Goal: Task Accomplishment & Management: Complete application form

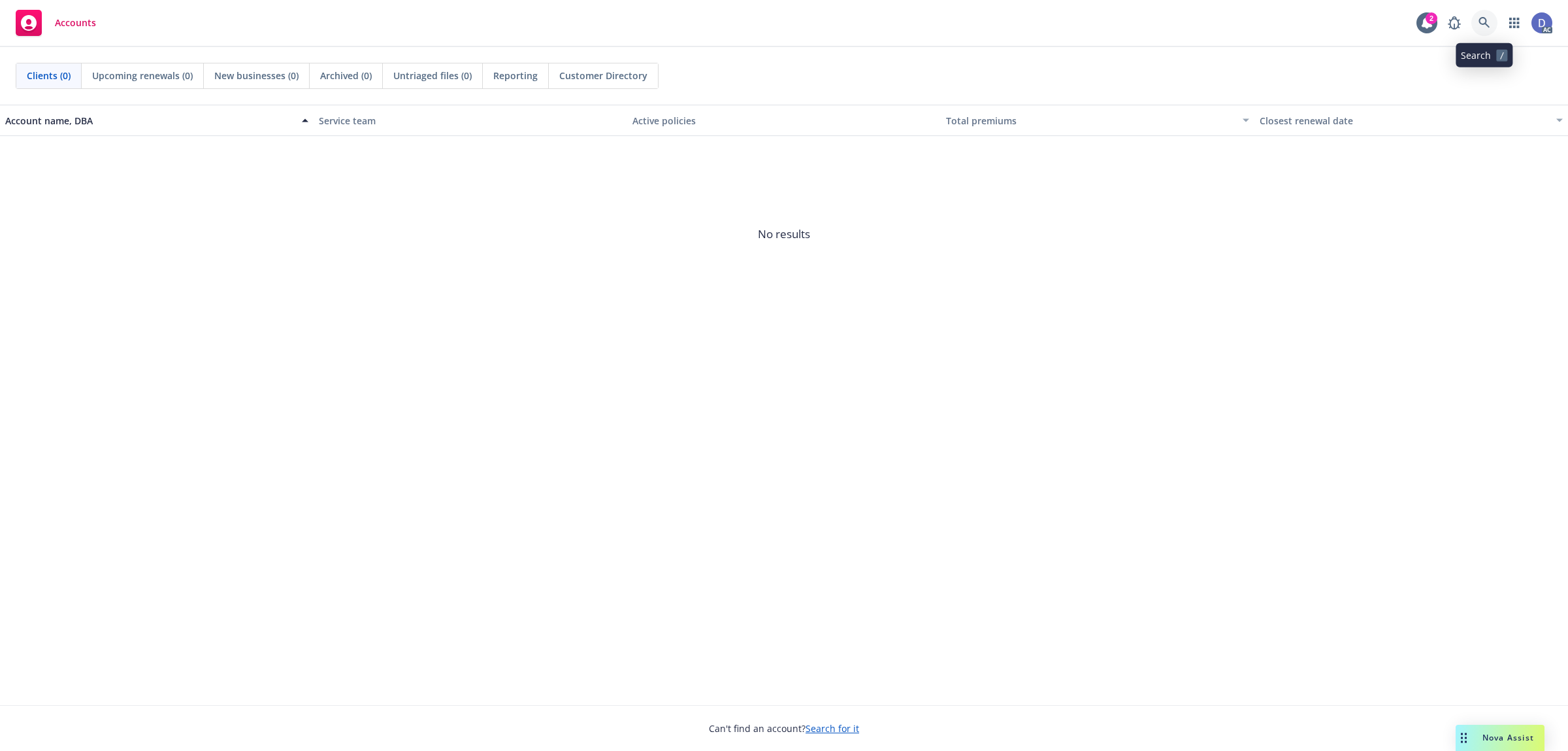
click at [1491, 16] on link at bounding box center [1484, 22] width 26 height 26
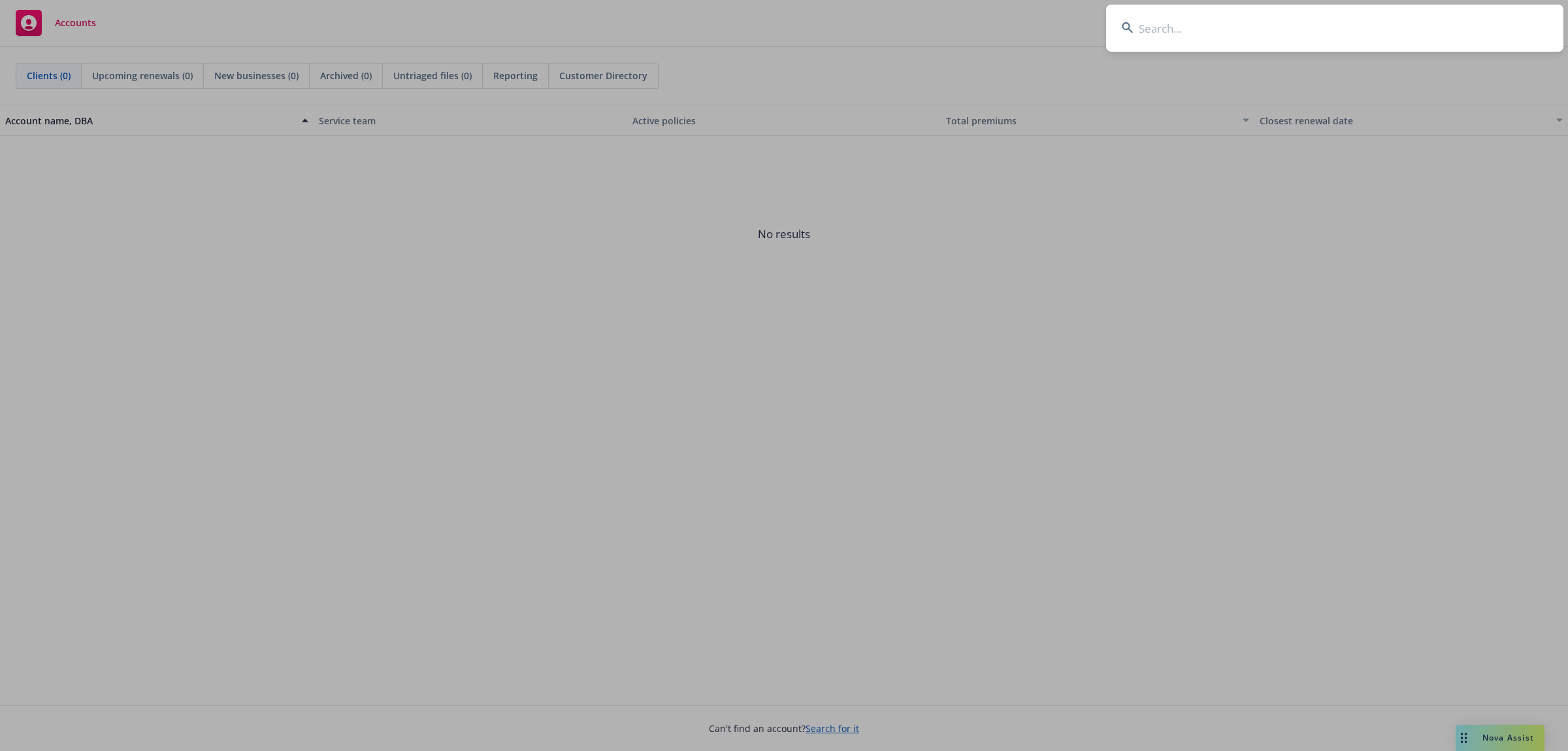
type input "Weee! Inc."
click at [1410, 30] on input "Weee! Inc." at bounding box center [1335, 28] width 458 height 47
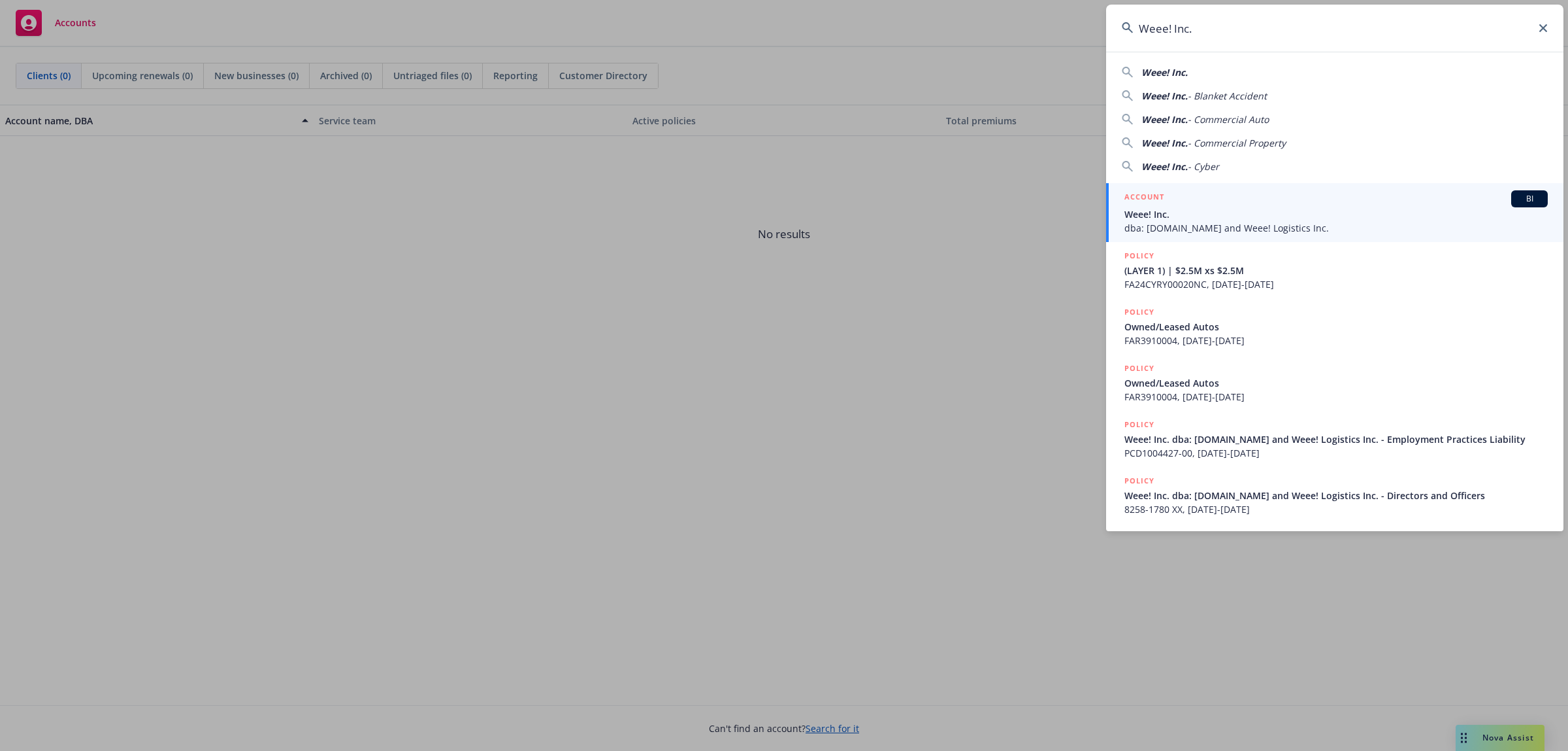
click at [1273, 193] on div "ACCOUNT BI" at bounding box center [1336, 199] width 424 height 17
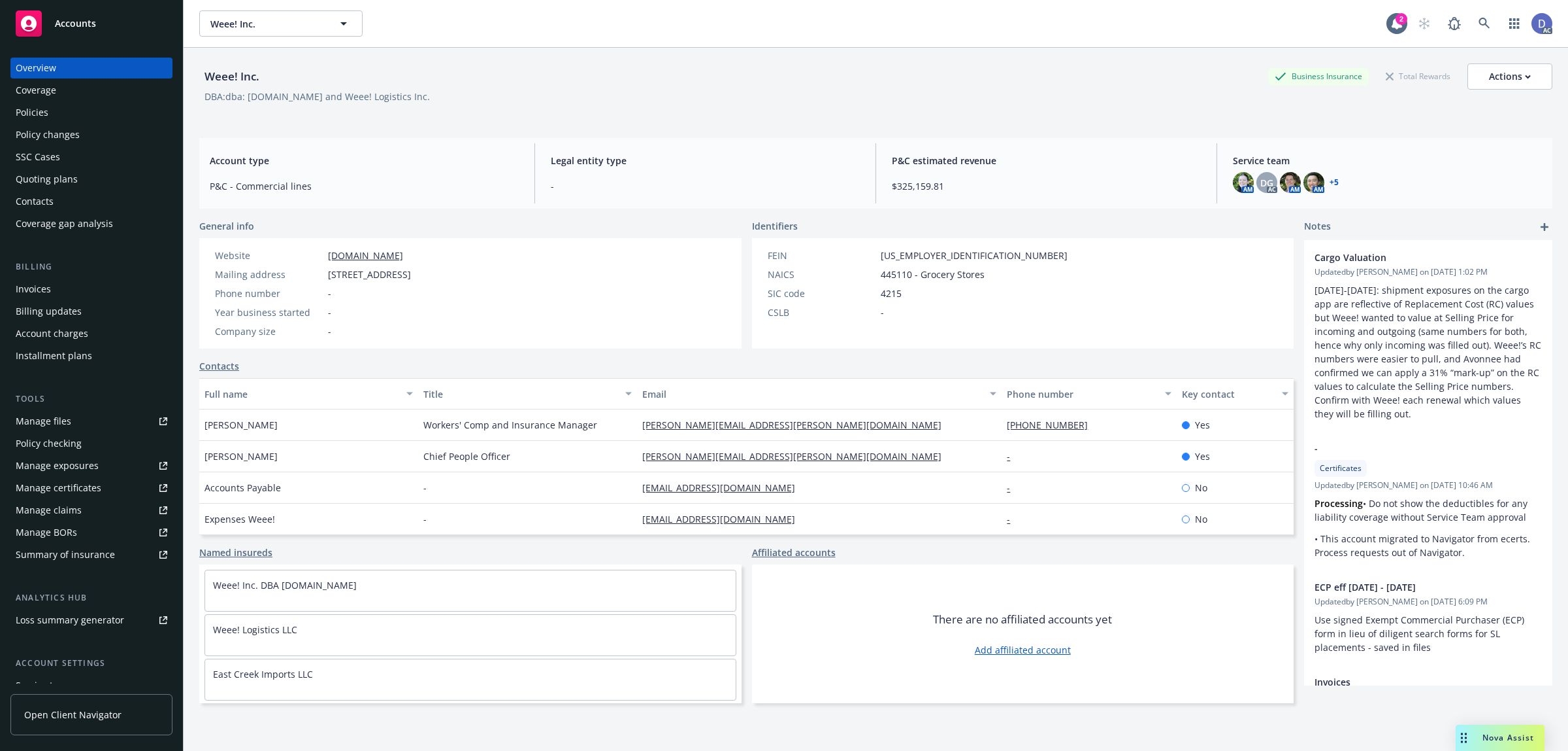
click at [67, 504] on div "Manage claims" at bounding box center [48, 510] width 66 height 21
click at [64, 426] on div "Manage files" at bounding box center [43, 421] width 56 height 21
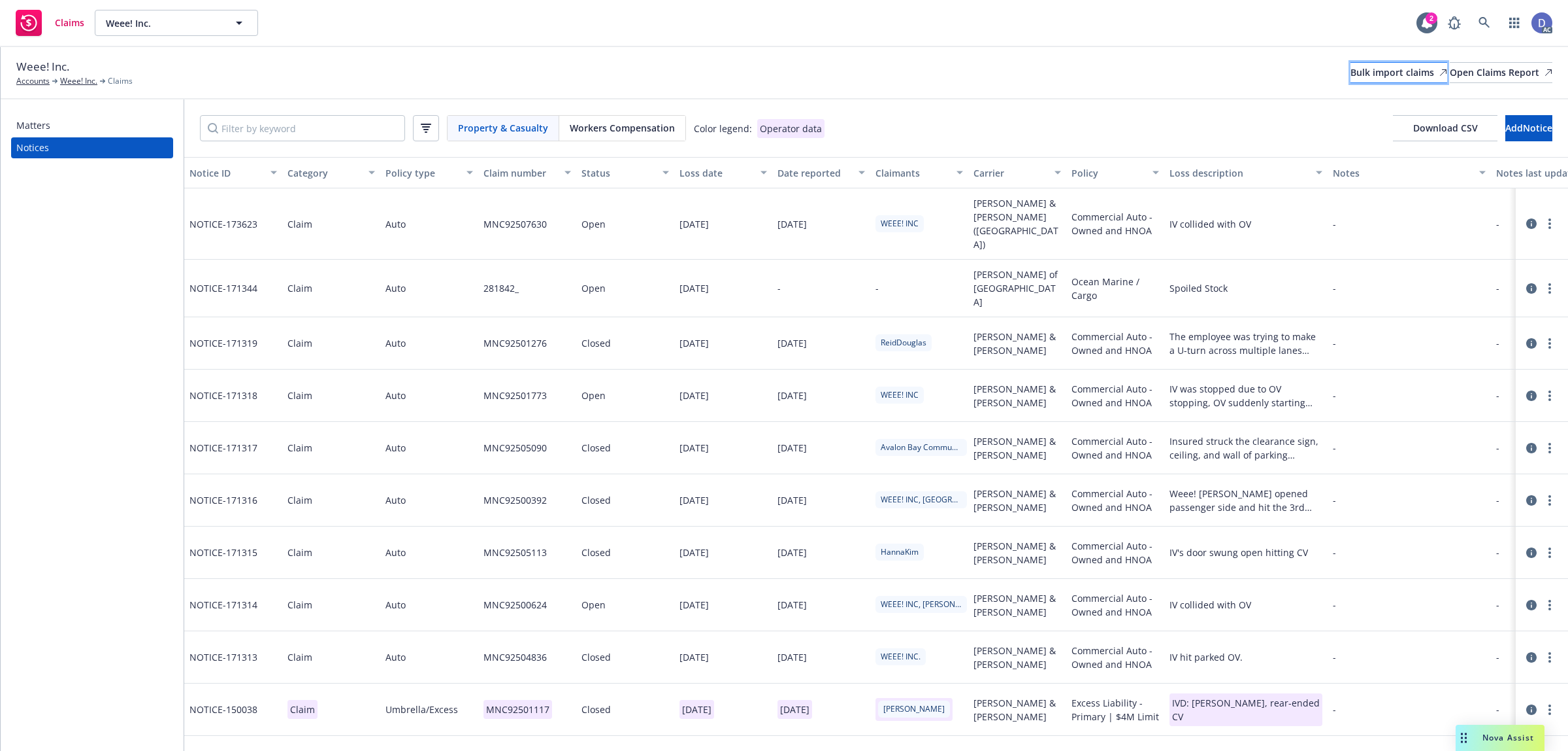
click at [1356, 73] on div "Bulk import claims" at bounding box center [1399, 72] width 97 height 19
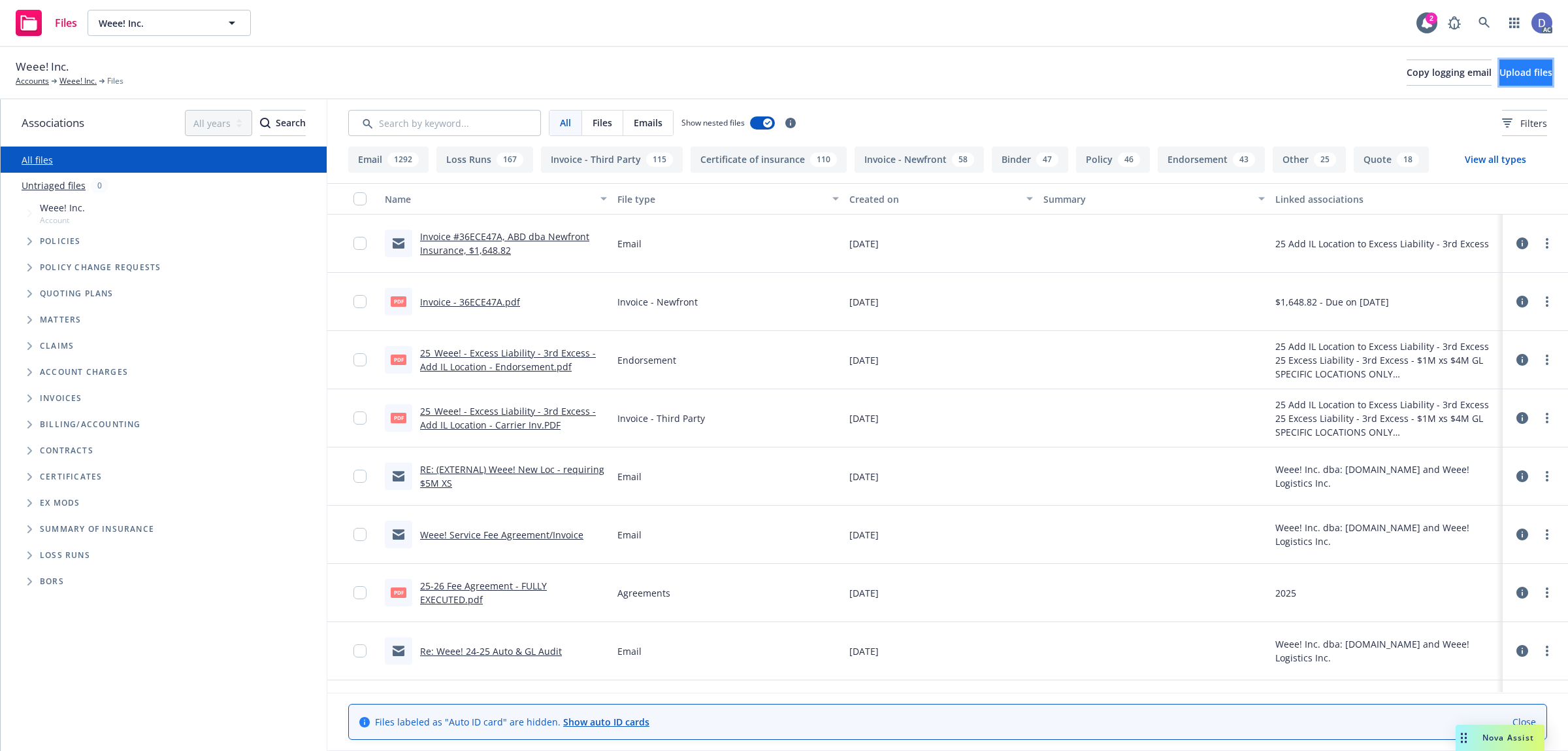
click at [1500, 79] on button "Upload files" at bounding box center [1526, 72] width 53 height 26
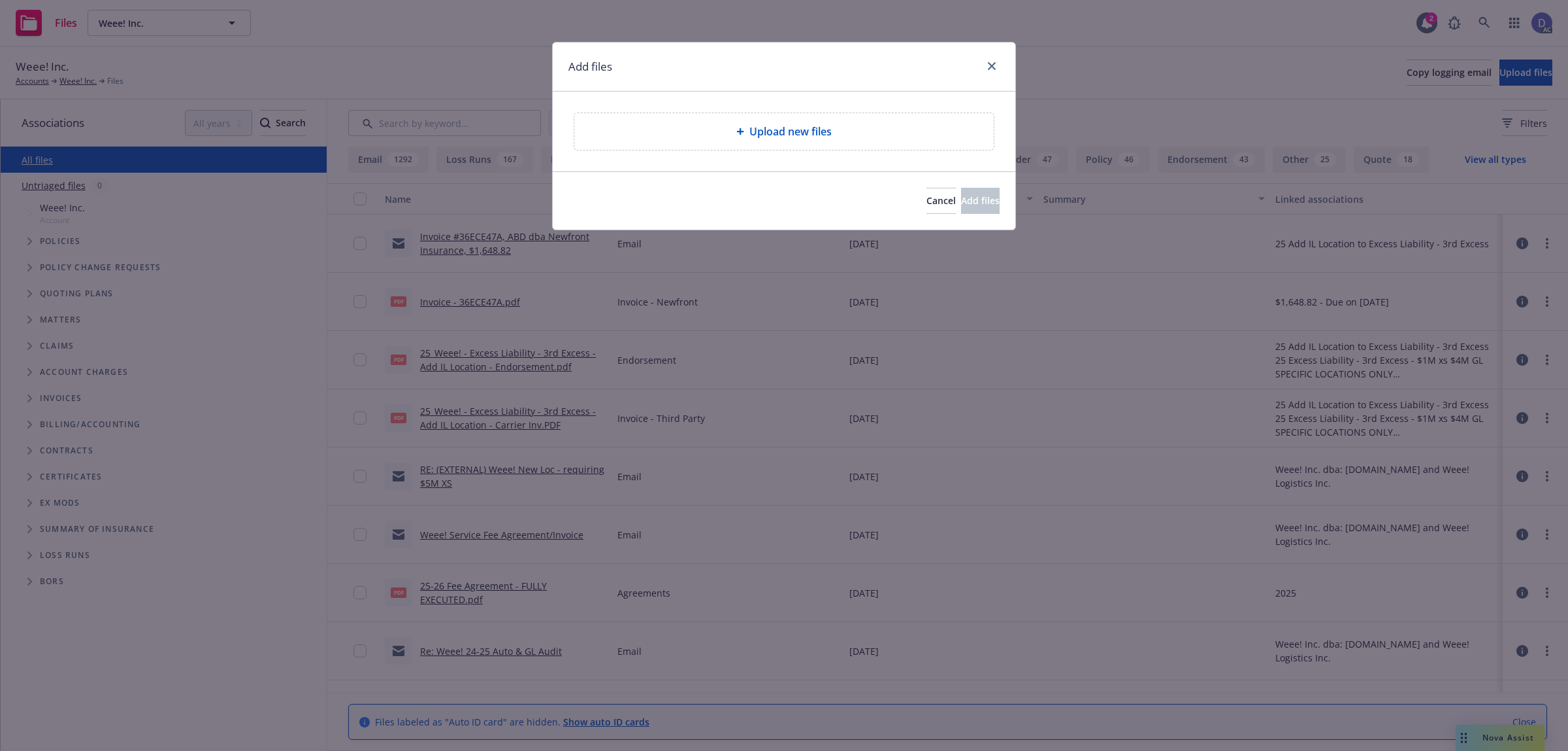
click at [768, 138] on span "Upload new files" at bounding box center [791, 131] width 82 height 16
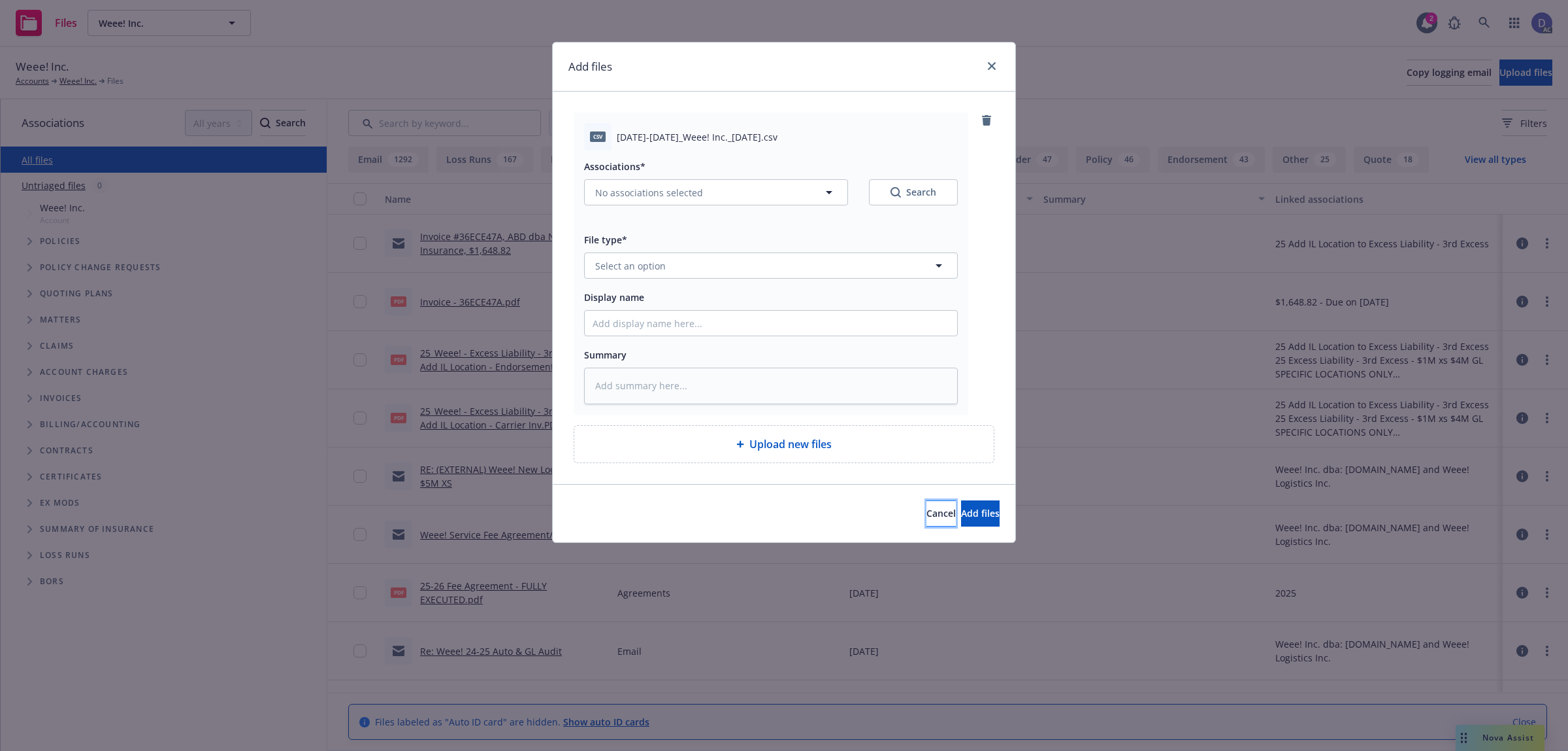
click at [927, 520] on button "Cancel" at bounding box center [942, 513] width 30 height 26
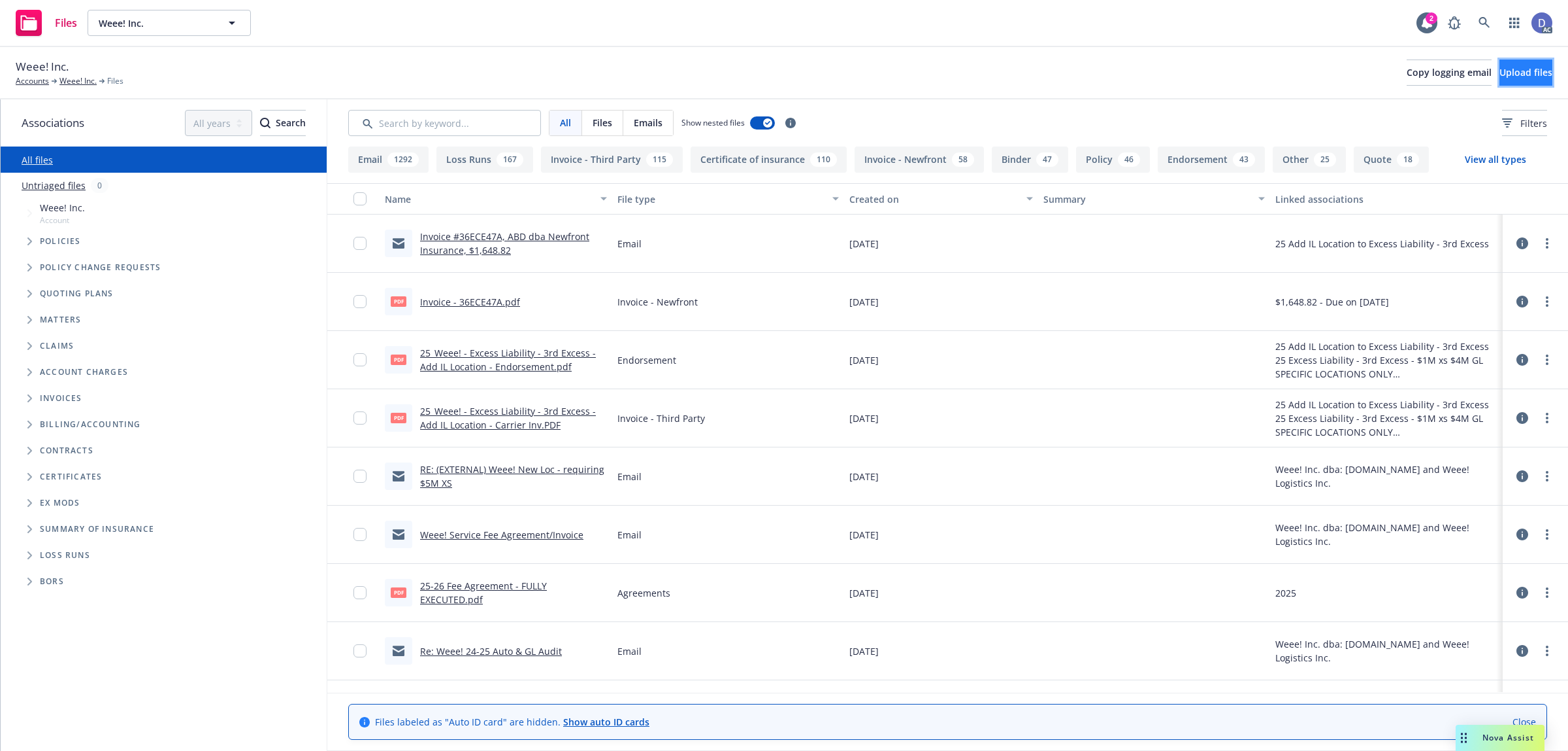
click at [1500, 66] on span "Upload files" at bounding box center [1526, 72] width 53 height 13
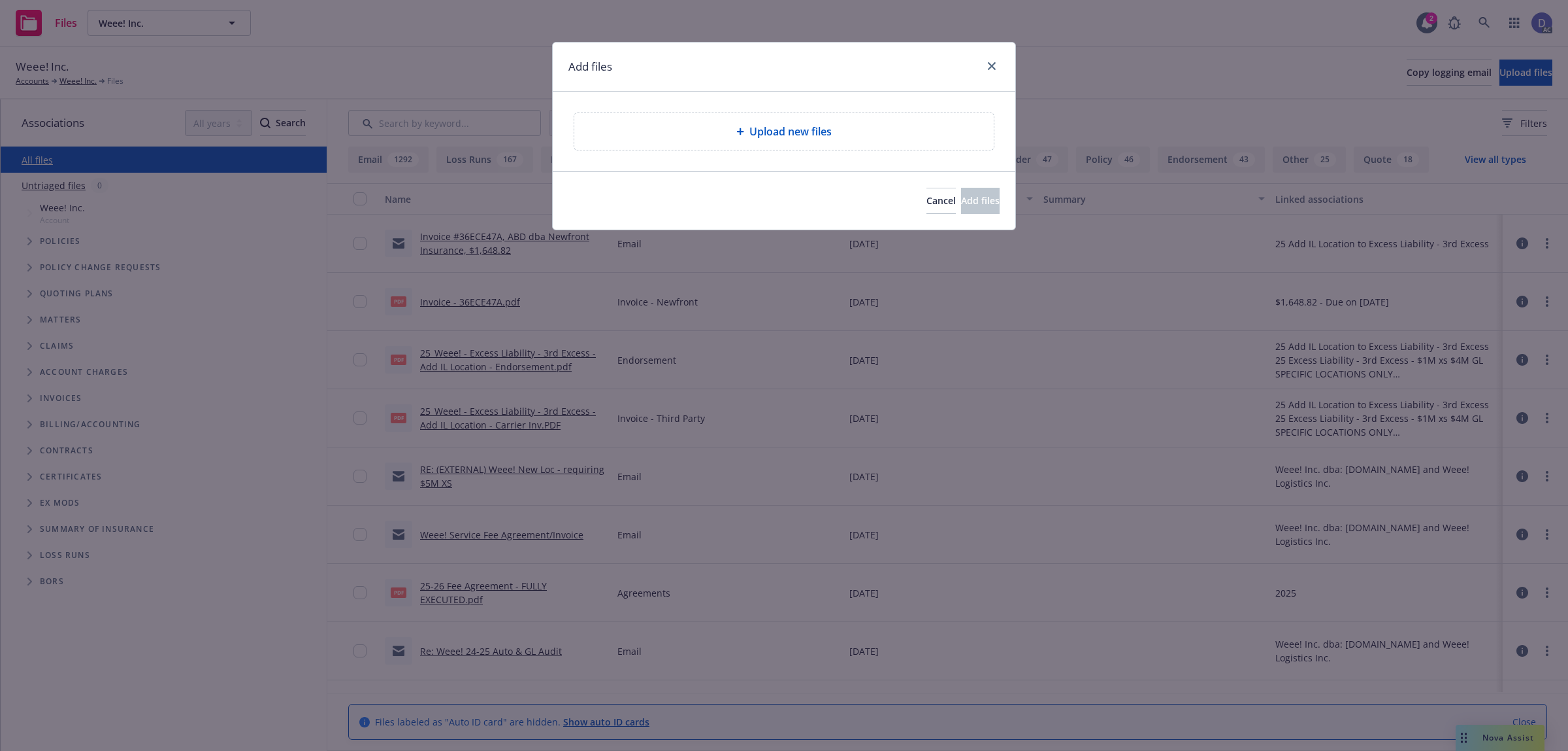
click at [807, 135] on span "Upload new files" at bounding box center [791, 131] width 82 height 16
type textarea "x"
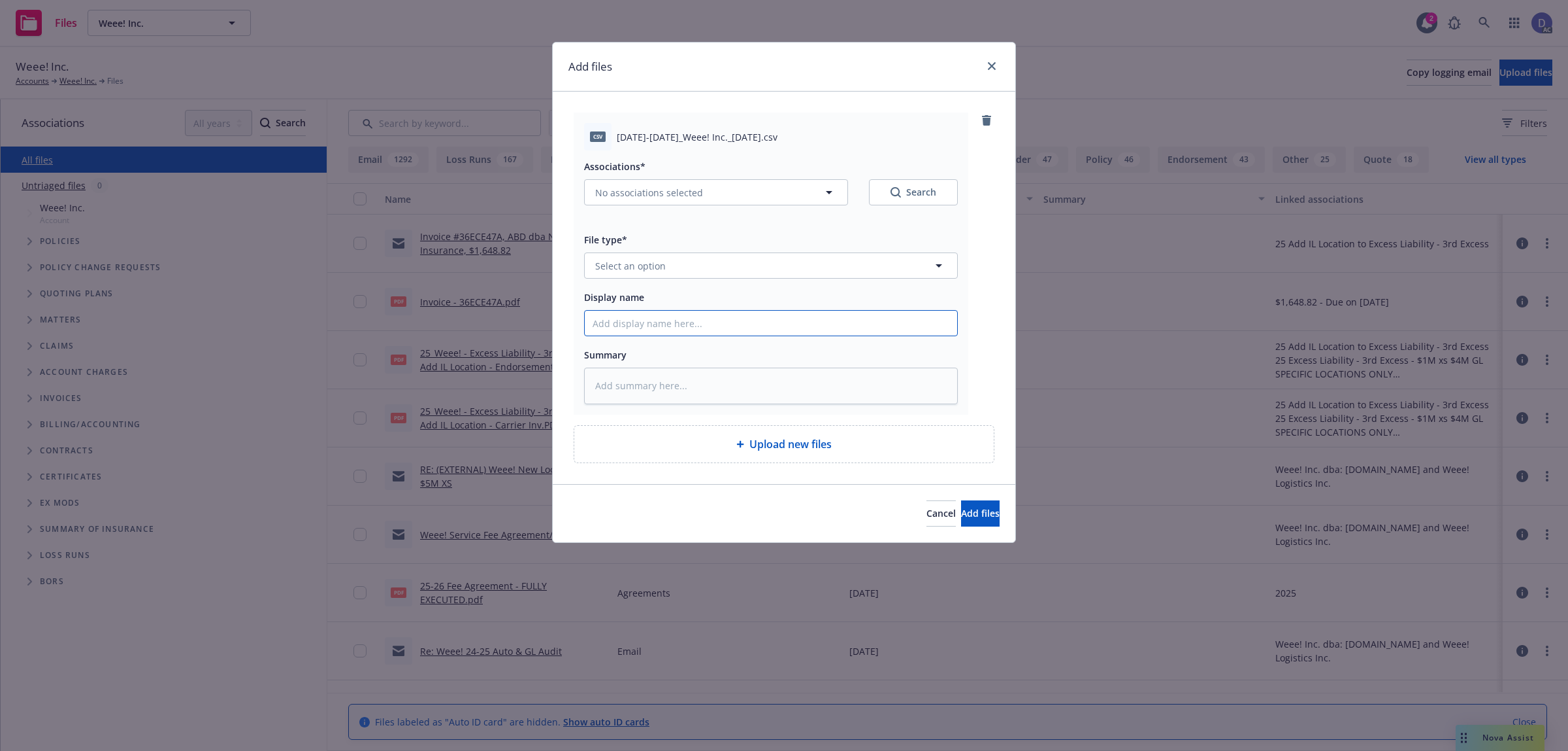
click at [869, 327] on input "Display name" at bounding box center [771, 323] width 372 height 25
paste input "2023-2025_Weee! Inc._9-17-2025"
type input "2023-2025_Weee! Inc._9-17-2025"
type textarea "x"
type input "2023-2025_Weee! Inc._9-17-2025"
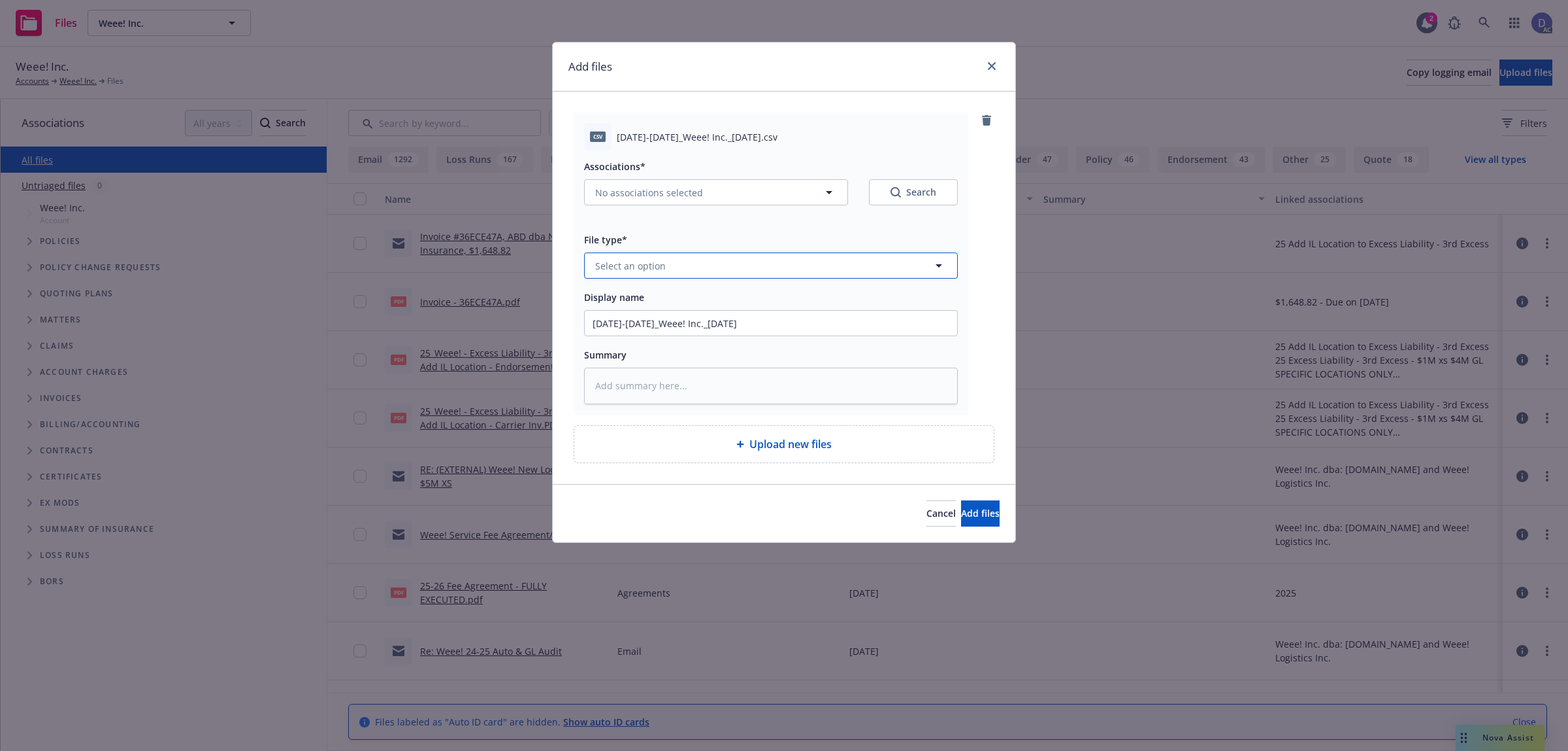
click at [843, 259] on button "Select an option" at bounding box center [771, 265] width 374 height 26
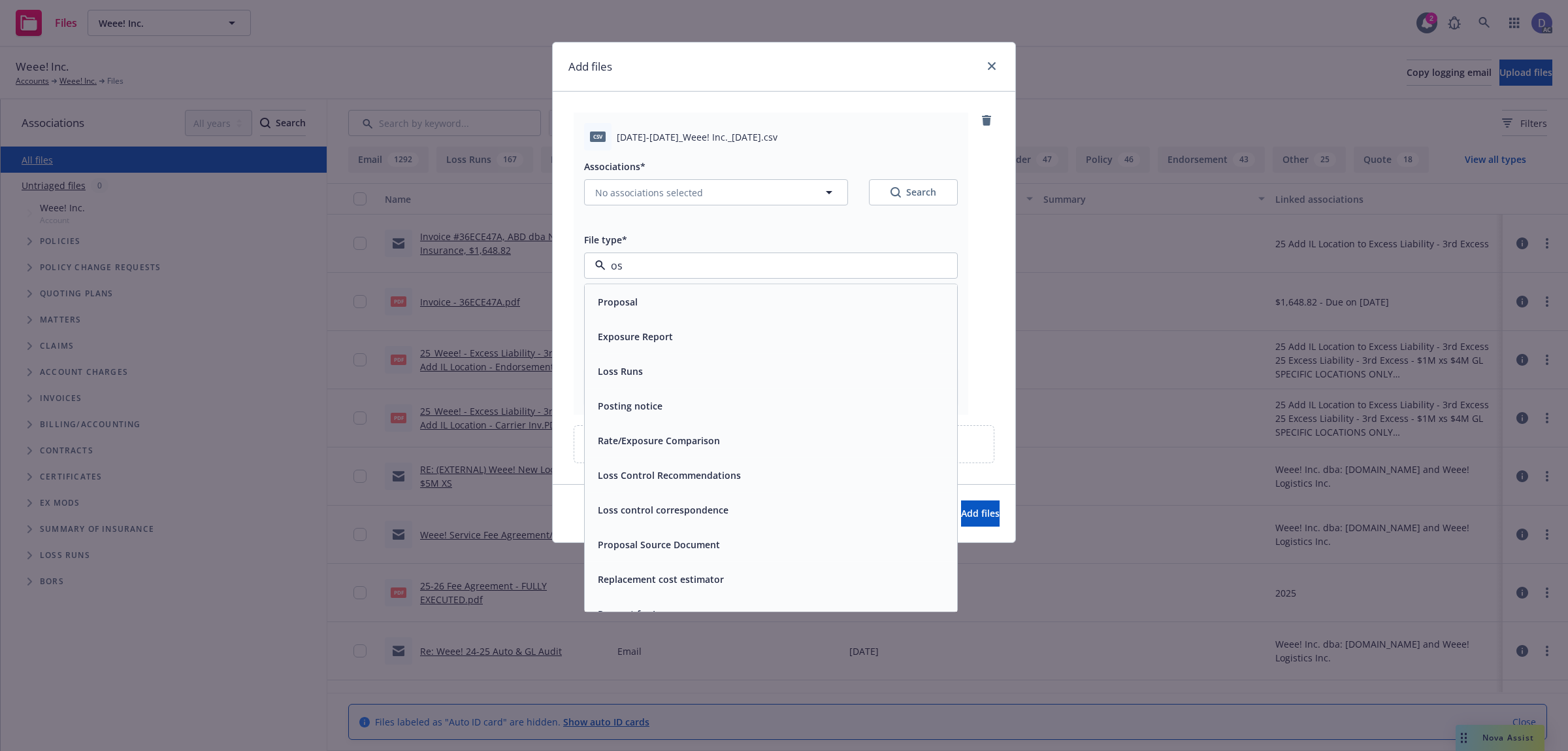
type input "o"
type input "loss"
click at [776, 305] on div "Loss Runs" at bounding box center [771, 302] width 357 height 19
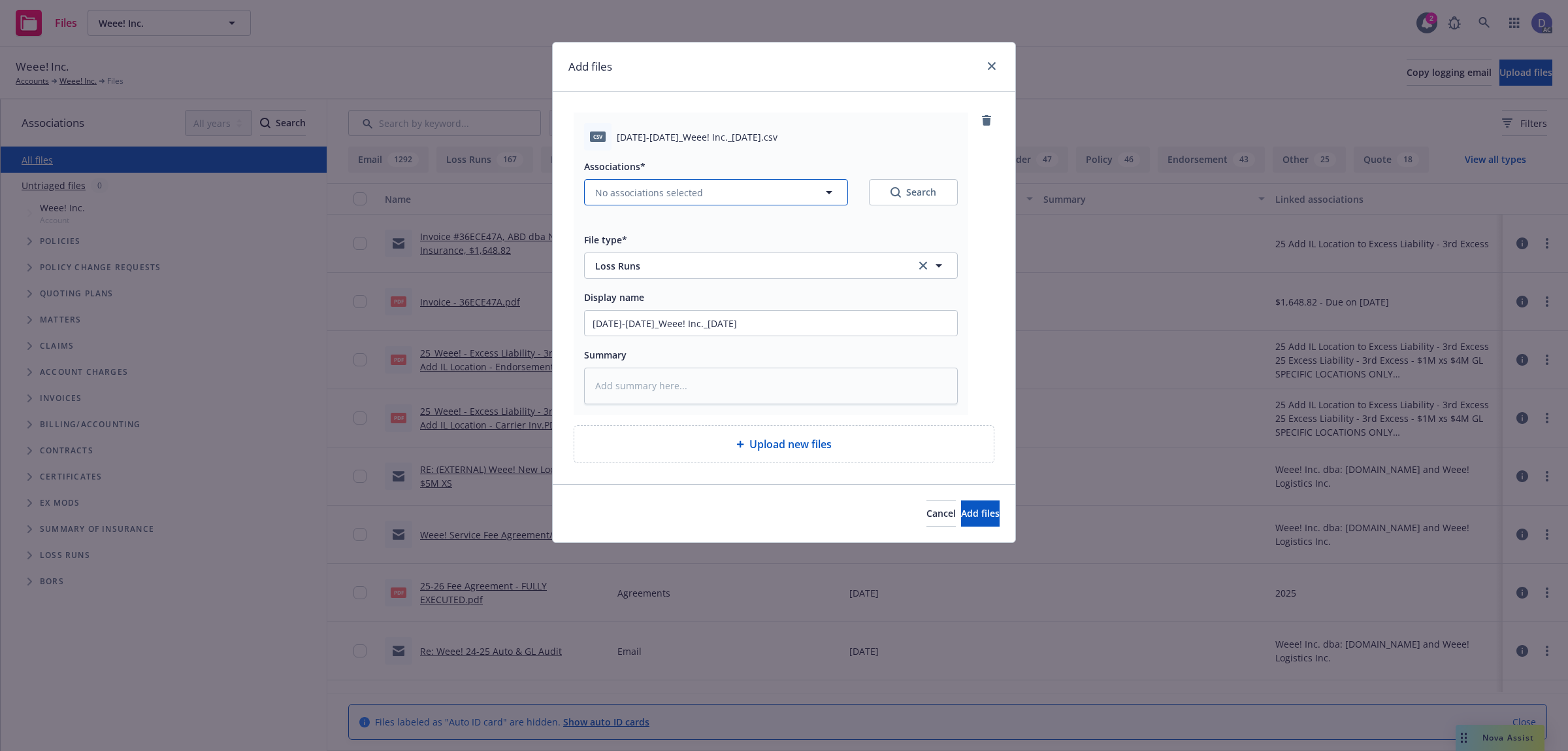
click at [713, 194] on button "No associations selected" at bounding box center [716, 192] width 264 height 26
type textarea "x"
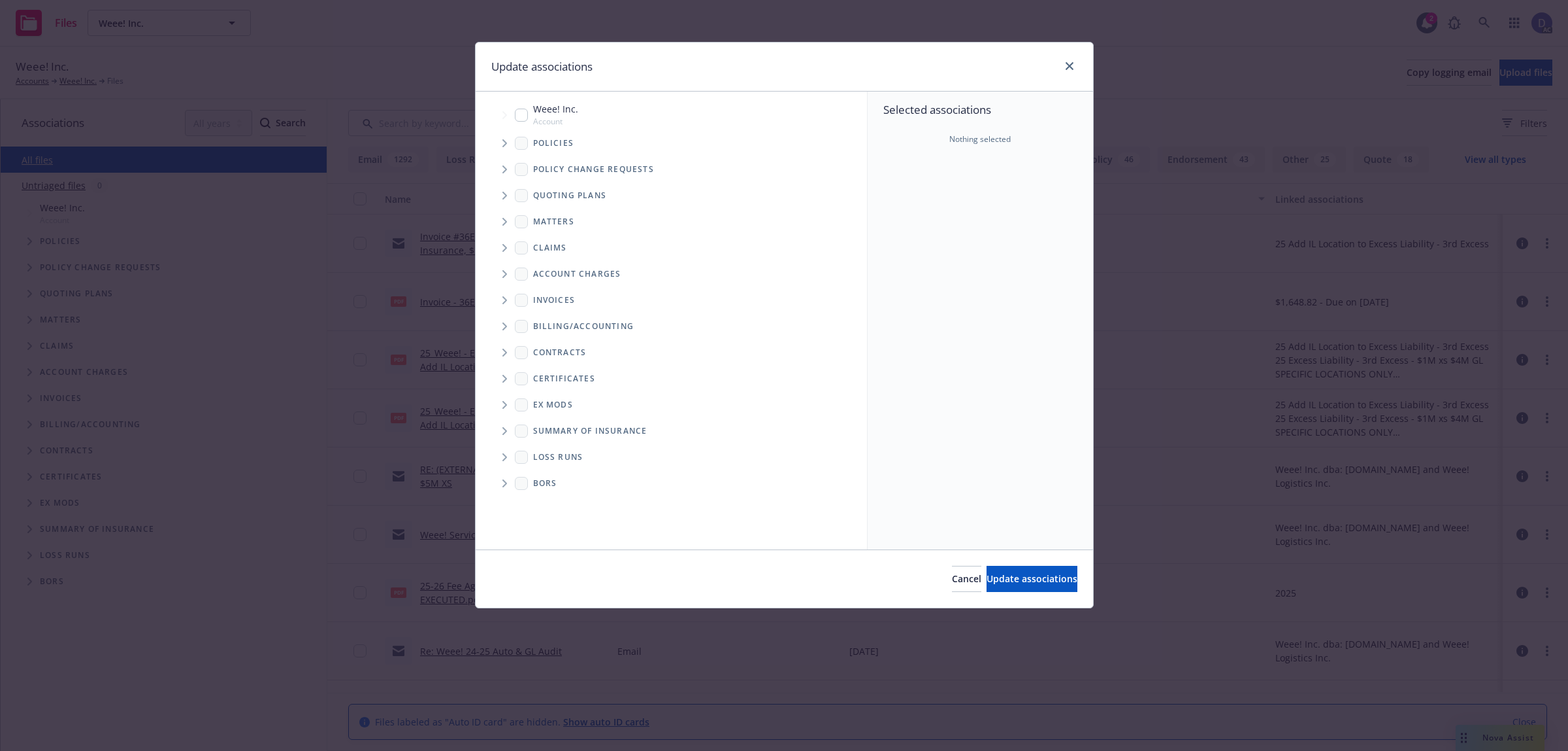
click at [507, 144] on icon "Tree Example" at bounding box center [505, 143] width 4 height 8
click at [1032, 203] on div "Selected associations Nothing selected" at bounding box center [980, 320] width 225 height 458
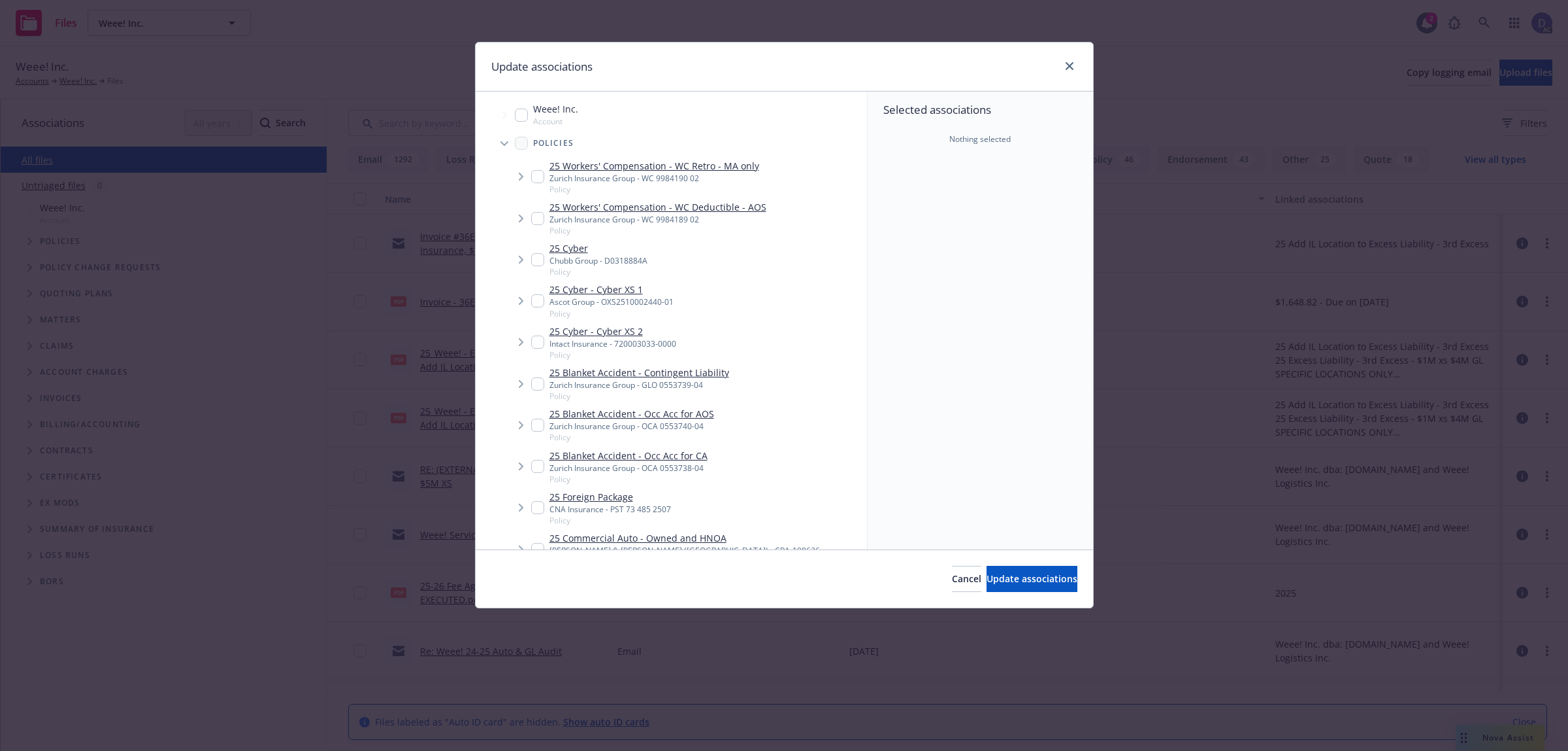
scroll to position [945, 0]
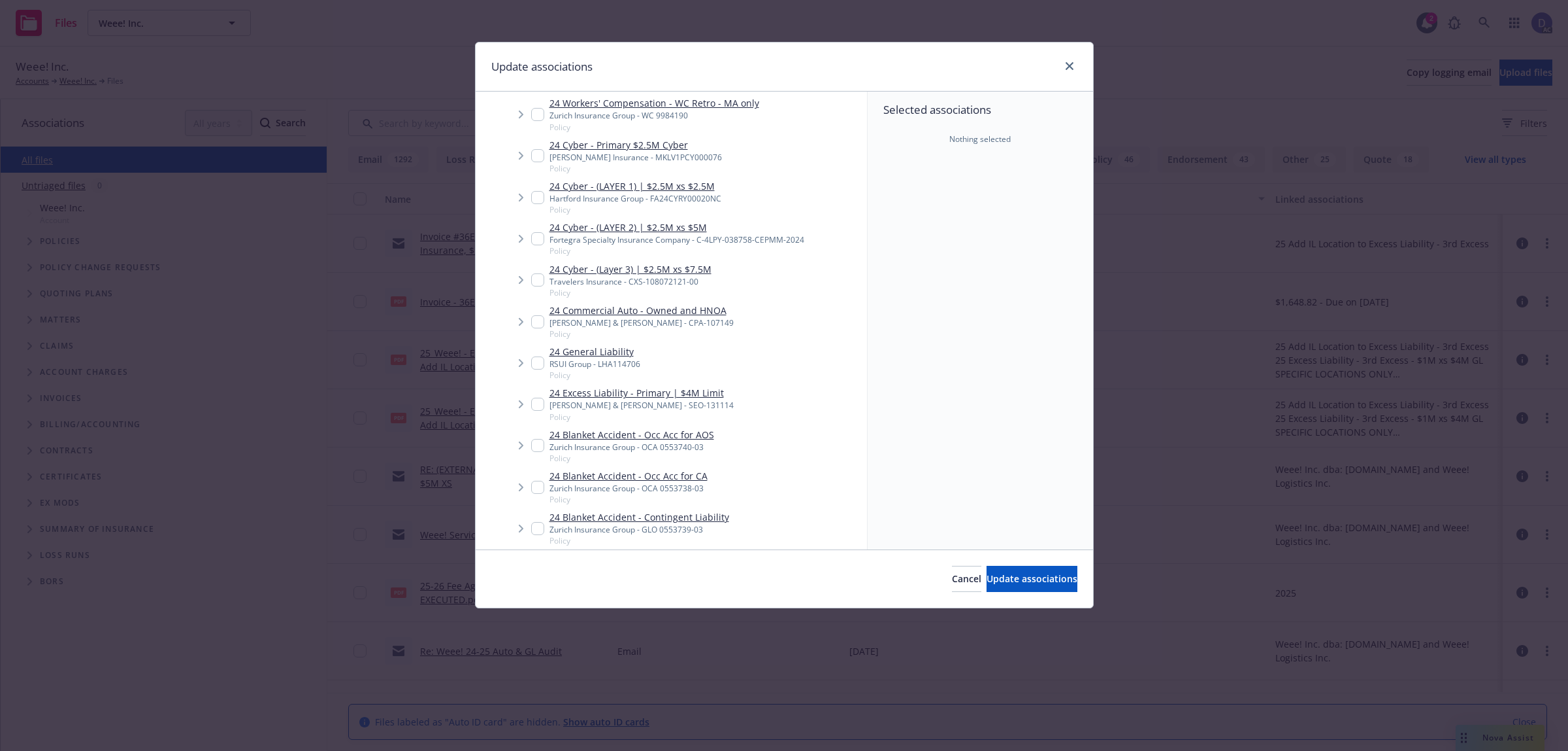
click at [559, 322] on div "Crum & Forster - CPA-107149" at bounding box center [642, 322] width 184 height 11
checkbox input "true"
click at [987, 573] on span "Update associations" at bounding box center [1032, 578] width 91 height 13
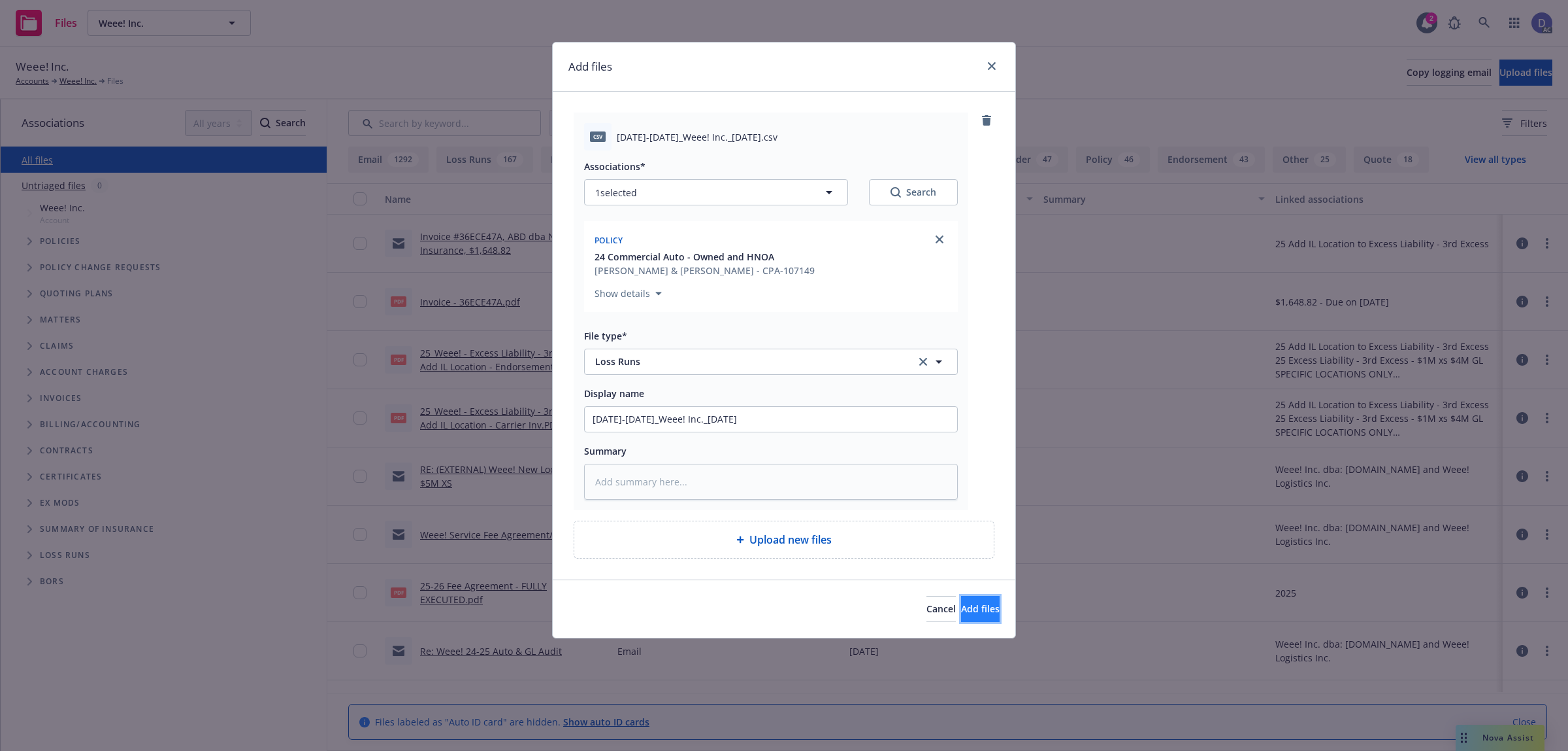
click at [964, 602] on button "Add files" at bounding box center [981, 608] width 39 height 26
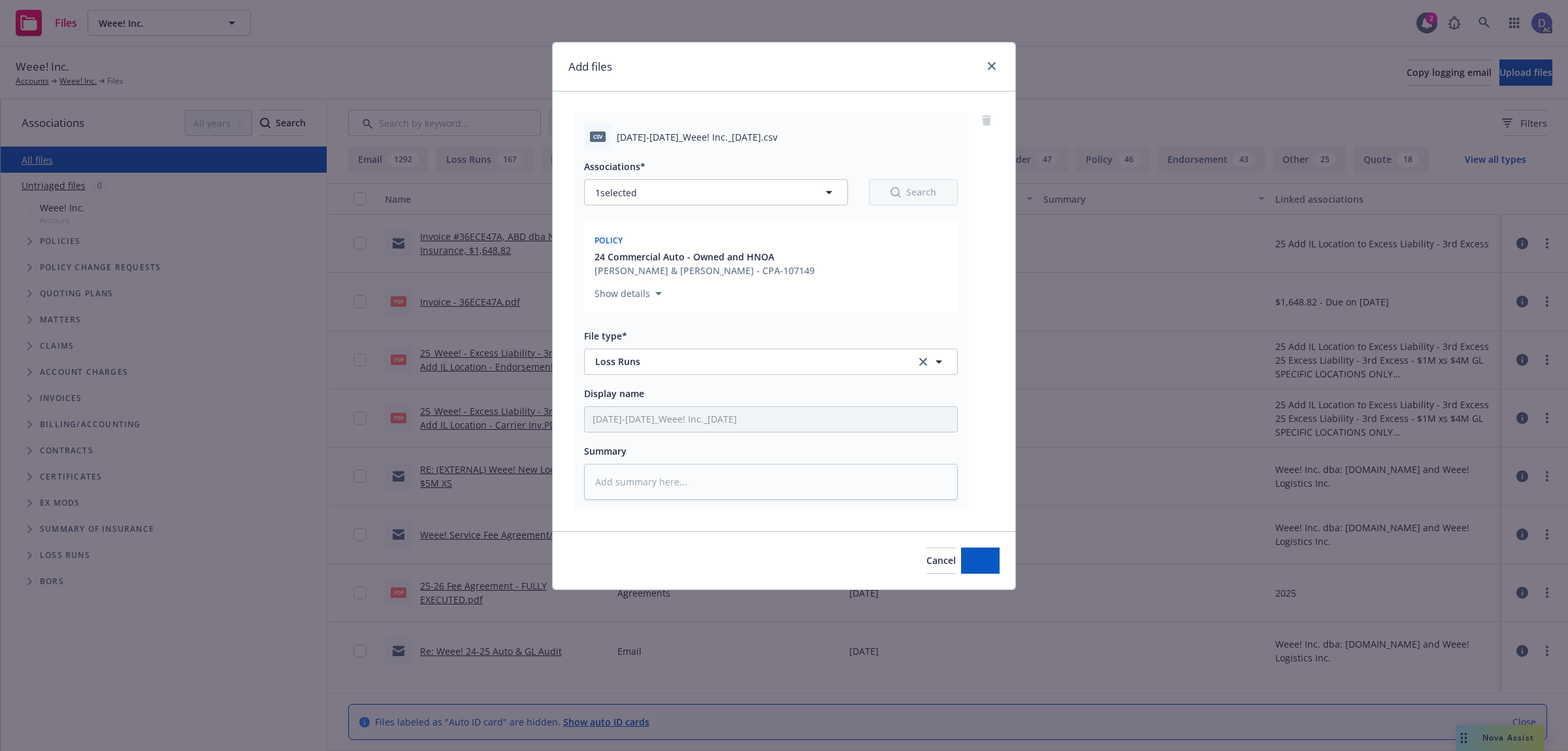
type textarea "x"
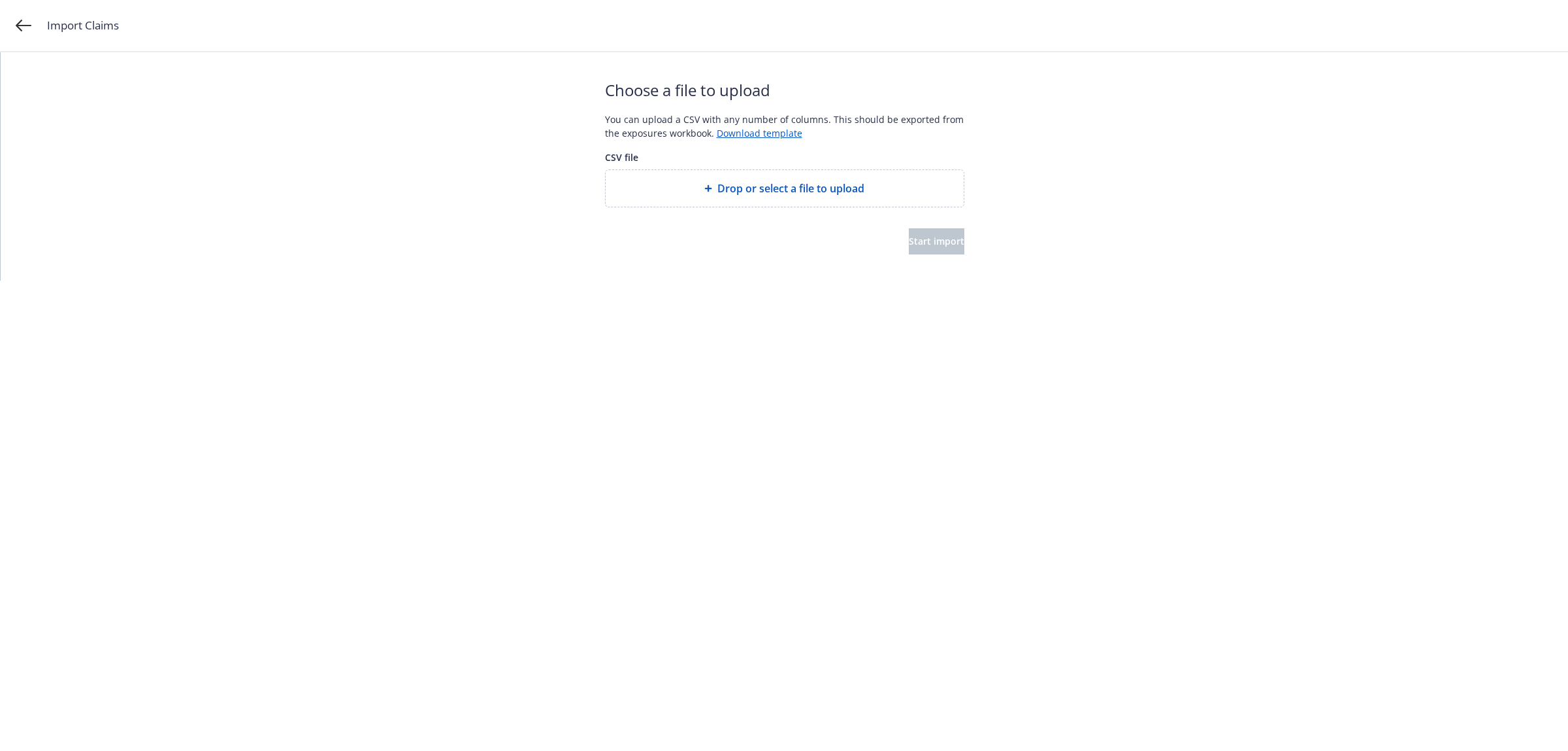
click at [713, 164] on div at bounding box center [785, 167] width 360 height 5
click at [730, 178] on div "Drop or select a file to upload" at bounding box center [785, 188] width 358 height 36
click at [909, 250] on button "Start import" at bounding box center [936, 241] width 56 height 26
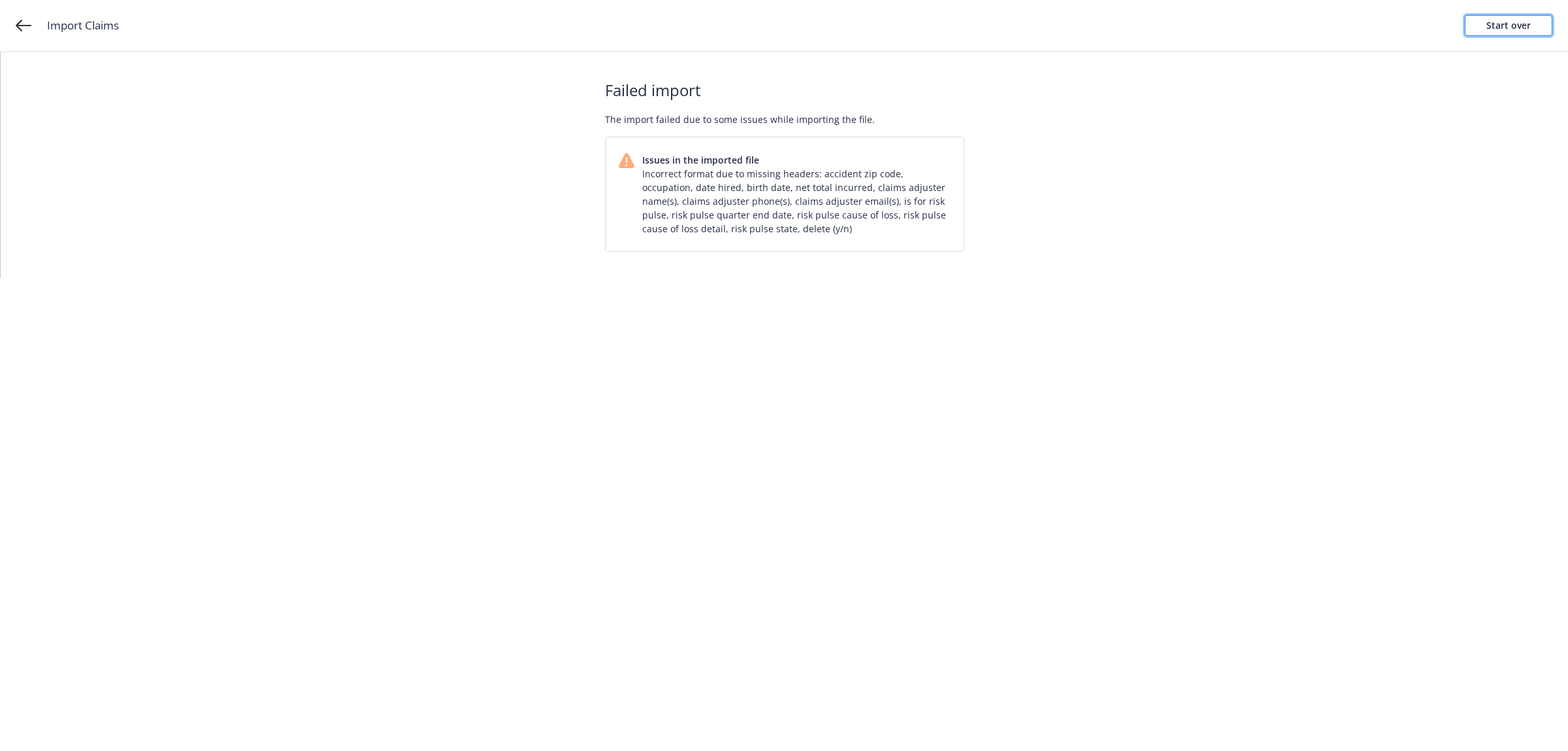
click at [1517, 22] on div "Start over" at bounding box center [1509, 25] width 45 height 19
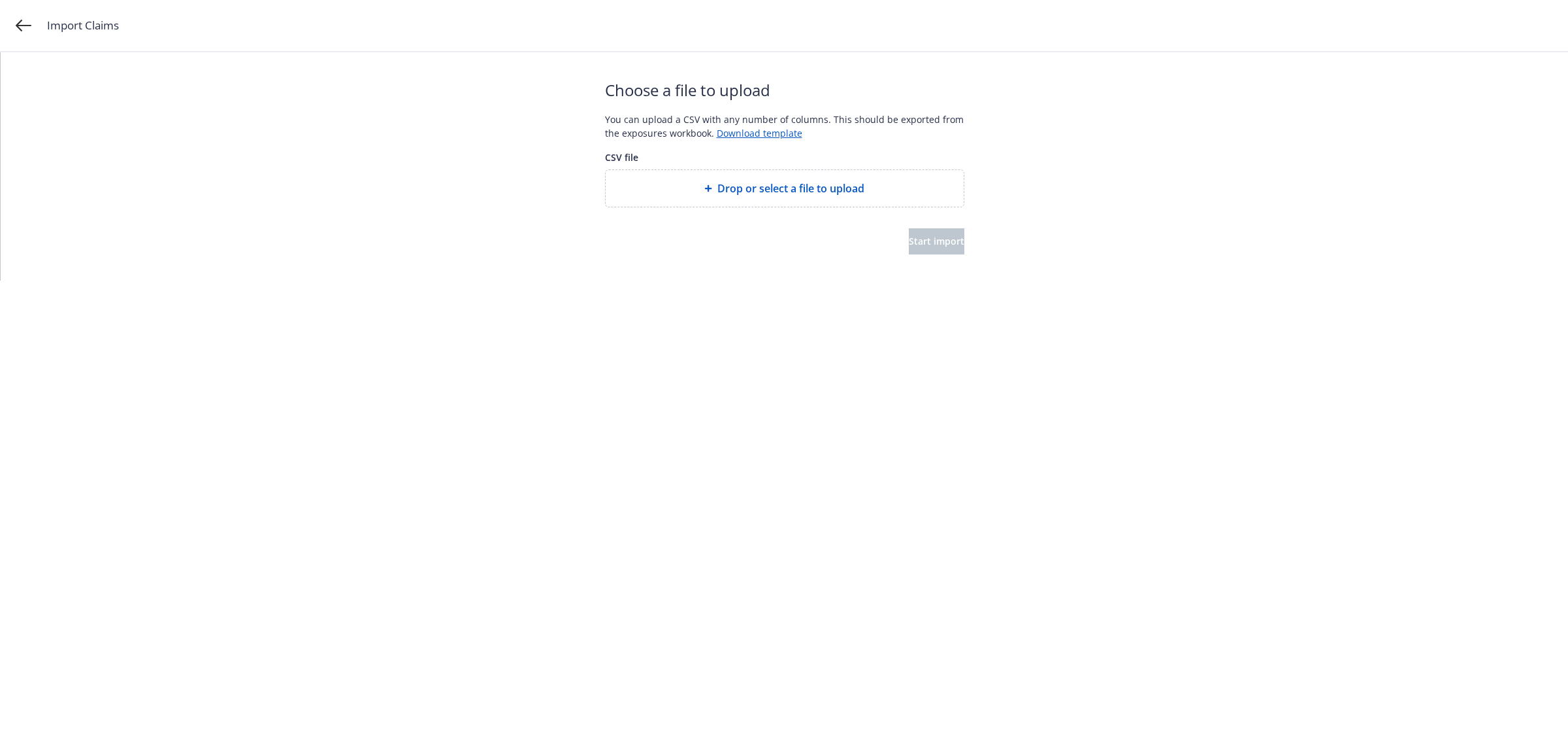
click at [783, 198] on div "Drop or select a file to upload" at bounding box center [785, 188] width 358 height 36
click at [916, 245] on span "Start import" at bounding box center [936, 241] width 56 height 13
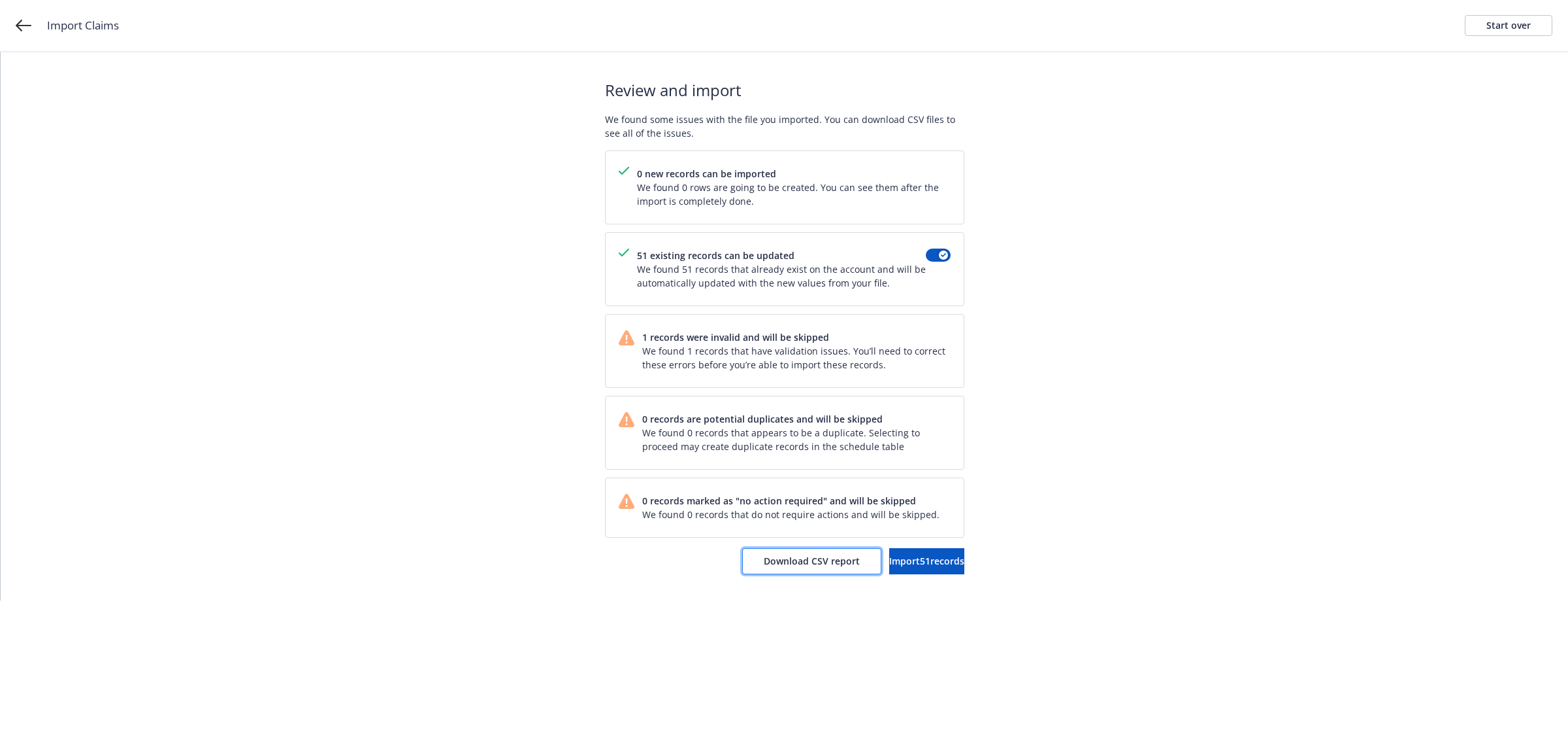
click at [765, 570] on button "Download CSV report" at bounding box center [811, 561] width 139 height 26
click at [1486, 30] on link "Start over" at bounding box center [1509, 25] width 88 height 21
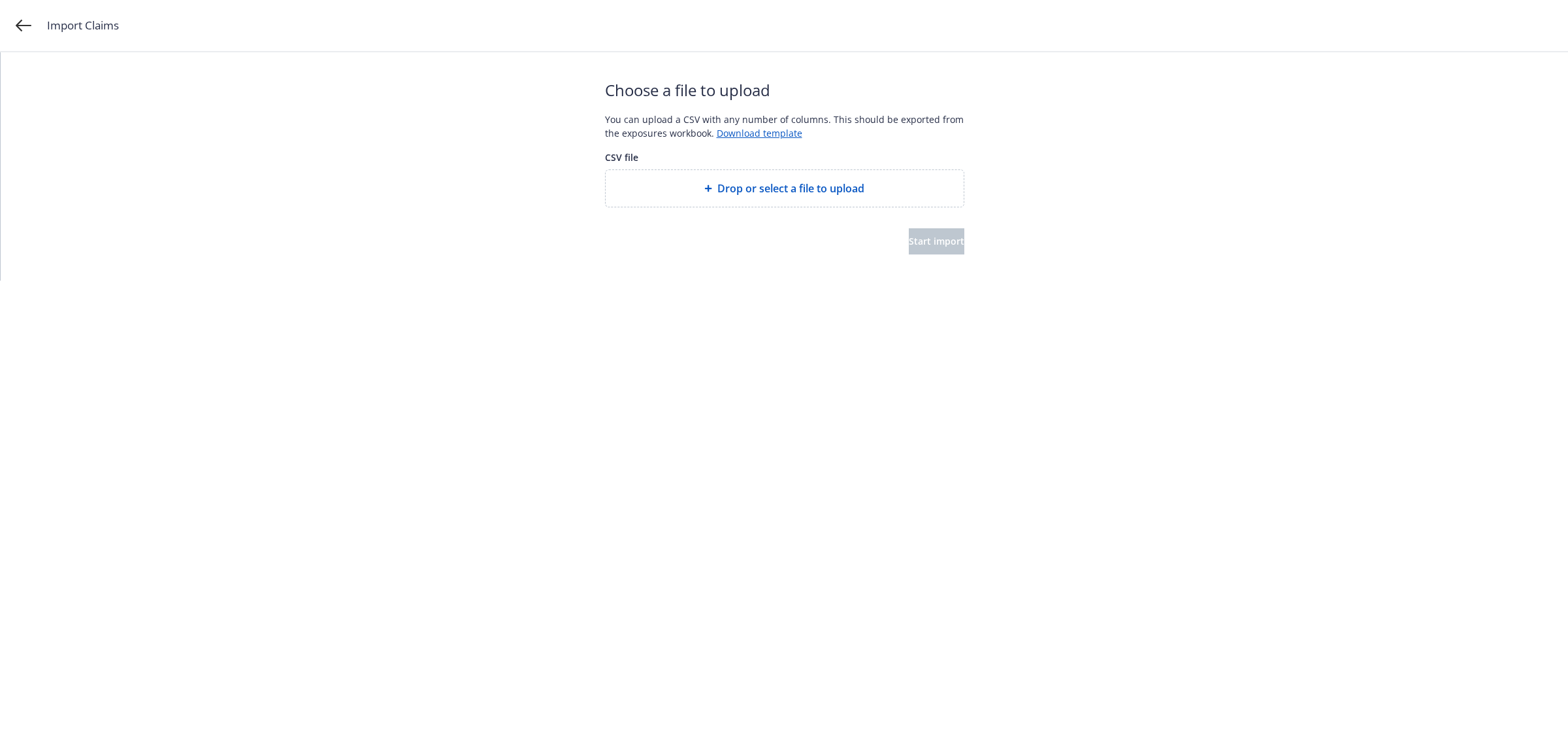
click at [743, 181] on span "Drop or select a file to upload" at bounding box center [791, 188] width 147 height 16
click at [932, 252] on button "Start import" at bounding box center [936, 241] width 56 height 26
click at [927, 249] on button "Start import" at bounding box center [936, 241] width 56 height 26
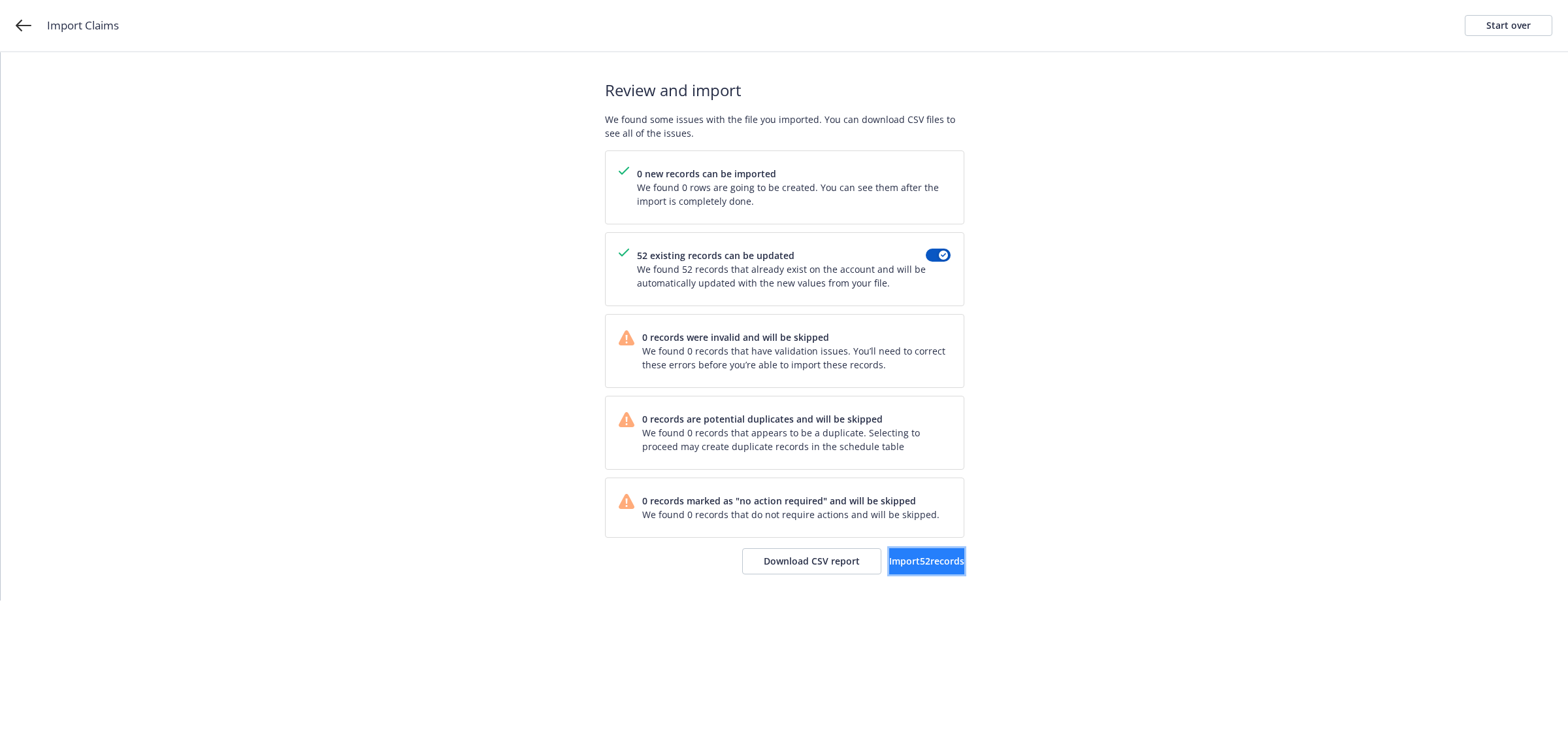
click at [902, 567] on span "Import 52 records" at bounding box center [927, 561] width 75 height 13
click at [902, 587] on div "Import complete Your records were successfully imported into your accounts. You…" at bounding box center [785, 326] width 360 height 548
click at [912, 572] on link "View accounts" at bounding box center [911, 561] width 107 height 26
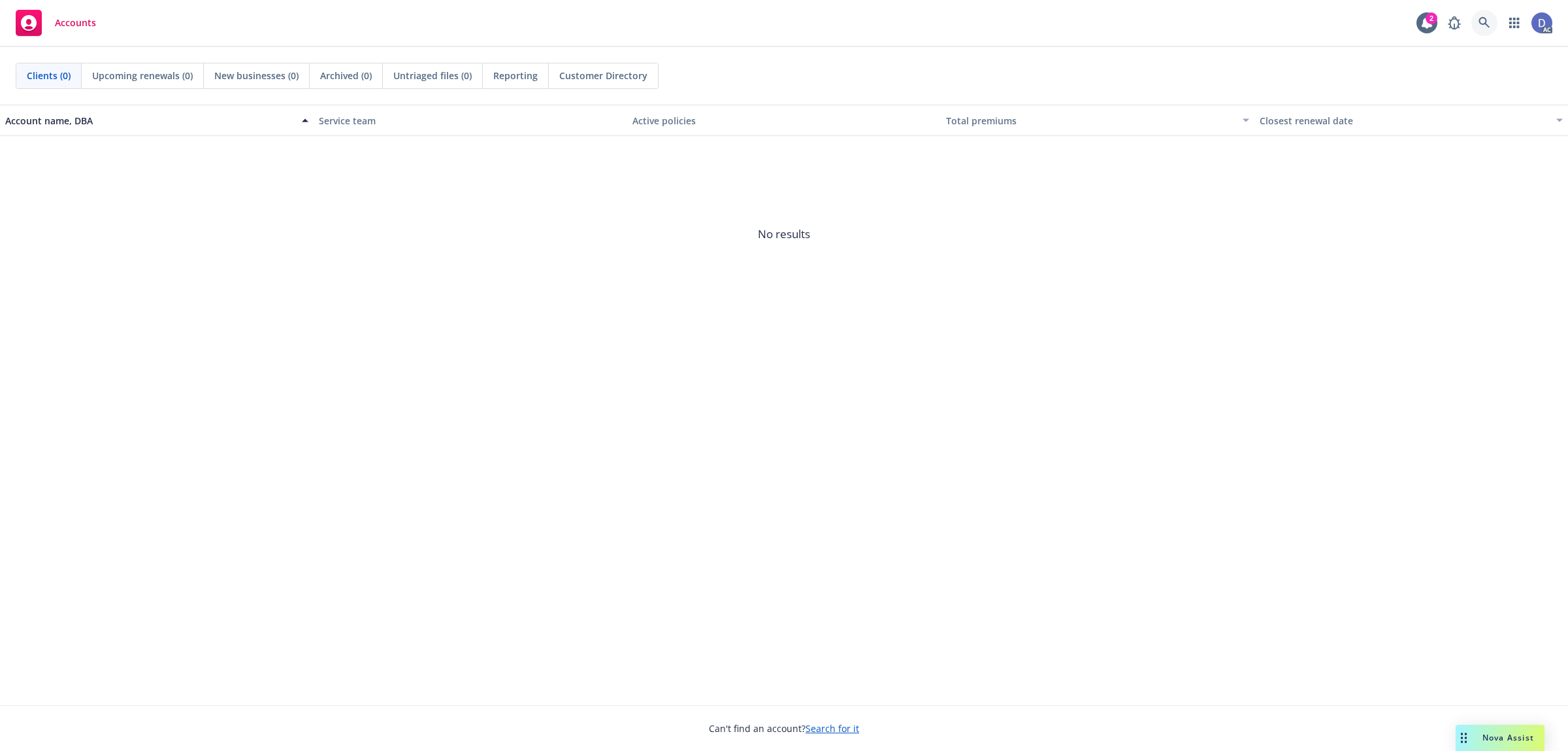
click at [1491, 25] on link at bounding box center [1484, 22] width 26 height 26
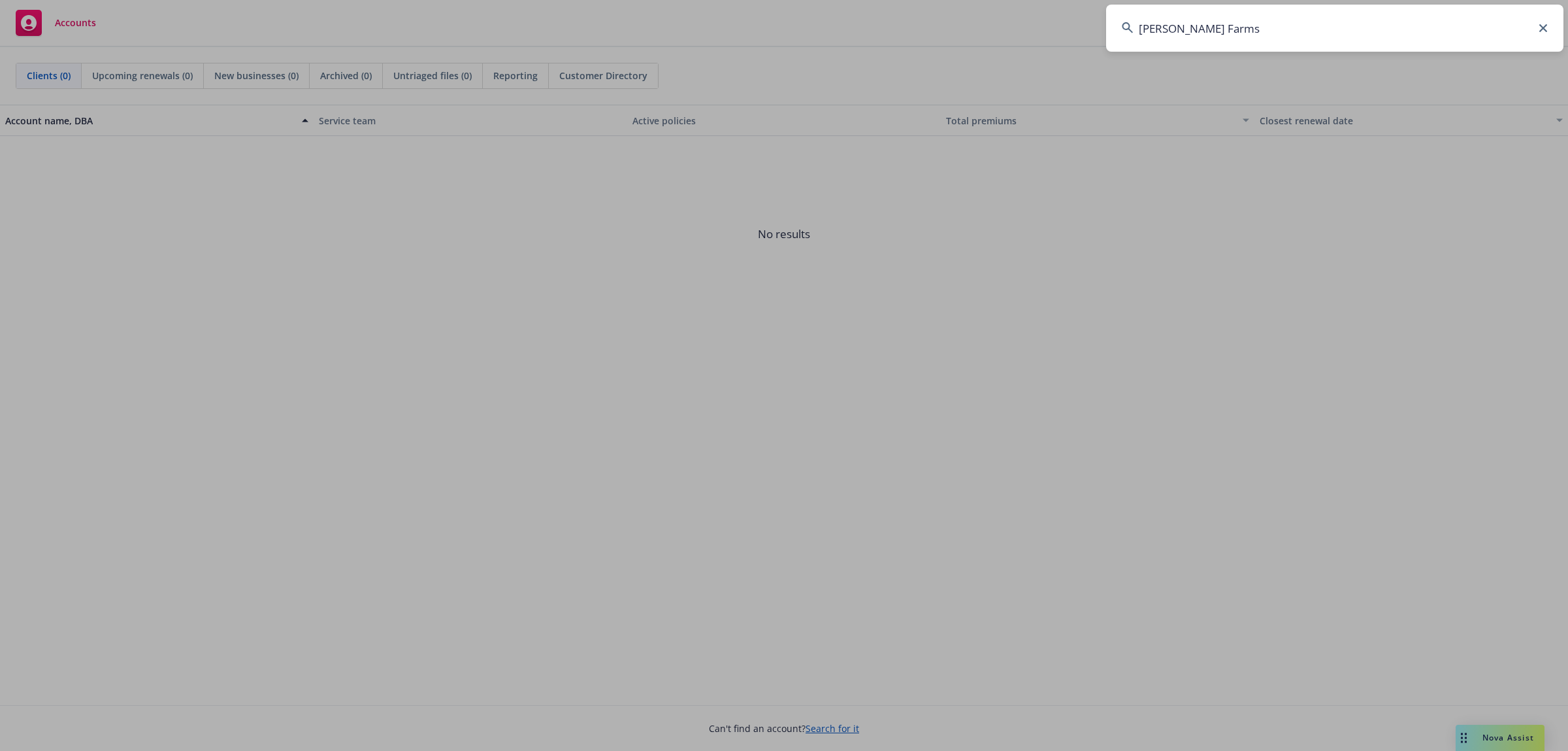
click at [1491, 25] on input "[PERSON_NAME] Farms" at bounding box center [1335, 28] width 458 height 47
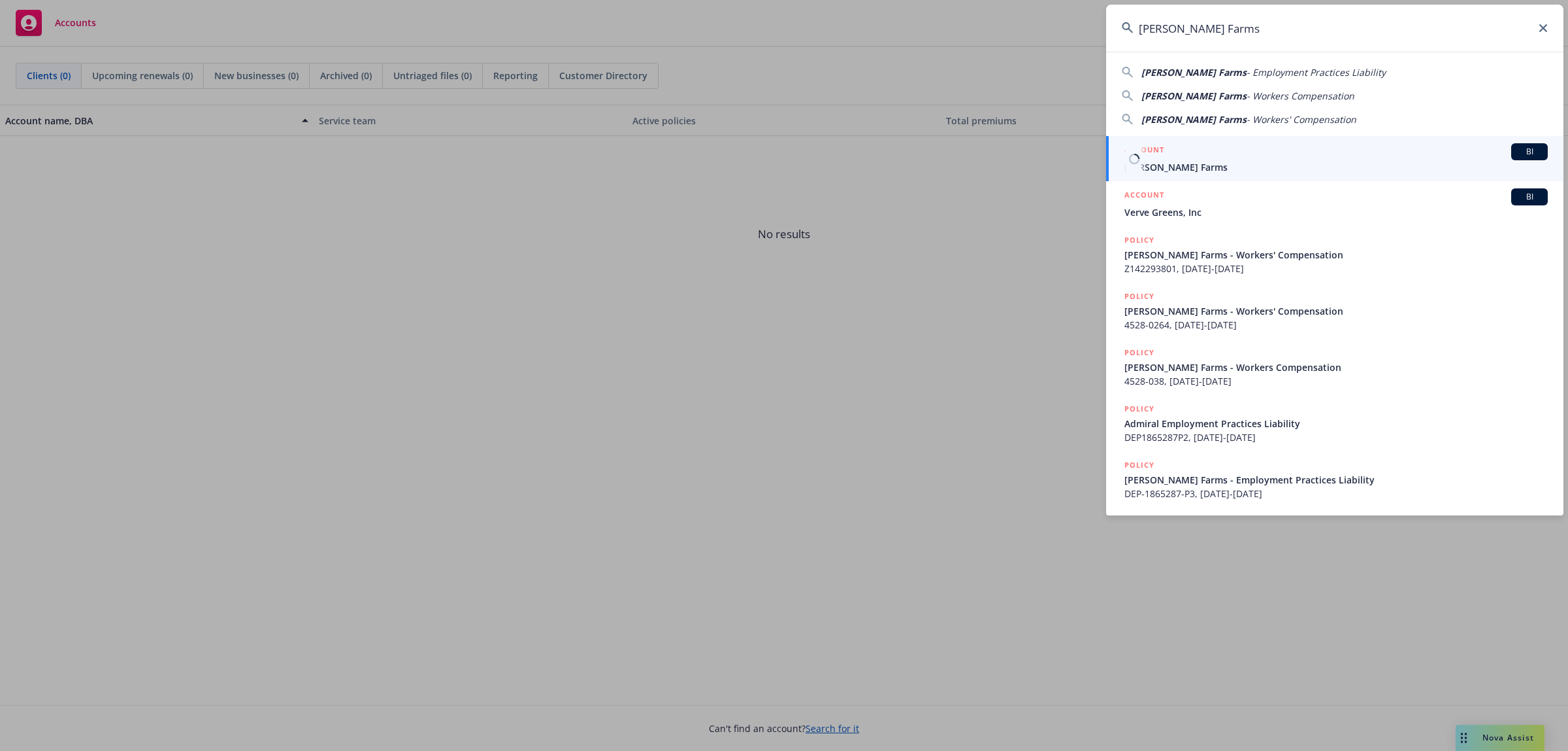
type input "[PERSON_NAME] Farms"
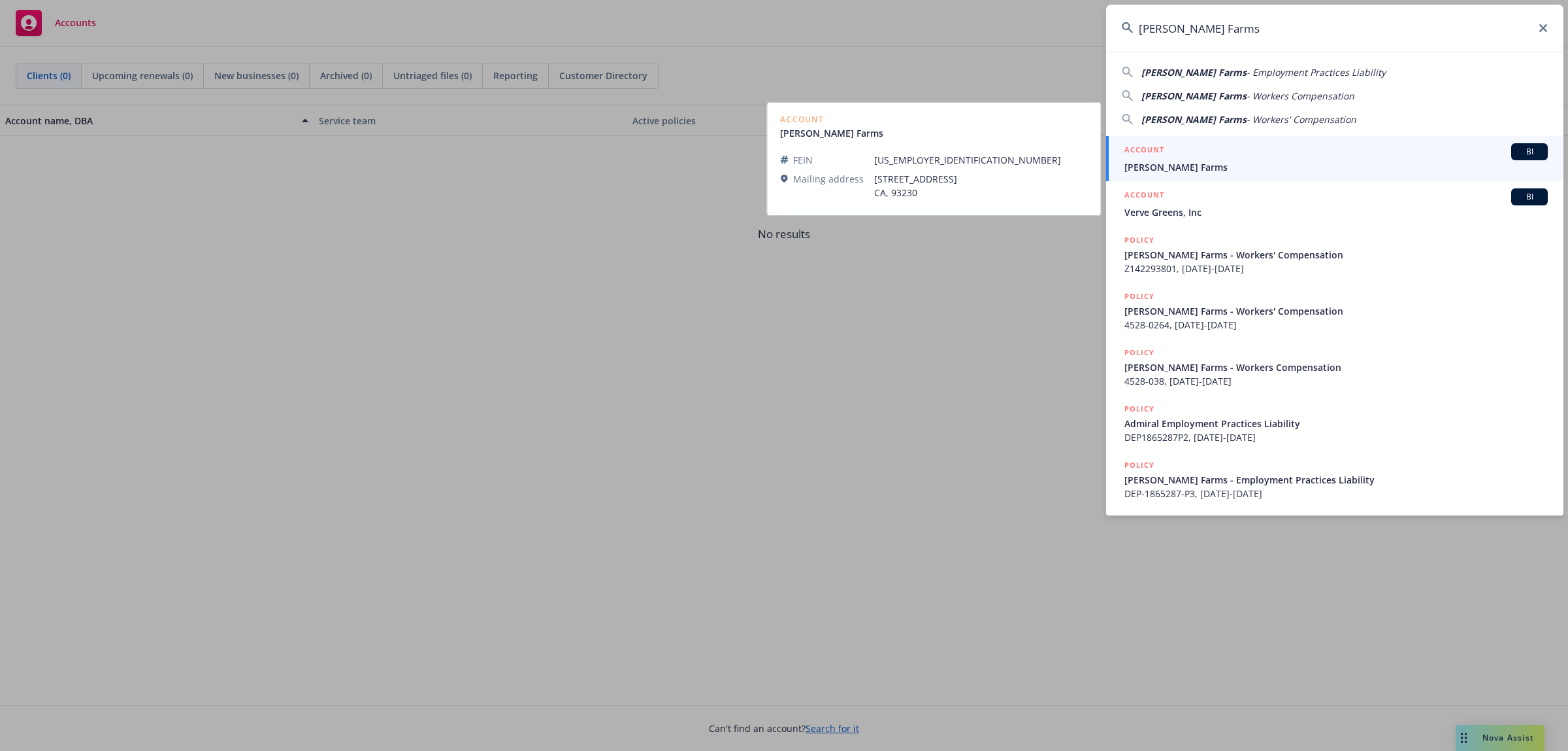
click at [1249, 167] on span "[PERSON_NAME] Farms" at bounding box center [1336, 167] width 424 height 13
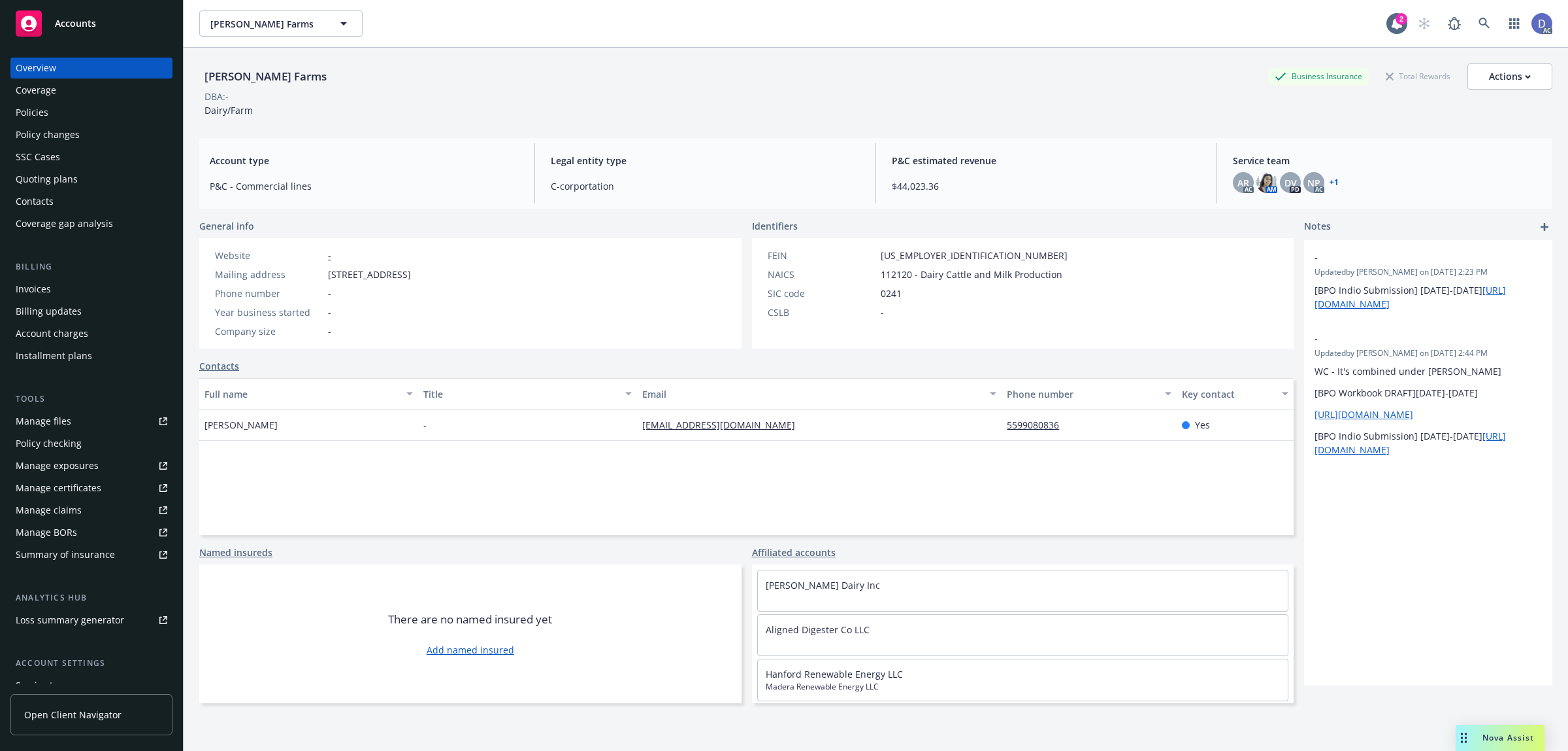
click at [56, 509] on div "Manage claims" at bounding box center [48, 510] width 66 height 21
click at [67, 424] on div "Manage files" at bounding box center [43, 421] width 56 height 21
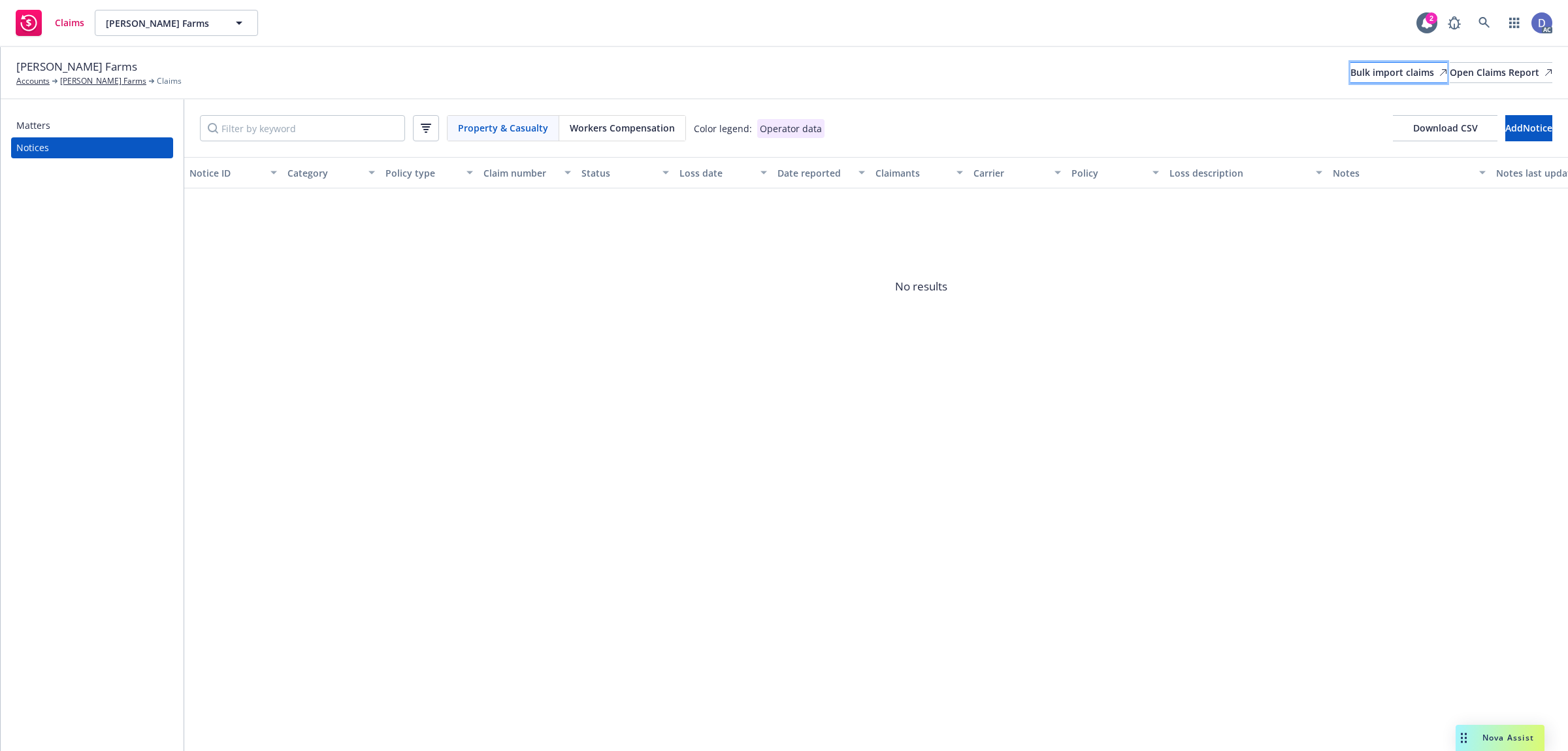
click at [1351, 75] on div "Bulk import claims" at bounding box center [1399, 72] width 97 height 19
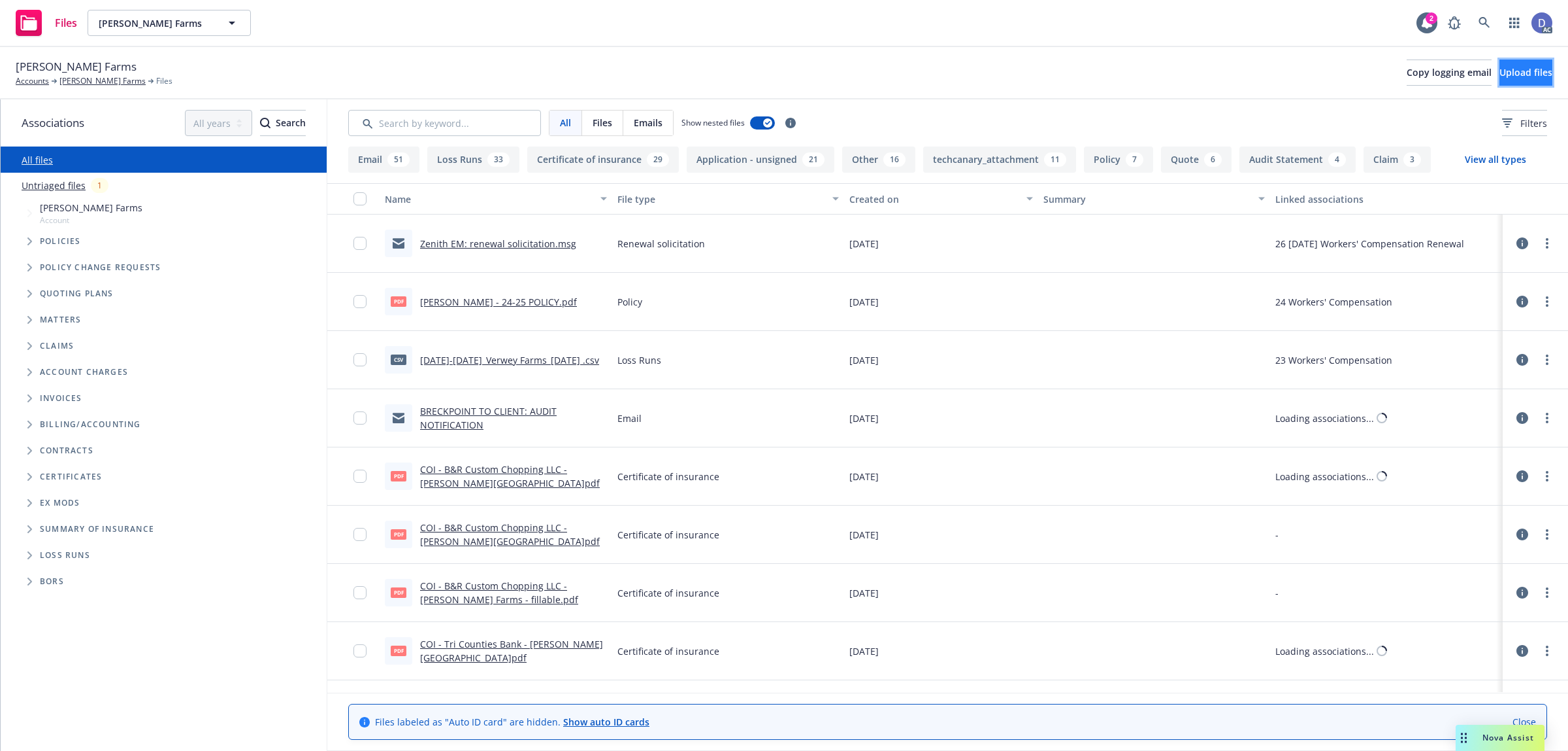
click at [1501, 73] on span "Upload files" at bounding box center [1526, 72] width 53 height 13
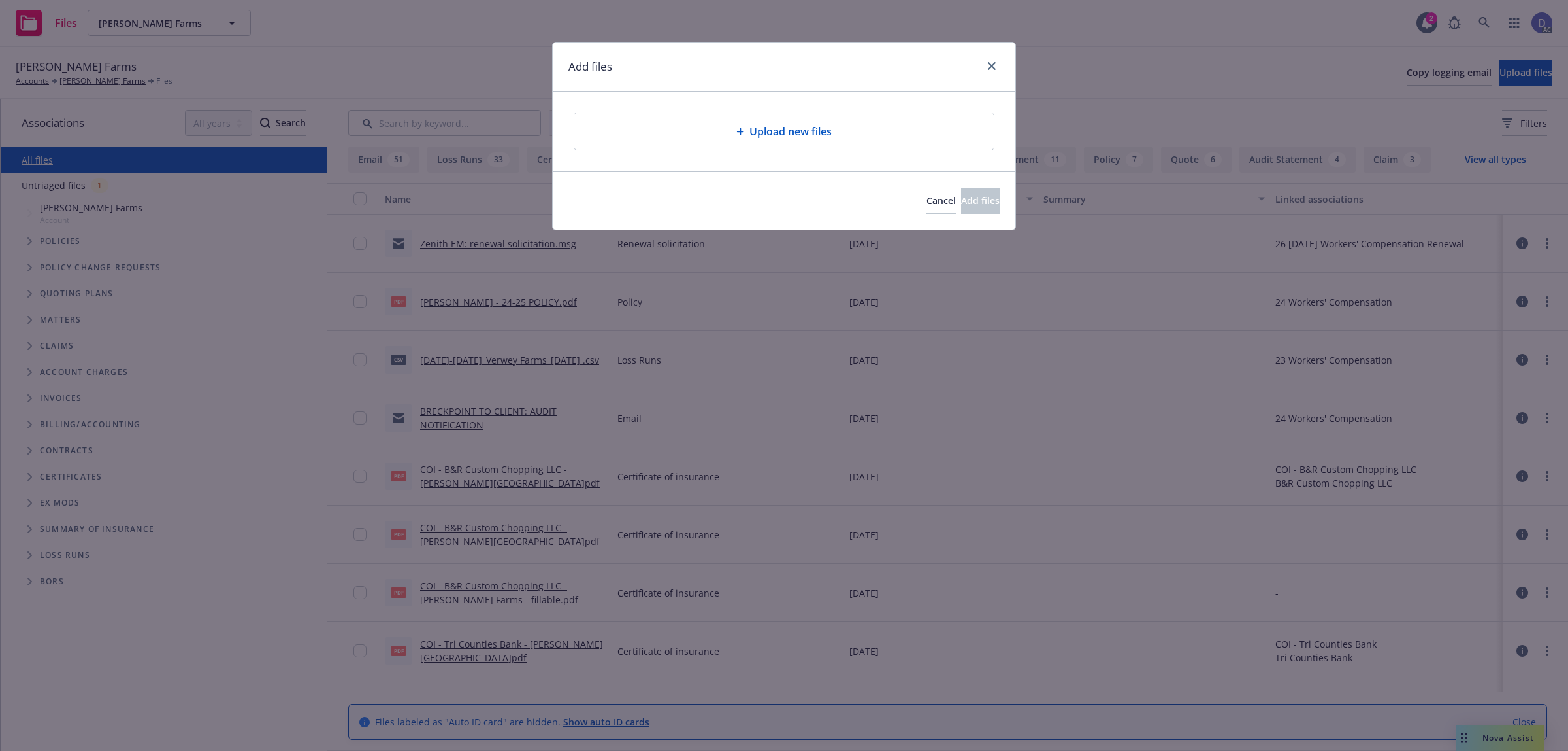
click at [827, 124] on span "Upload new files" at bounding box center [791, 131] width 82 height 16
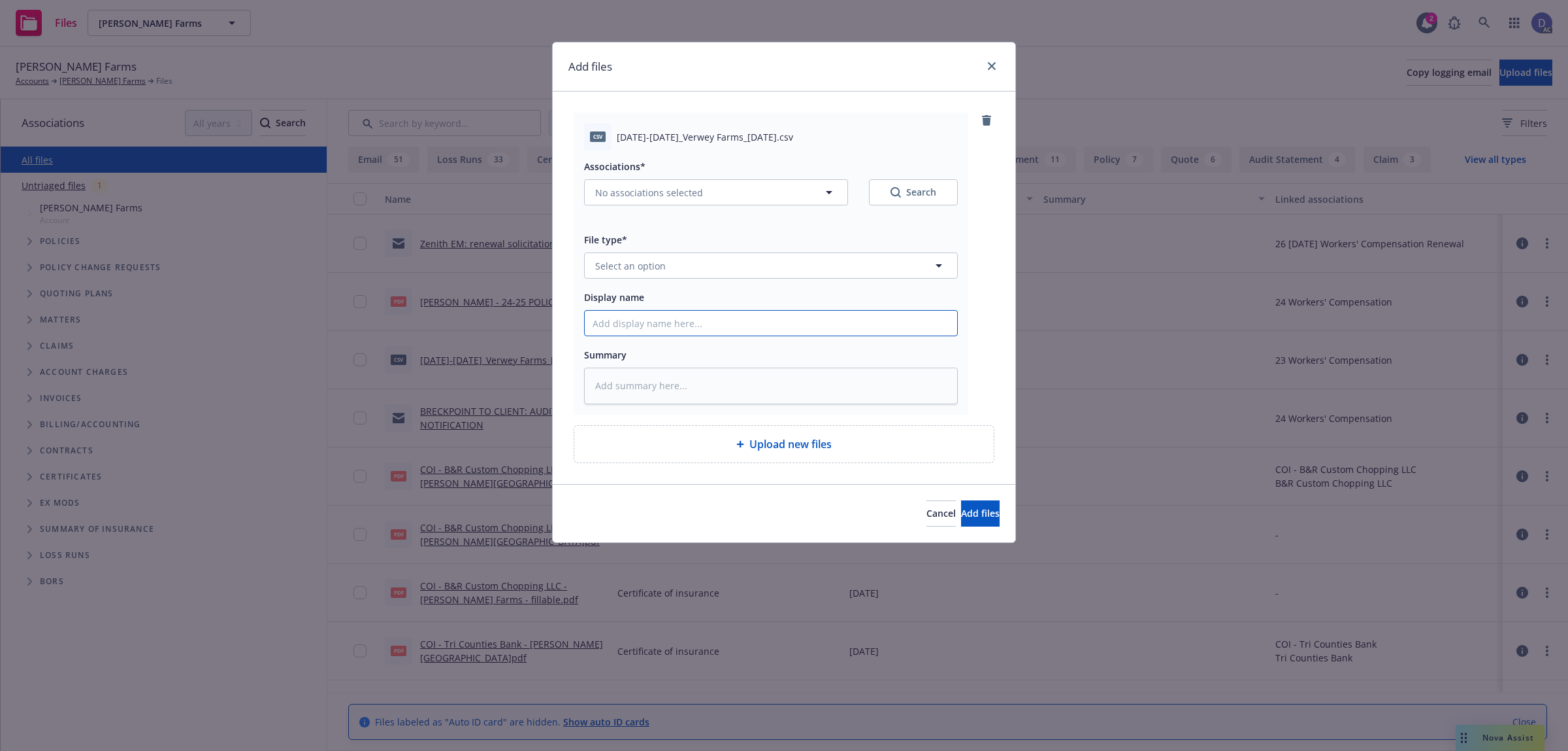
click at [748, 331] on input "Display name" at bounding box center [771, 323] width 372 height 25
paste input "2020-2025_Verwey Farms_8-3-2025"
type textarea "x"
type input "2020-2025_Verwey Farms_8-3-2025"
click at [792, 269] on button "Select an option" at bounding box center [771, 265] width 374 height 26
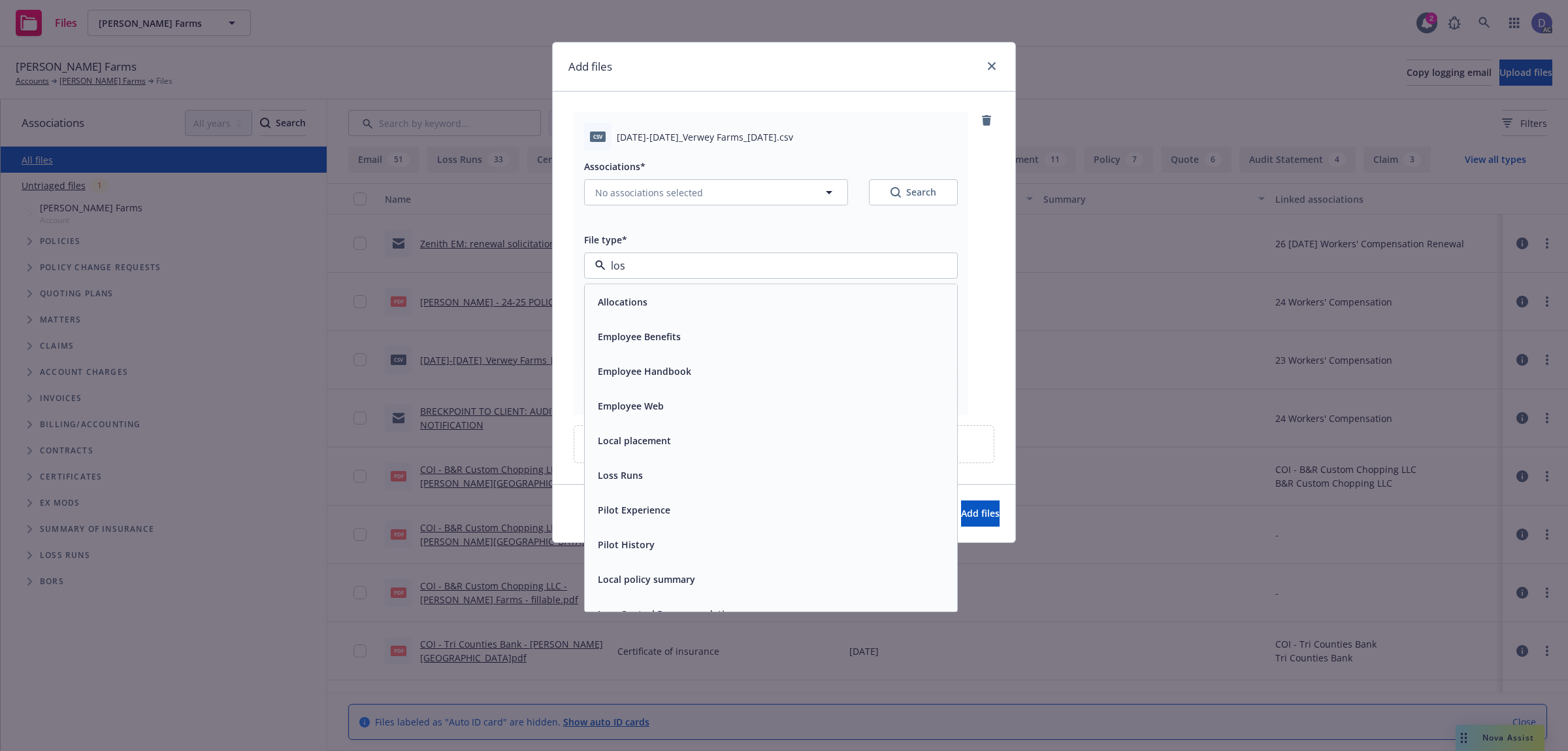
type input "loss"
click at [759, 295] on div "Loss Runs" at bounding box center [771, 302] width 357 height 19
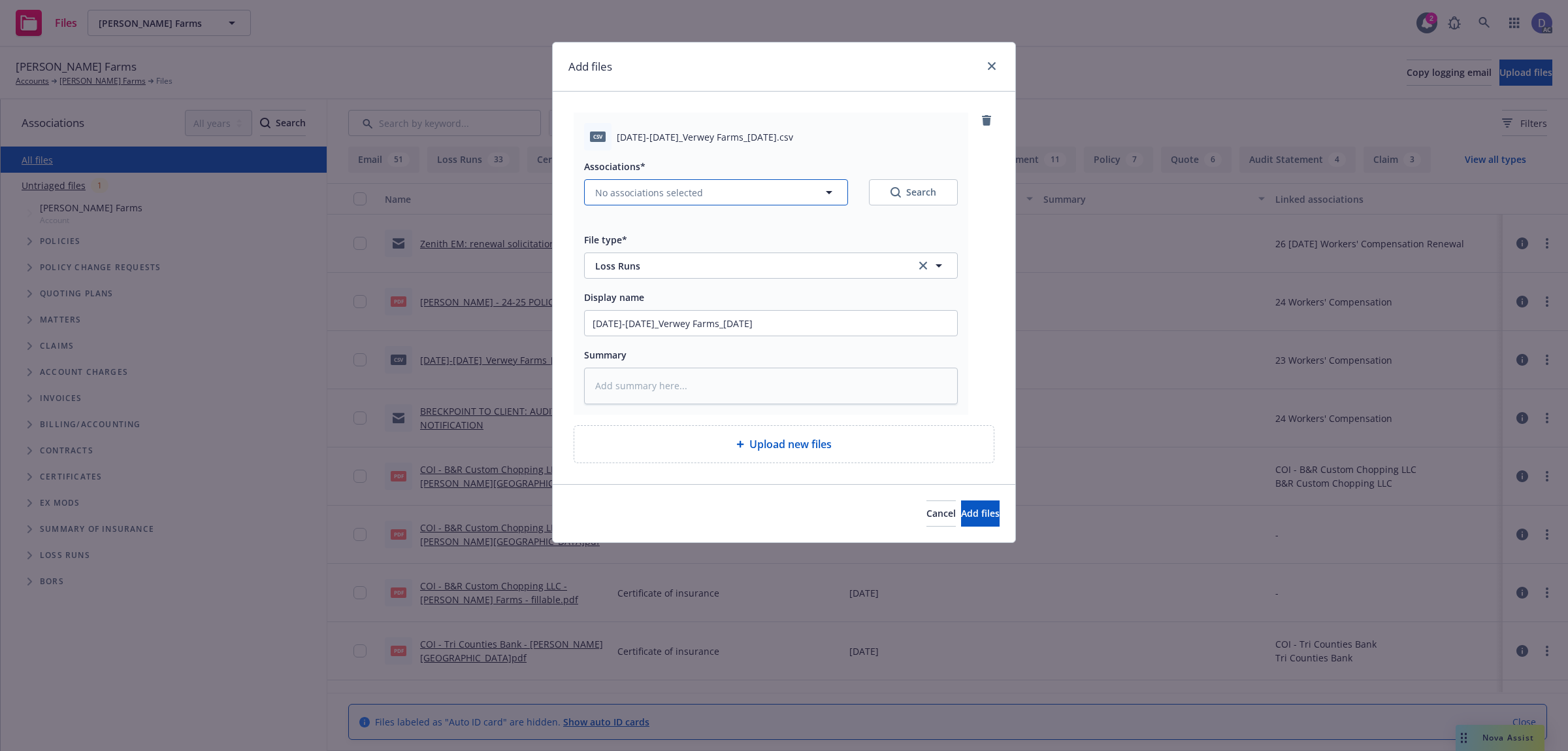
click at [687, 204] on button "No associations selected" at bounding box center [716, 192] width 264 height 26
type textarea "x"
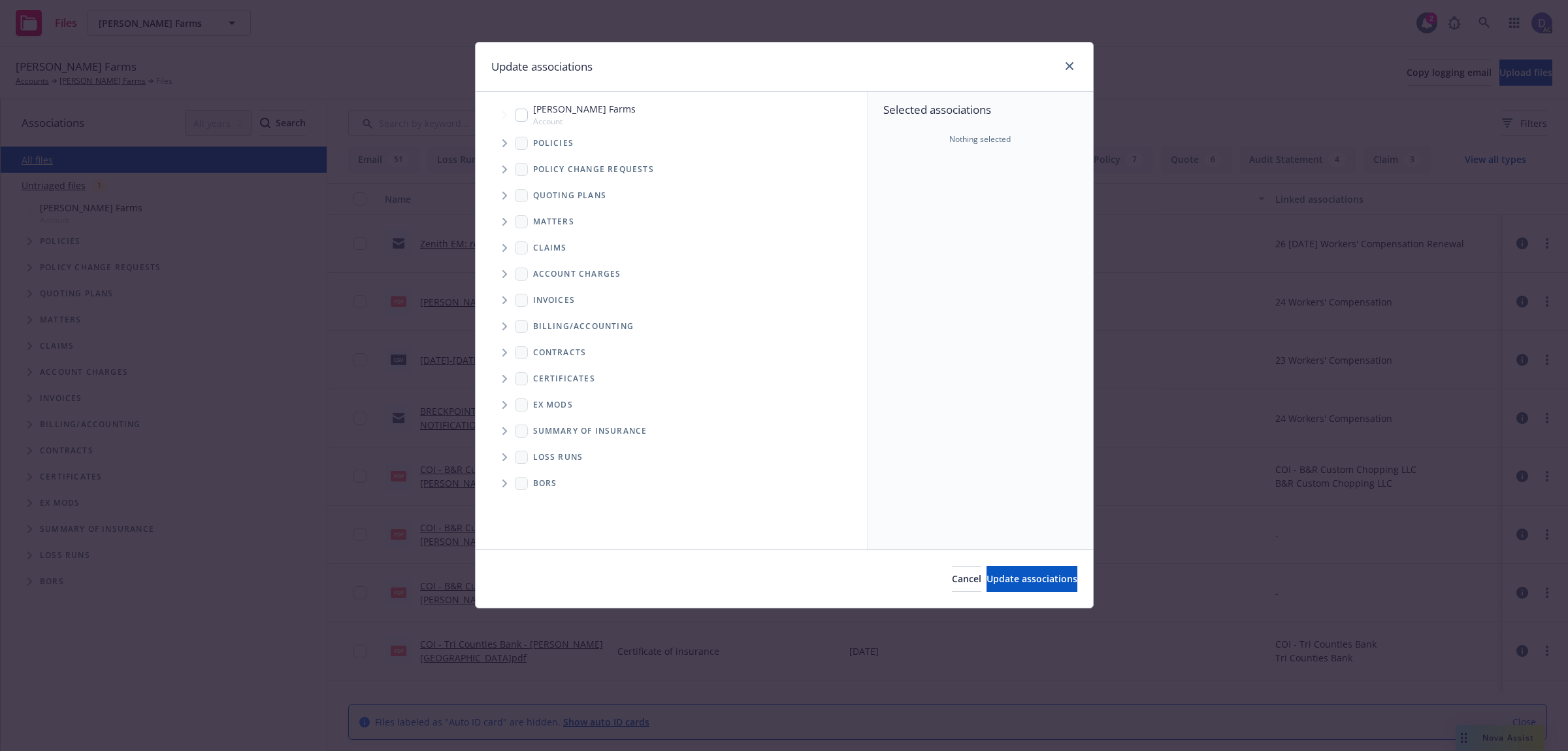
click at [503, 142] on icon "Tree Example" at bounding box center [505, 143] width 5 height 8
click at [913, 187] on div "Selected associations Nothing selected" at bounding box center [980, 320] width 225 height 458
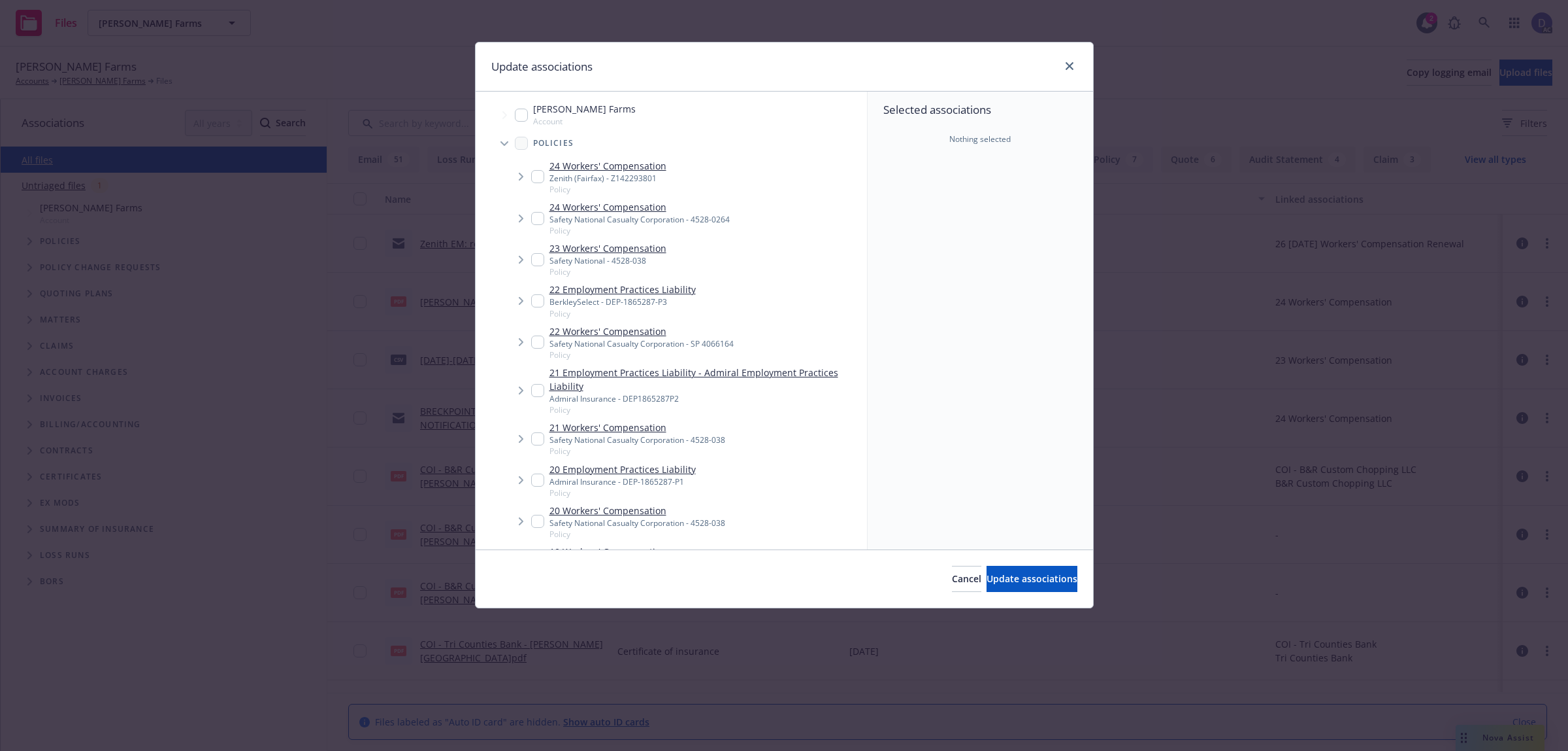
click at [623, 218] on div "Safety National Casualty Corporation - 4528-0264" at bounding box center [640, 219] width 181 height 11
checkbox input "true"
click at [987, 569] on button "Update associations" at bounding box center [1032, 578] width 91 height 26
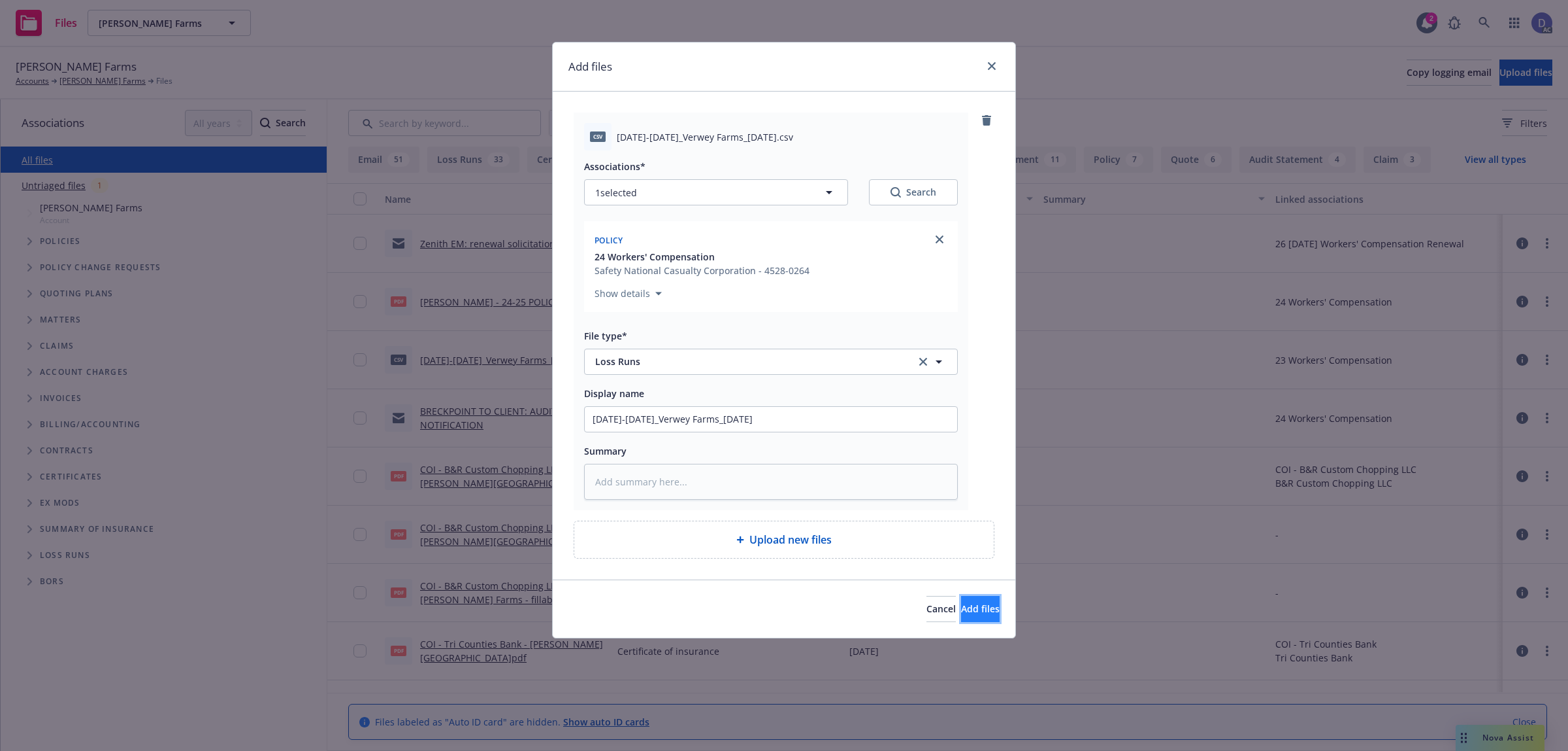
click at [962, 602] on button "Add files" at bounding box center [981, 608] width 39 height 26
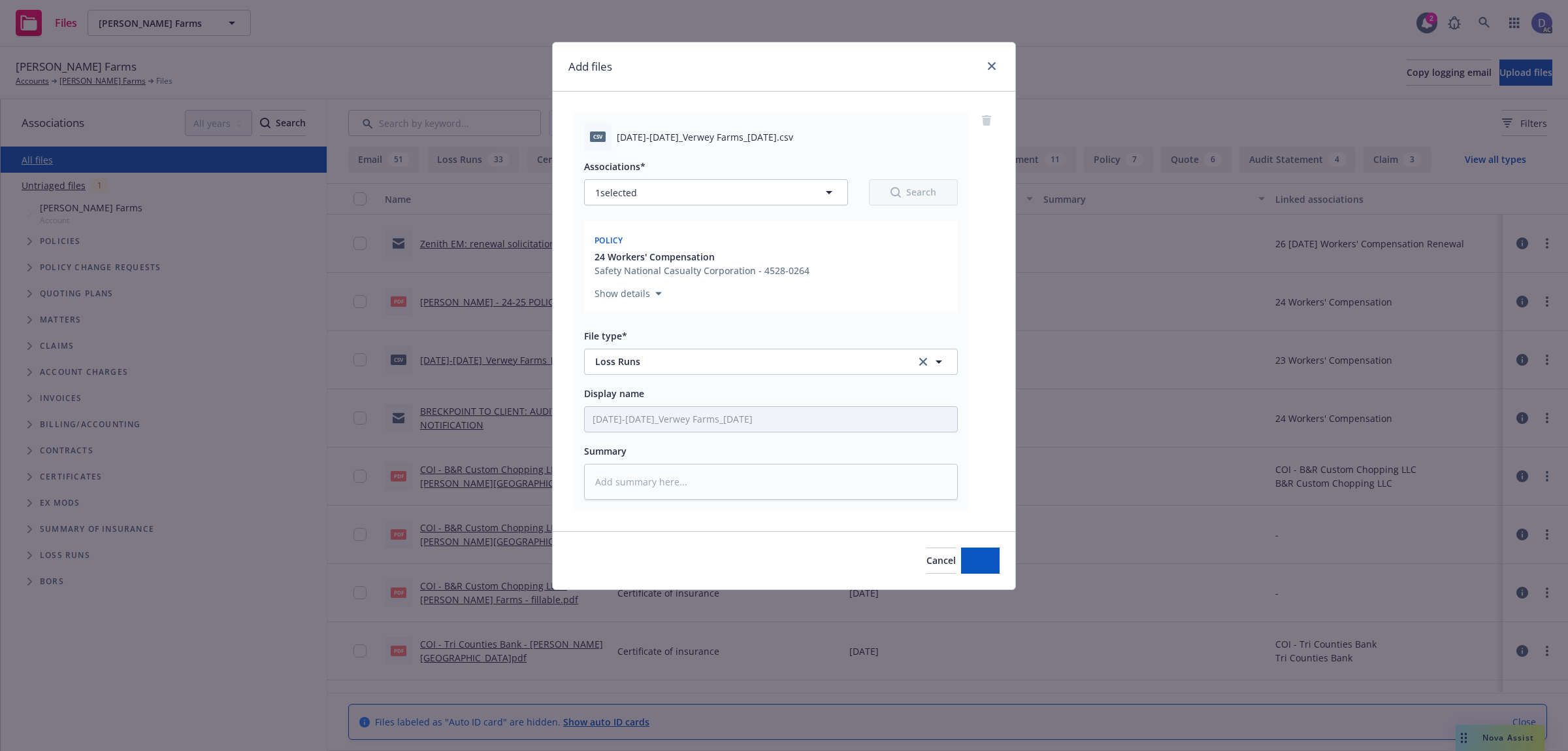
type textarea "x"
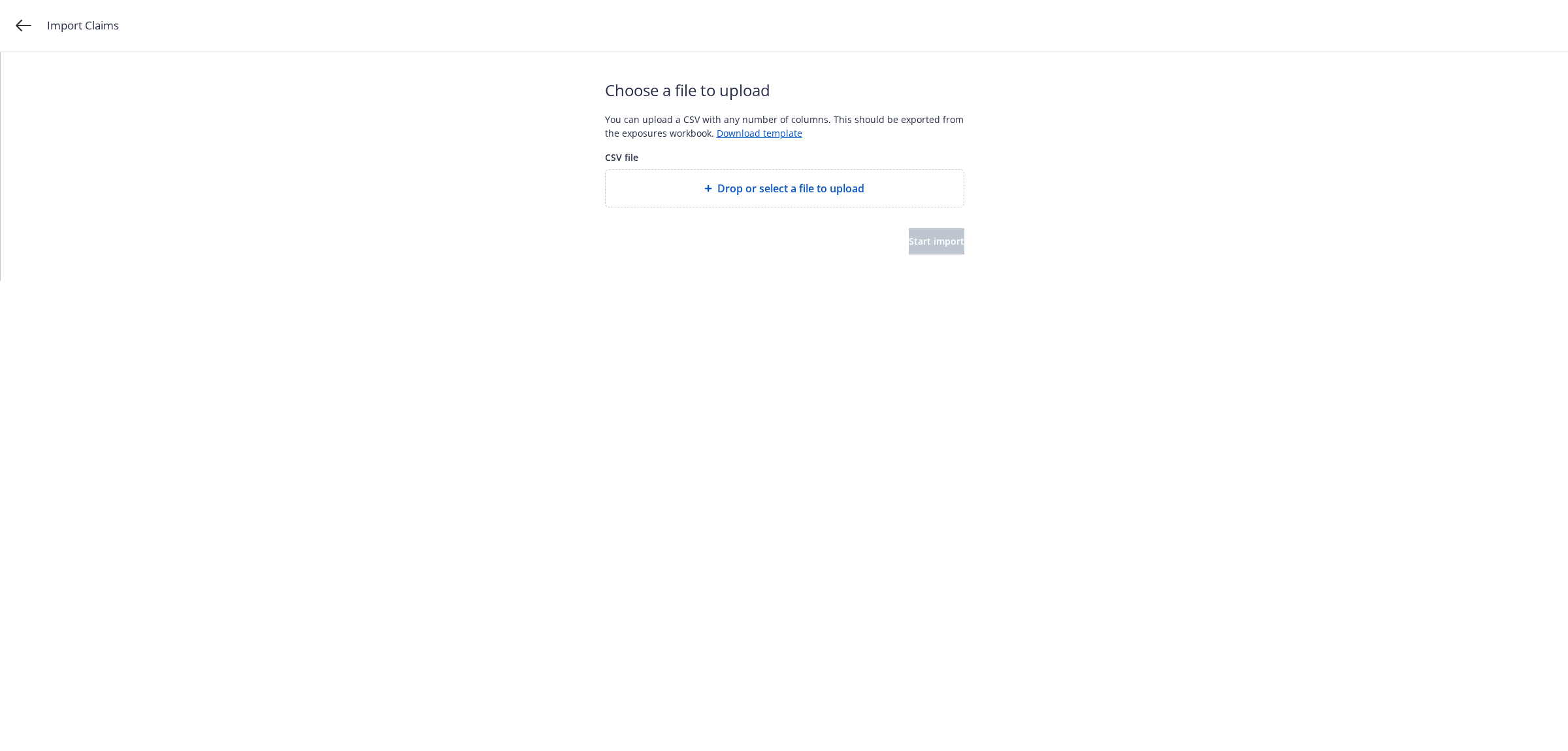
click at [809, 191] on span "Drop or select a file to upload" at bounding box center [791, 188] width 147 height 16
click at [933, 254] on button "Start import" at bounding box center [936, 241] width 56 height 26
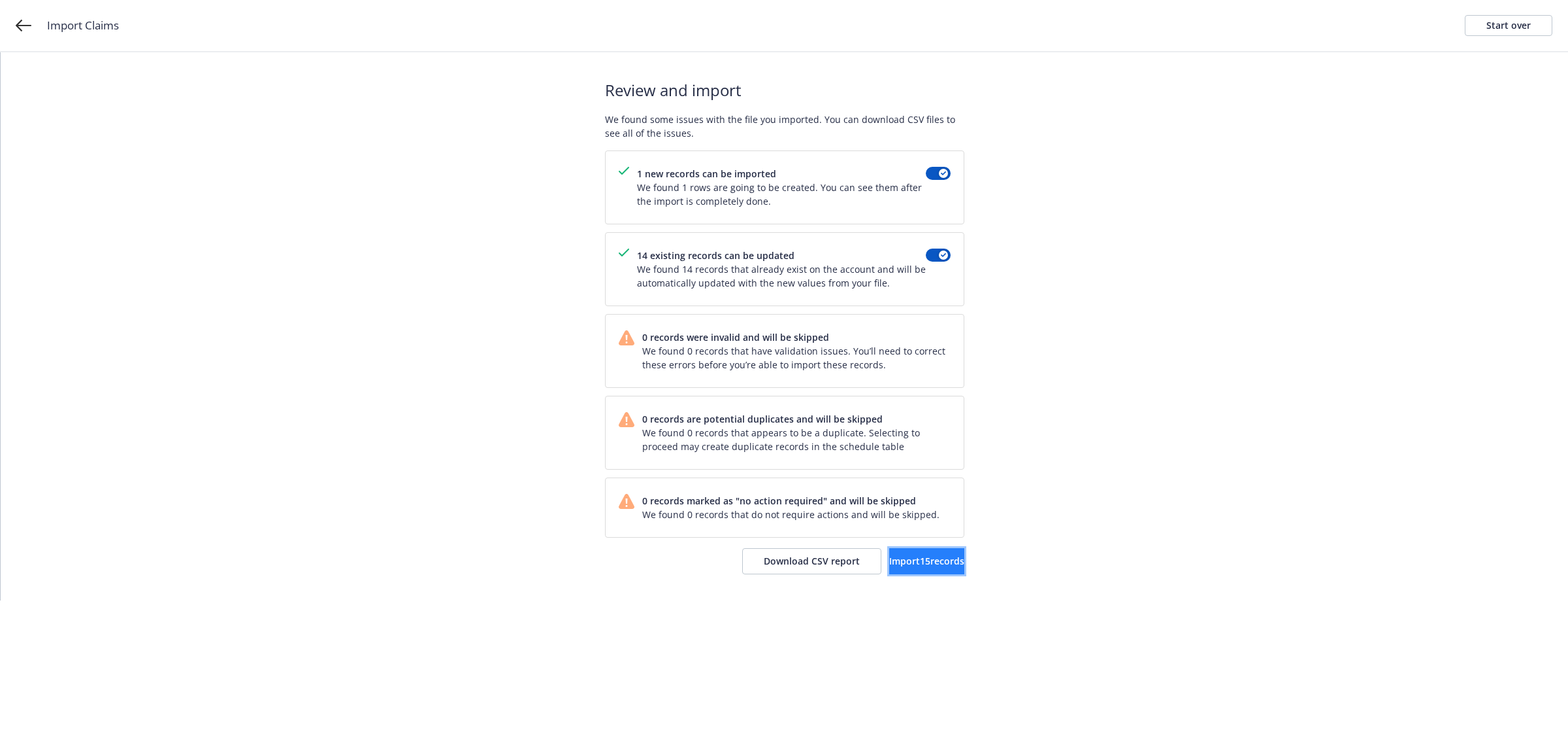
click at [909, 551] on button "Import 15 records" at bounding box center [927, 561] width 75 height 26
click at [890, 560] on span "View accounts" at bounding box center [911, 561] width 64 height 13
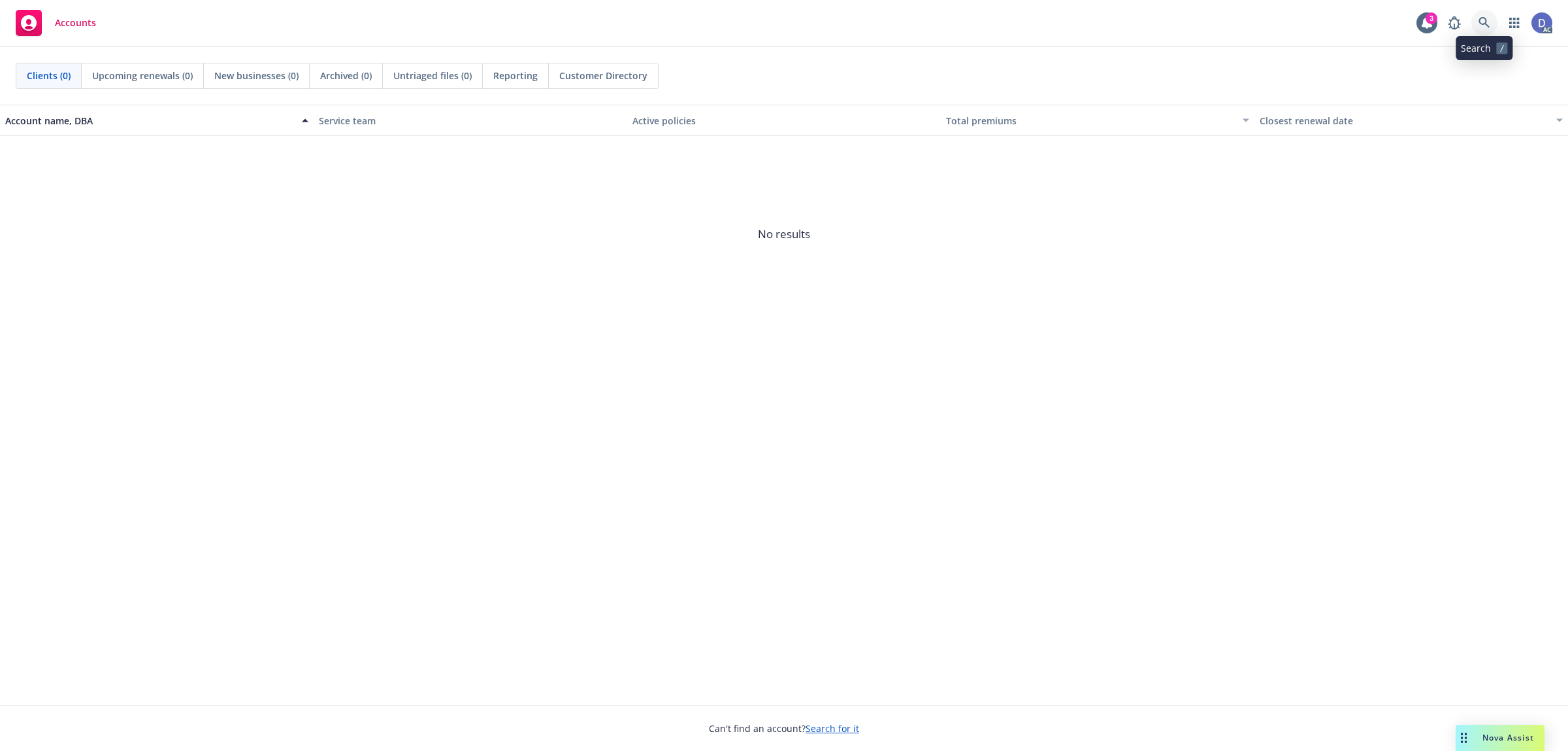
click at [1494, 27] on link at bounding box center [1484, 22] width 26 height 26
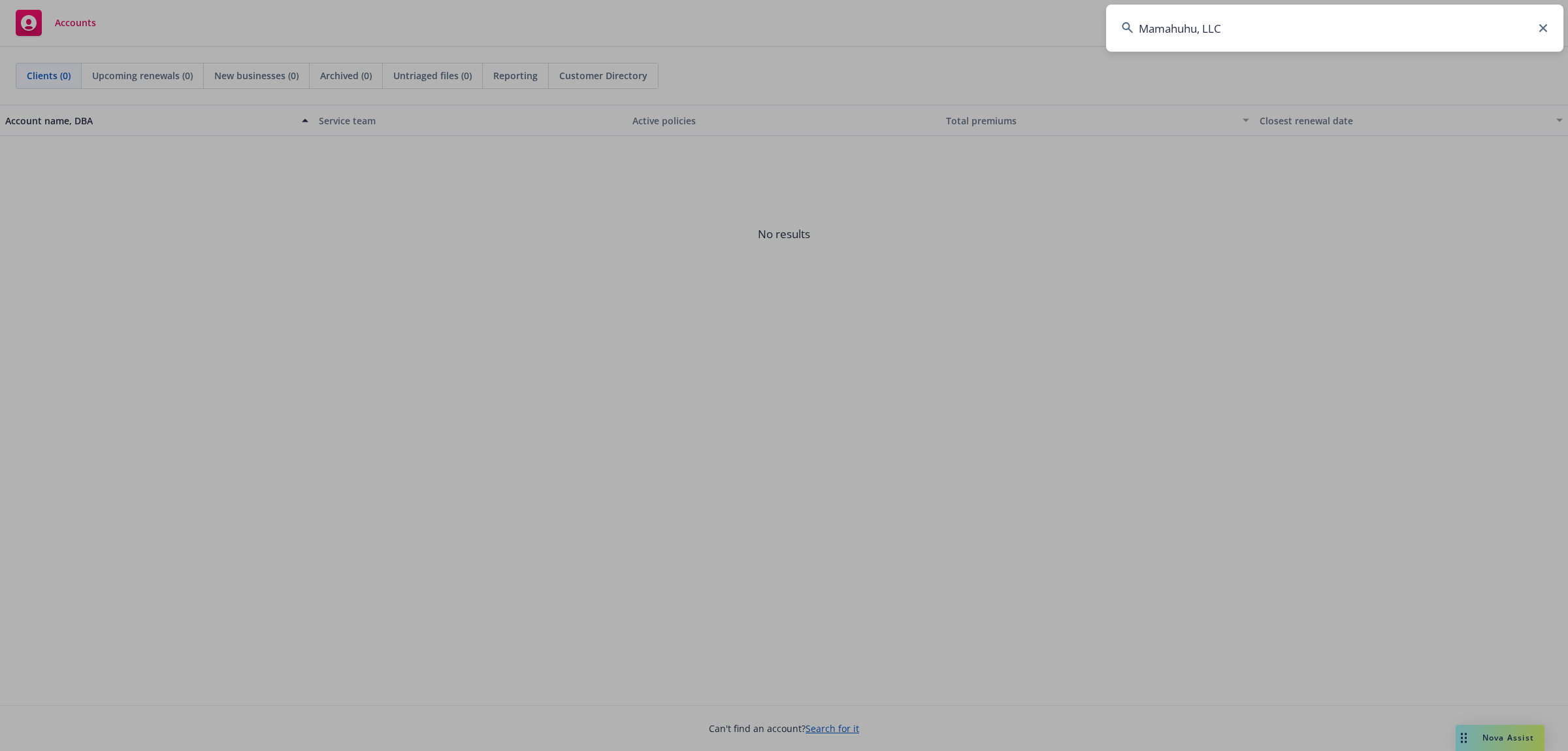
click at [1494, 27] on input "Mamahuhu, LLC" at bounding box center [1335, 28] width 458 height 47
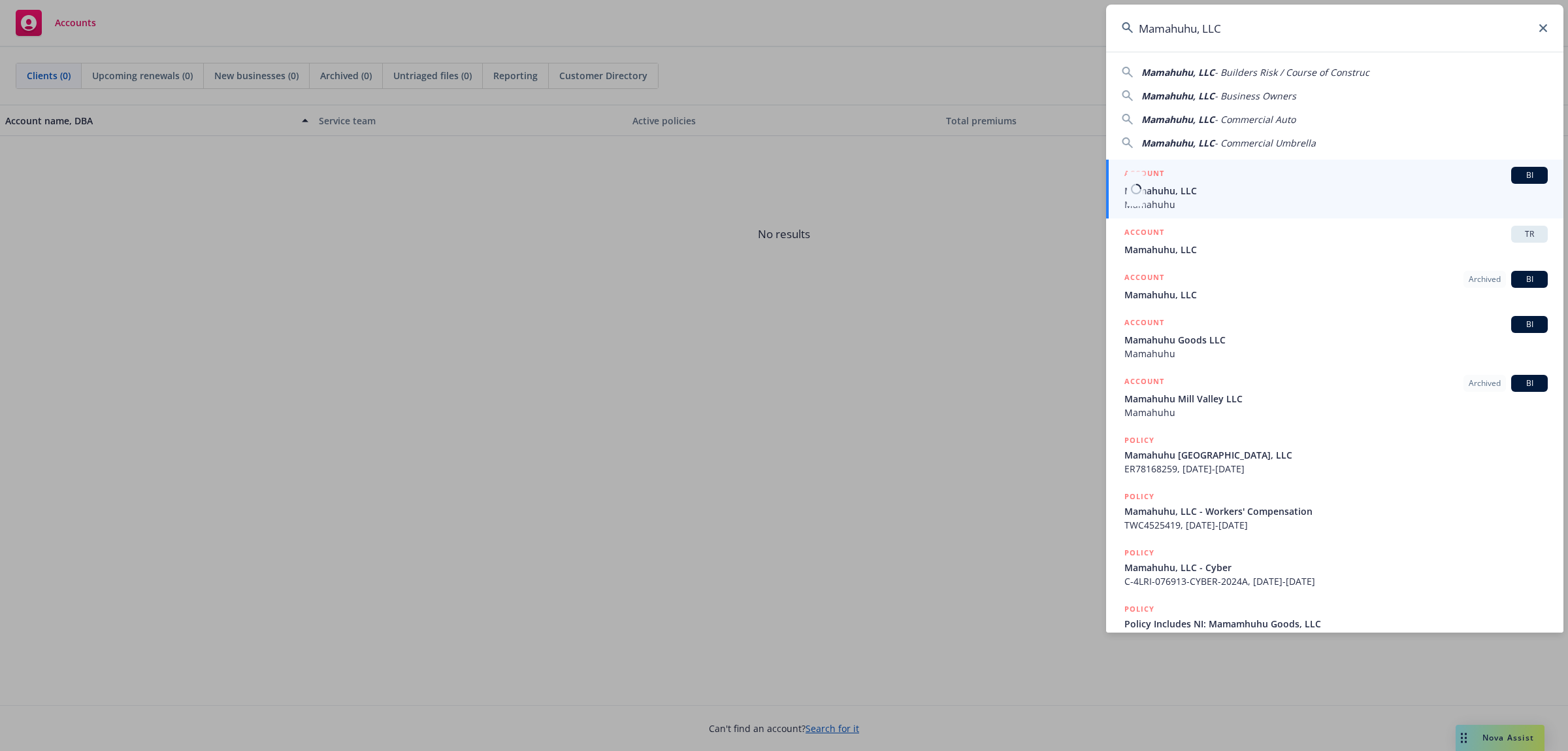
type input "Mamahuhu, LLC"
click at [1240, 198] on span "Mamahuhu" at bounding box center [1336, 204] width 424 height 13
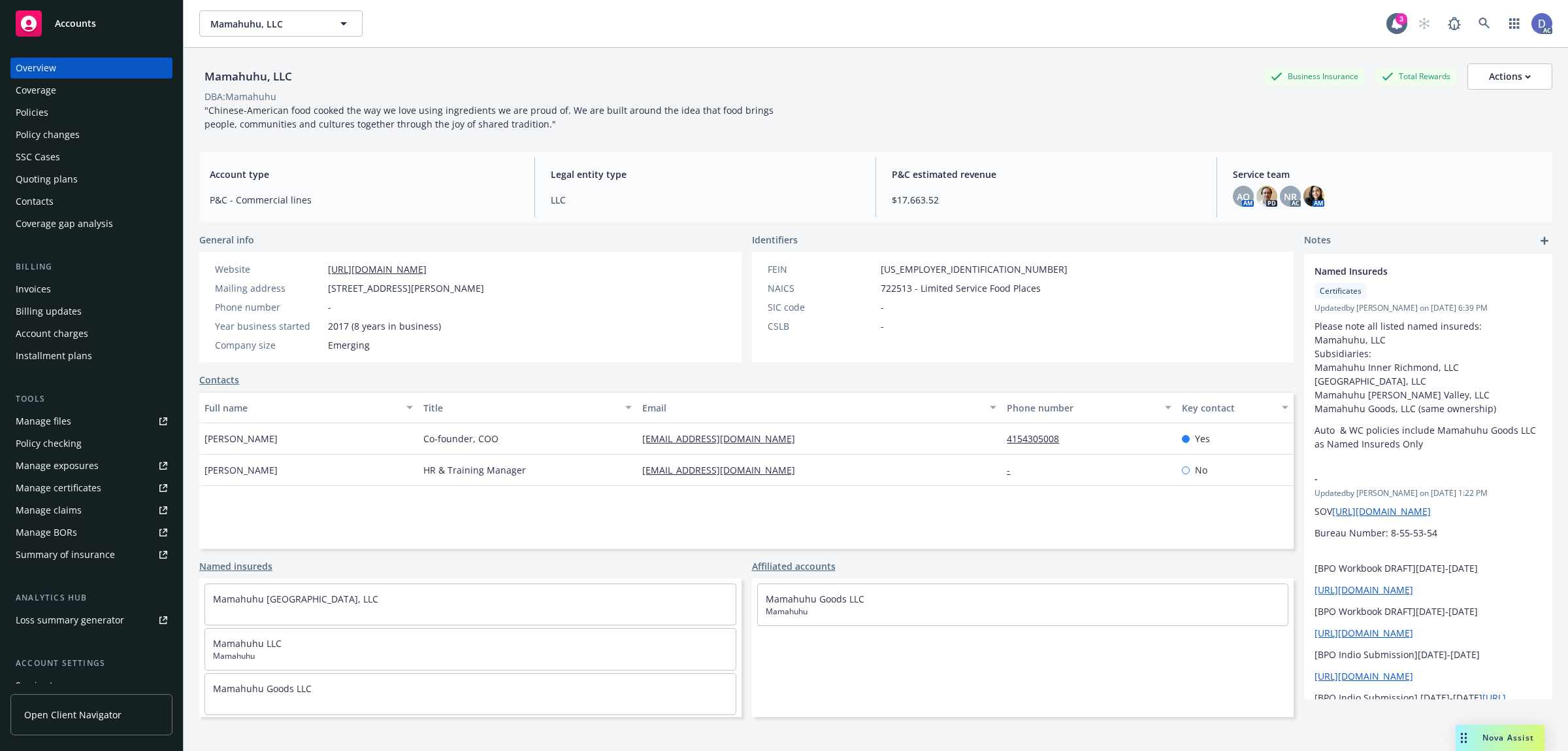
click at [80, 515] on link "Manage claims" at bounding box center [91, 510] width 162 height 21
click at [51, 422] on div "Manage files" at bounding box center [43, 421] width 56 height 21
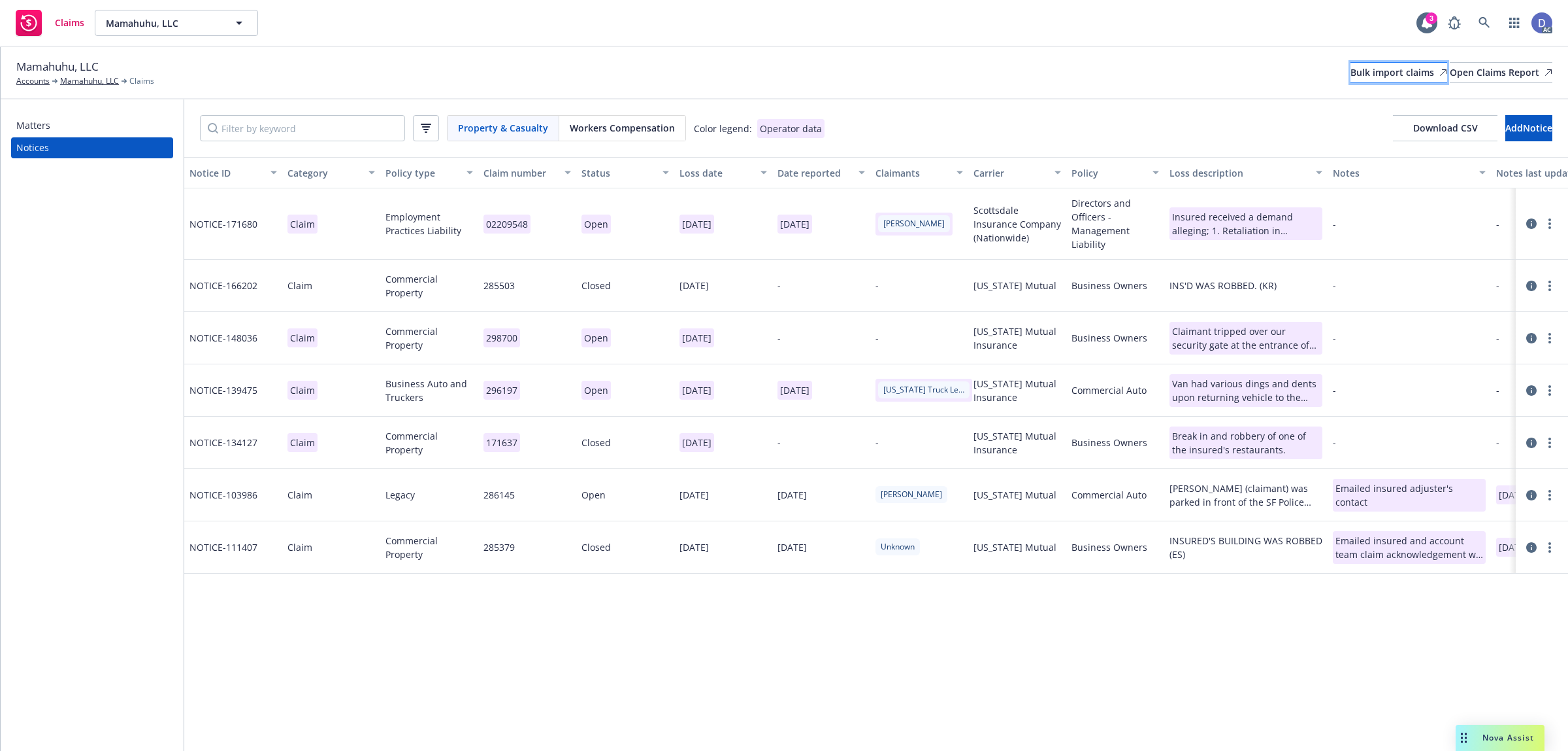
click at [1351, 77] on div "Bulk import claims" at bounding box center [1399, 72] width 97 height 19
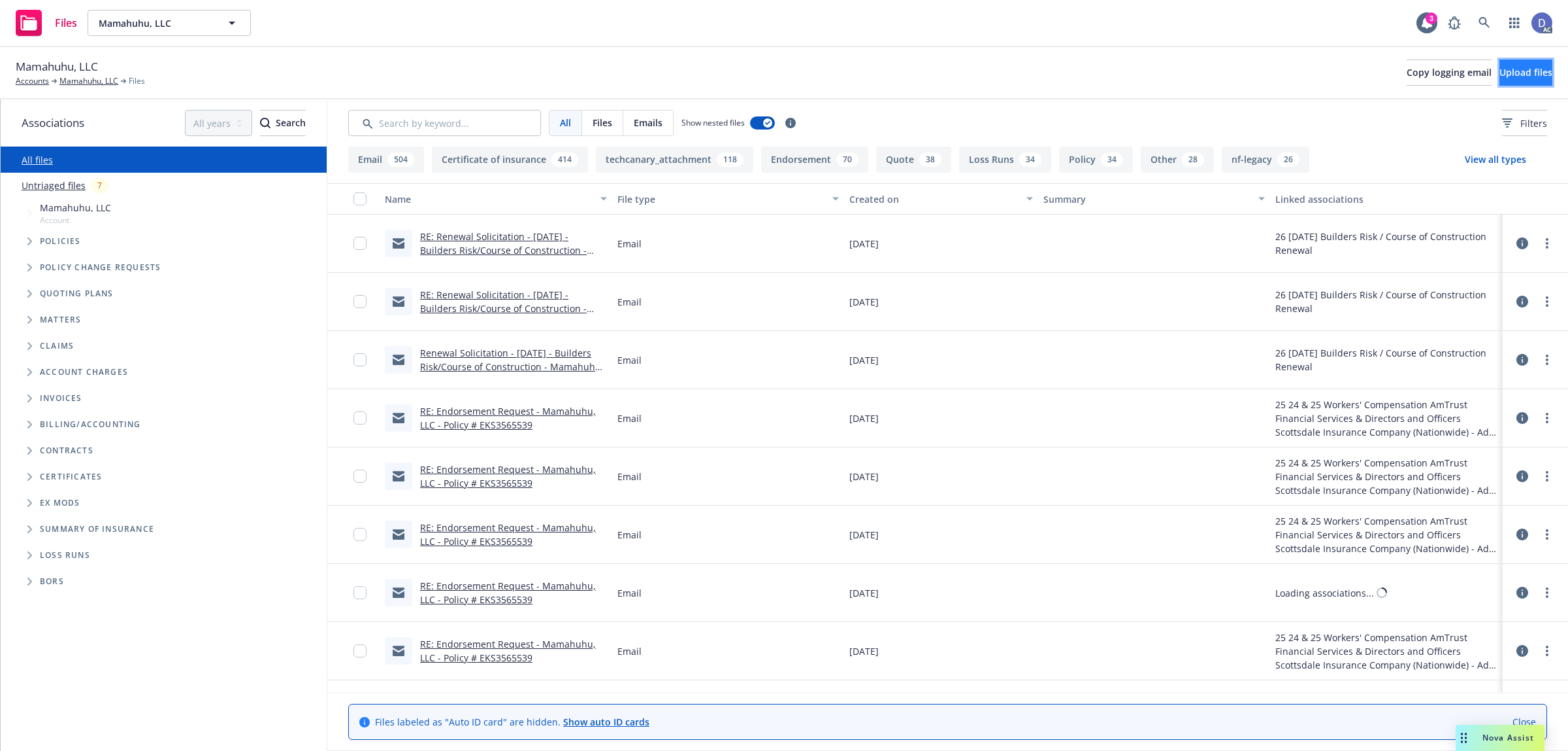
click at [1500, 80] on button "Upload files" at bounding box center [1526, 72] width 53 height 26
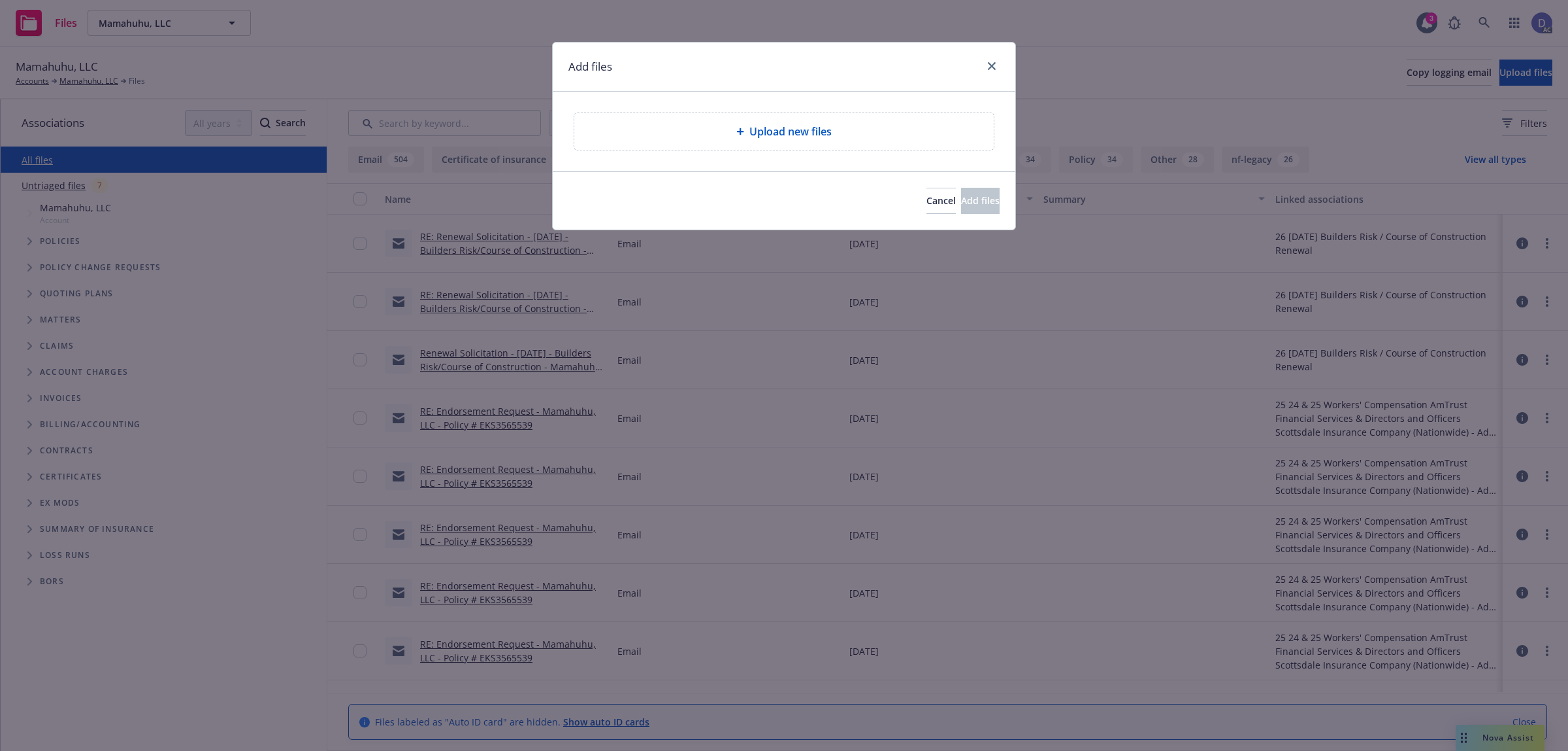
click at [759, 132] on span "Upload new files" at bounding box center [791, 131] width 82 height 16
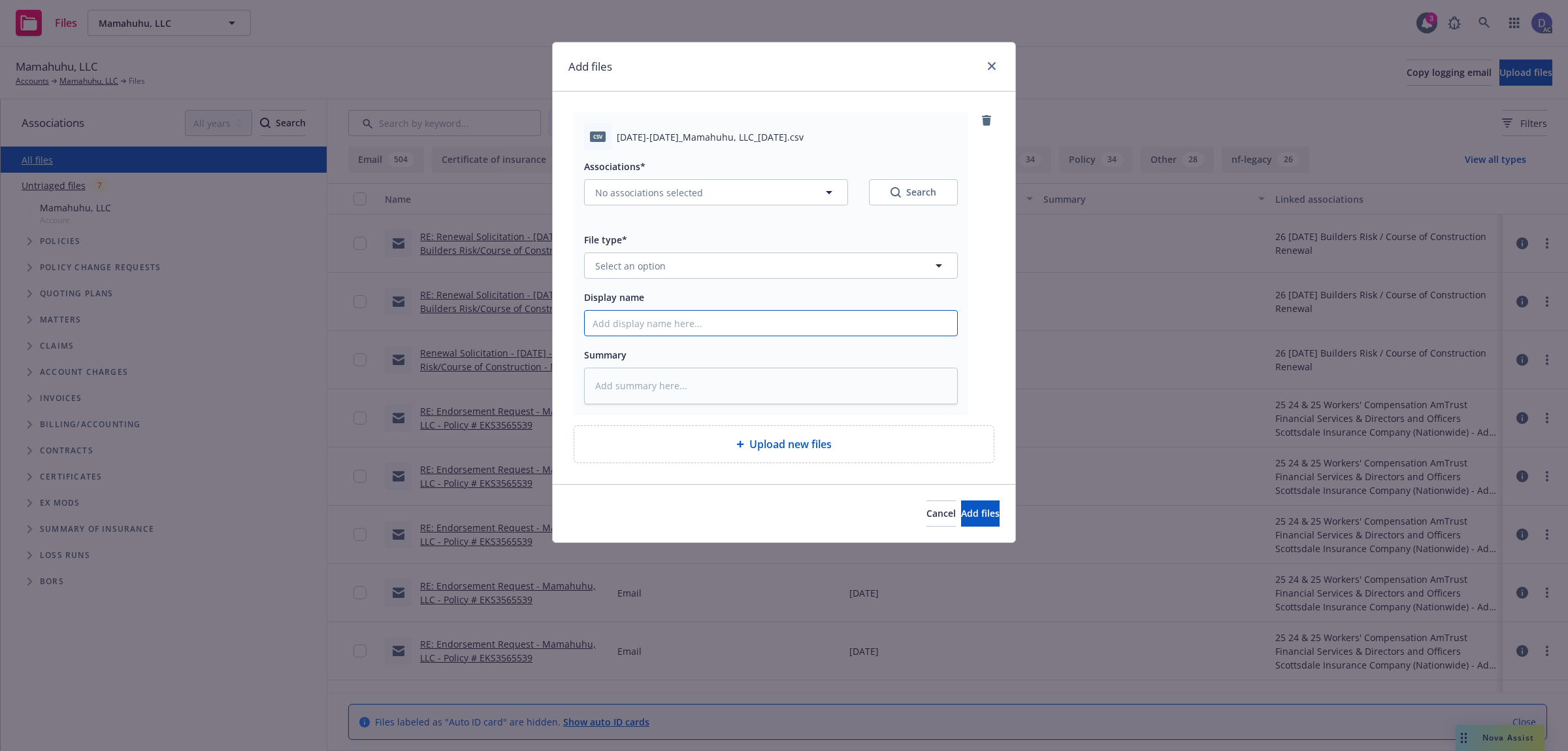
click at [791, 319] on input "Display name" at bounding box center [771, 323] width 372 height 25
paste input "[DATE]-[DATE]_Mamahuhu, LLC_[DATE]"
type input "[DATE]-[DATE]_Mamahuhu, LLC_[DATE]"
type textarea "x"
type input "[DATE]-[DATE]_Mamahuhu, LLC_[DATE]"
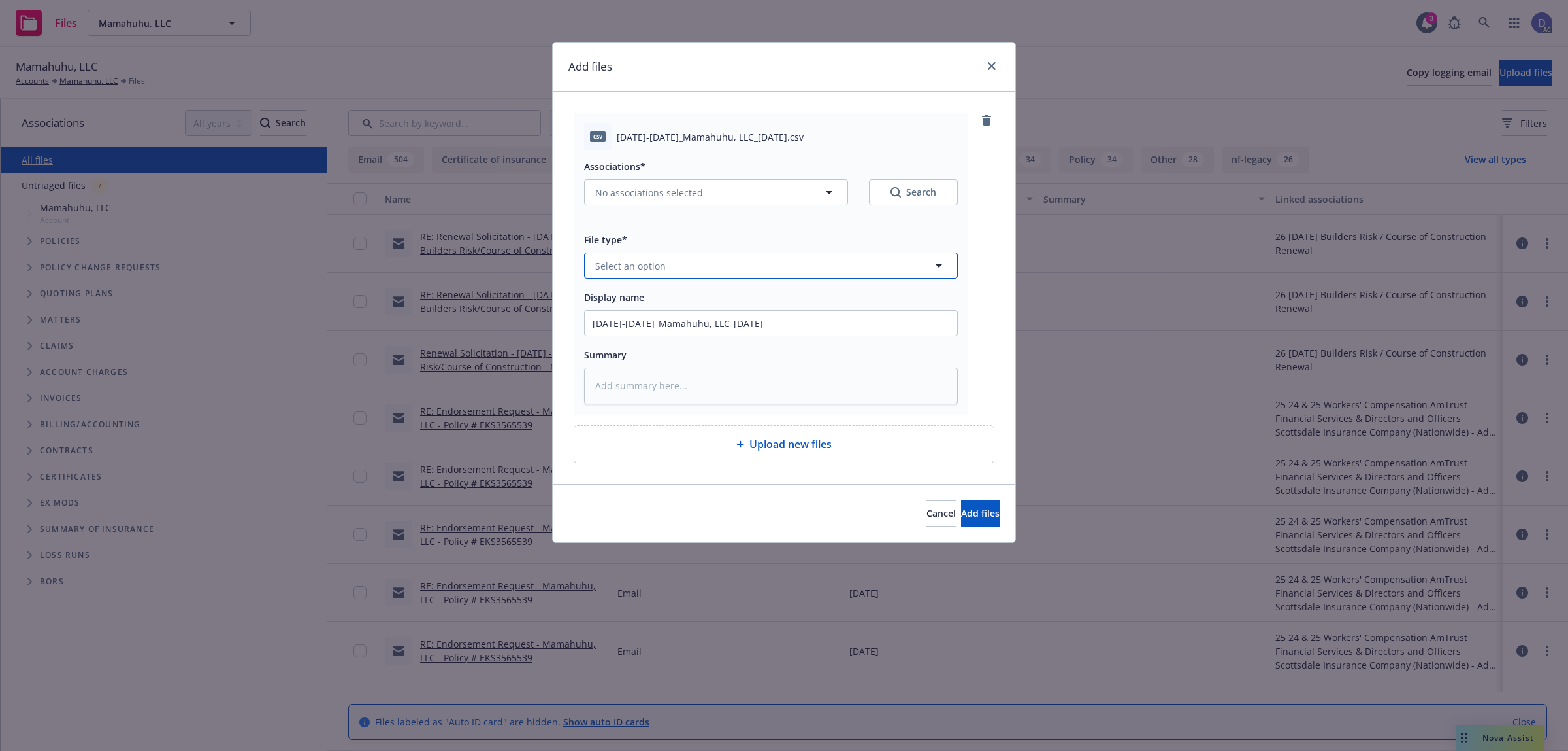
click at [864, 271] on button "Select an option" at bounding box center [771, 265] width 374 height 26
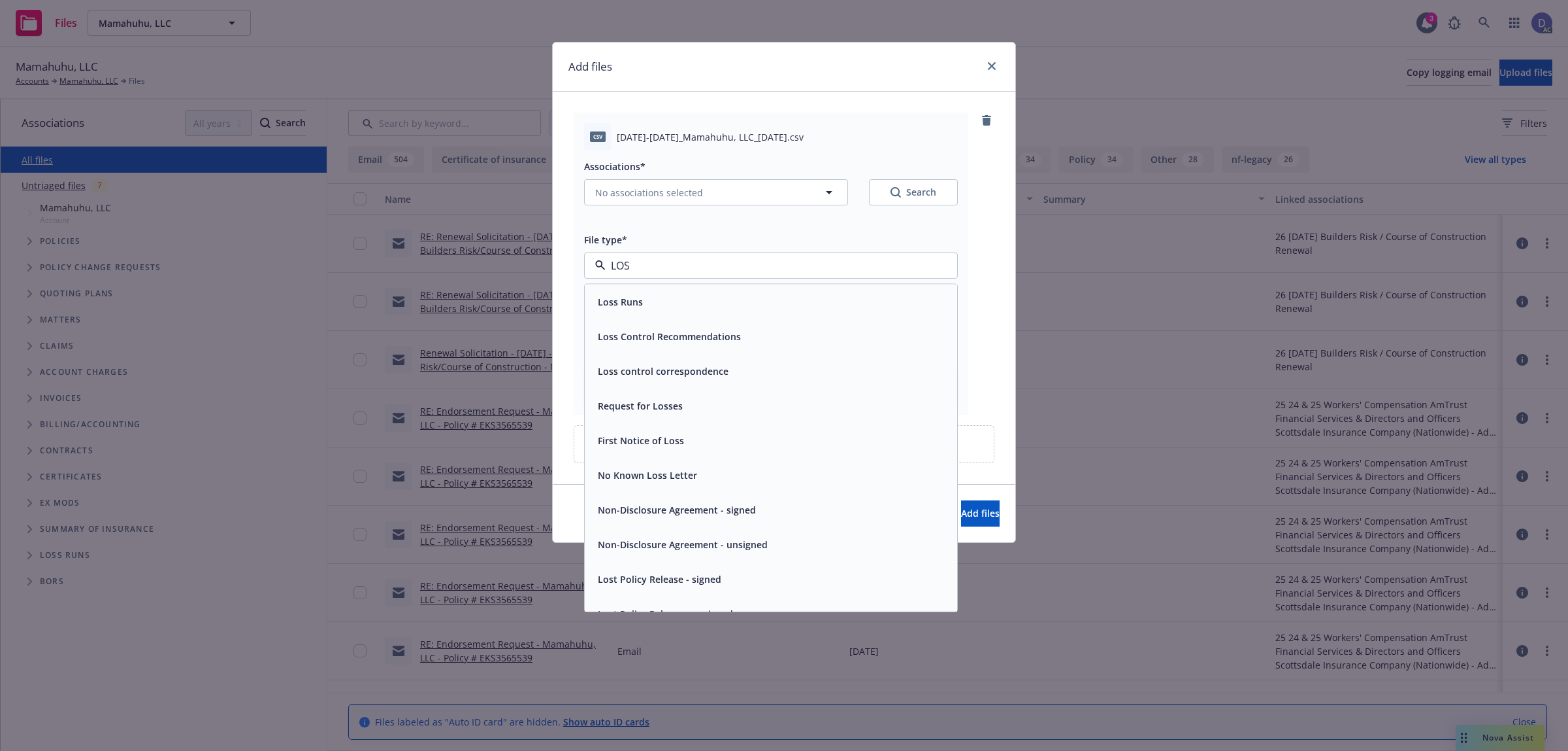
type input "LOSS"
click at [792, 302] on div "Loss Runs" at bounding box center [771, 302] width 357 height 19
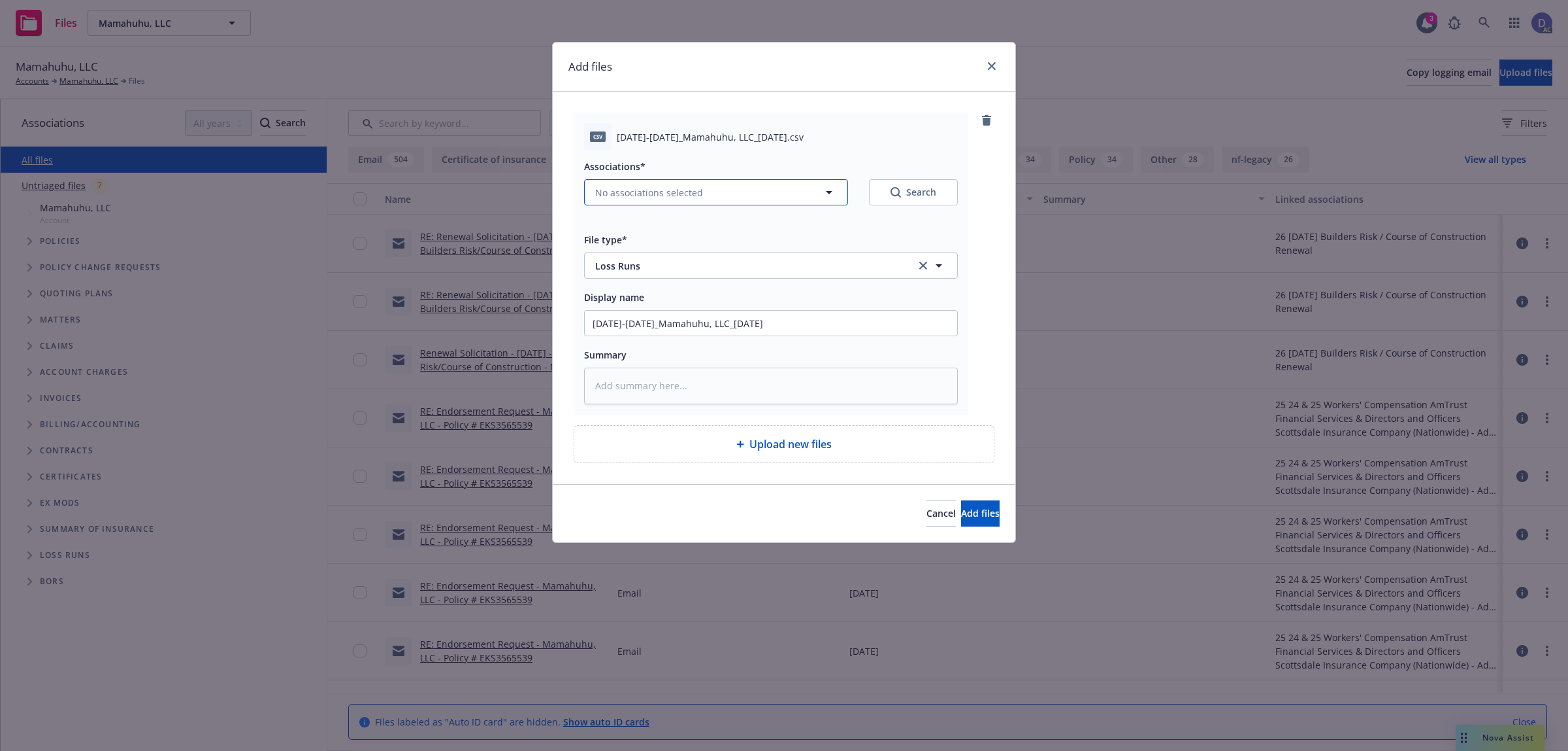
click at [615, 199] on span "No associations selected" at bounding box center [649, 193] width 108 height 13
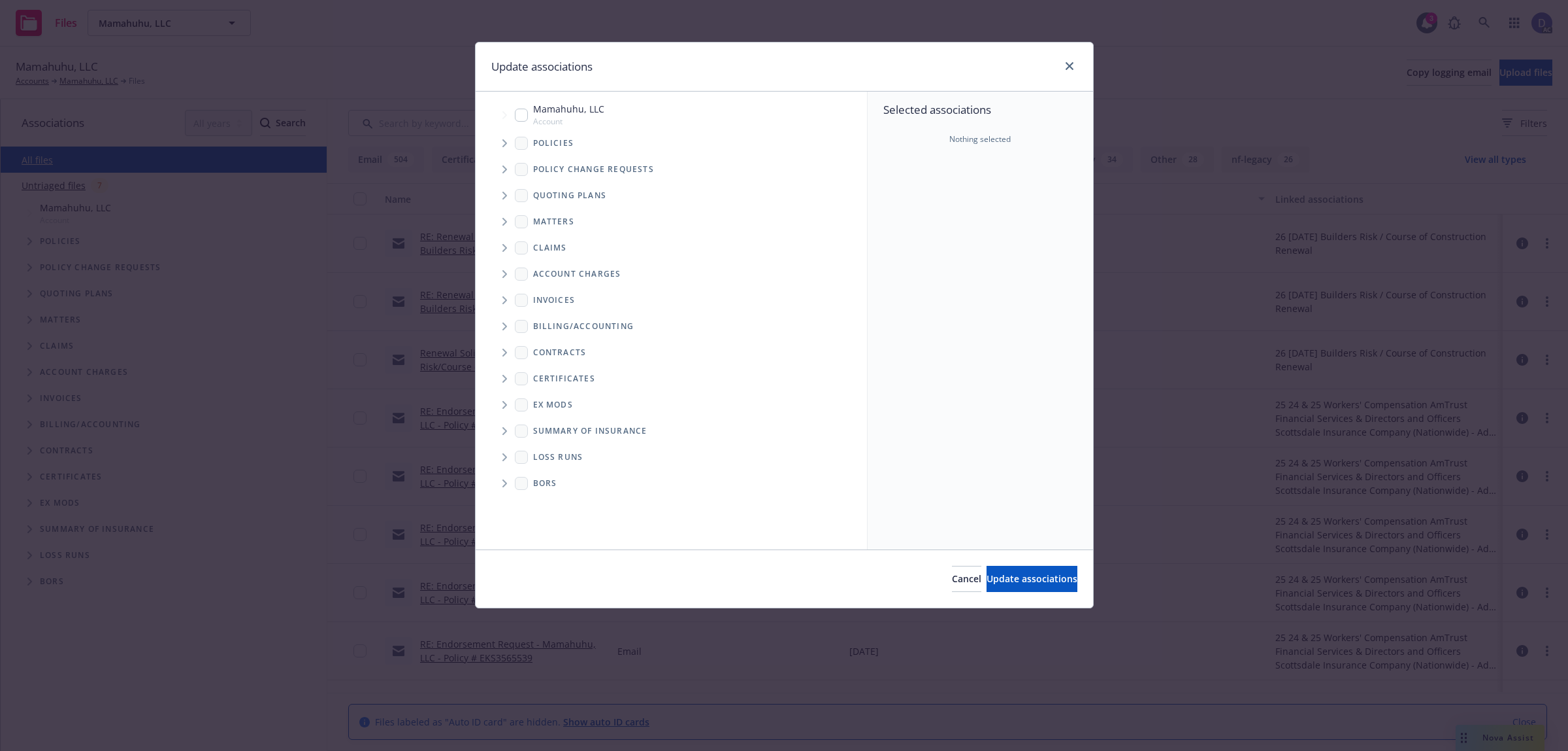
click at [507, 146] on icon "Tree Example" at bounding box center [505, 143] width 5 height 8
click at [875, 236] on div "Selected associations Nothing selected" at bounding box center [980, 320] width 225 height 458
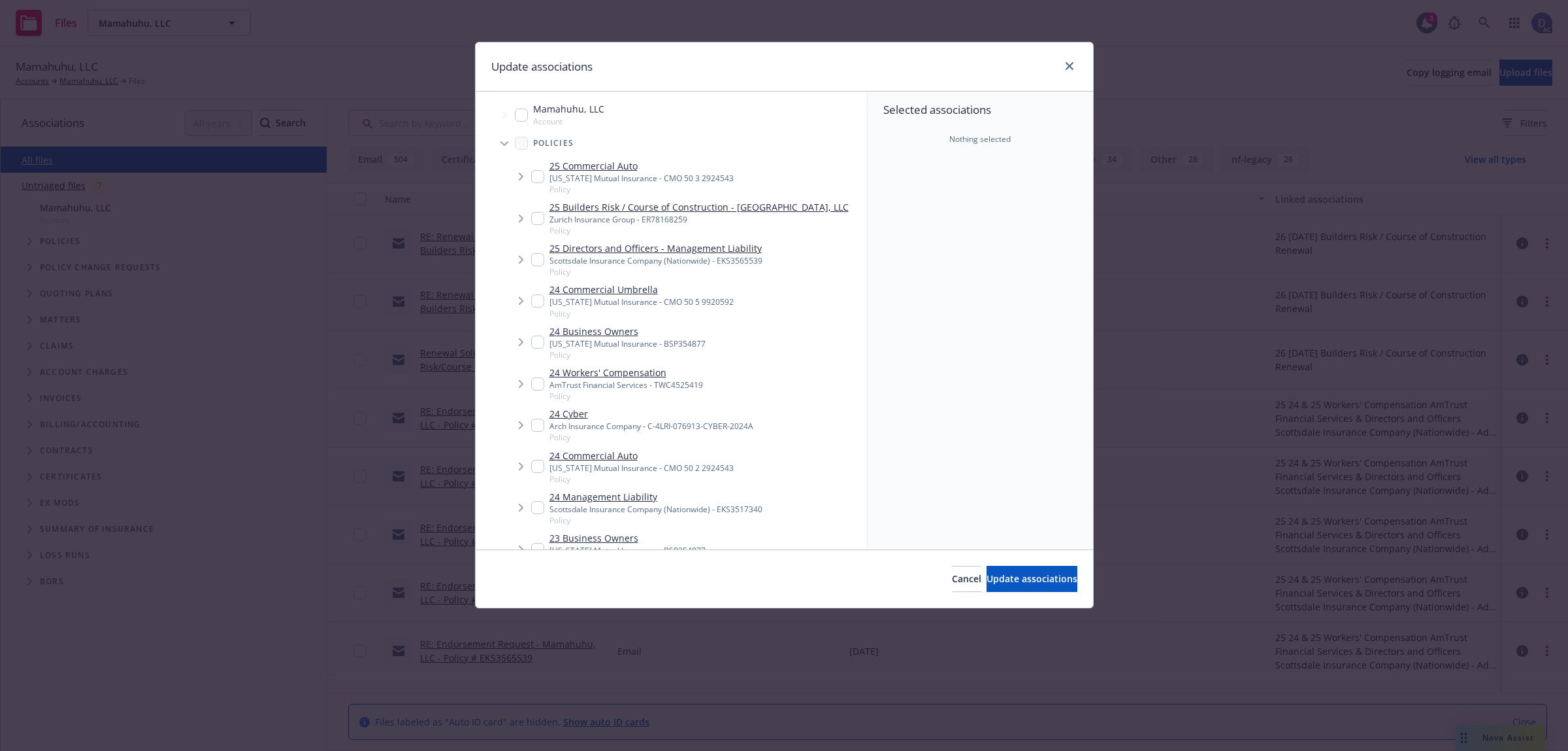
scroll to position [573, 0]
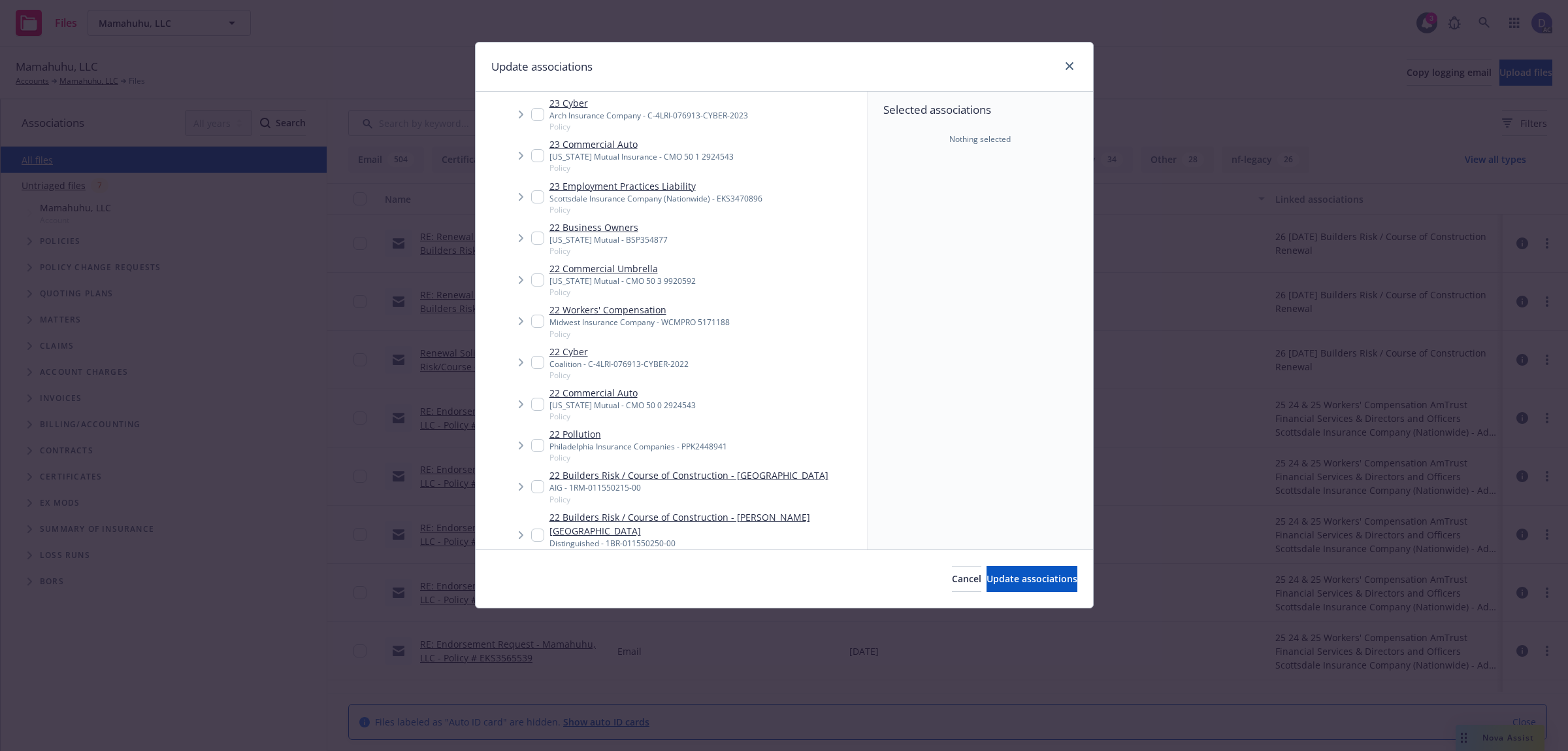
type textarea "x"
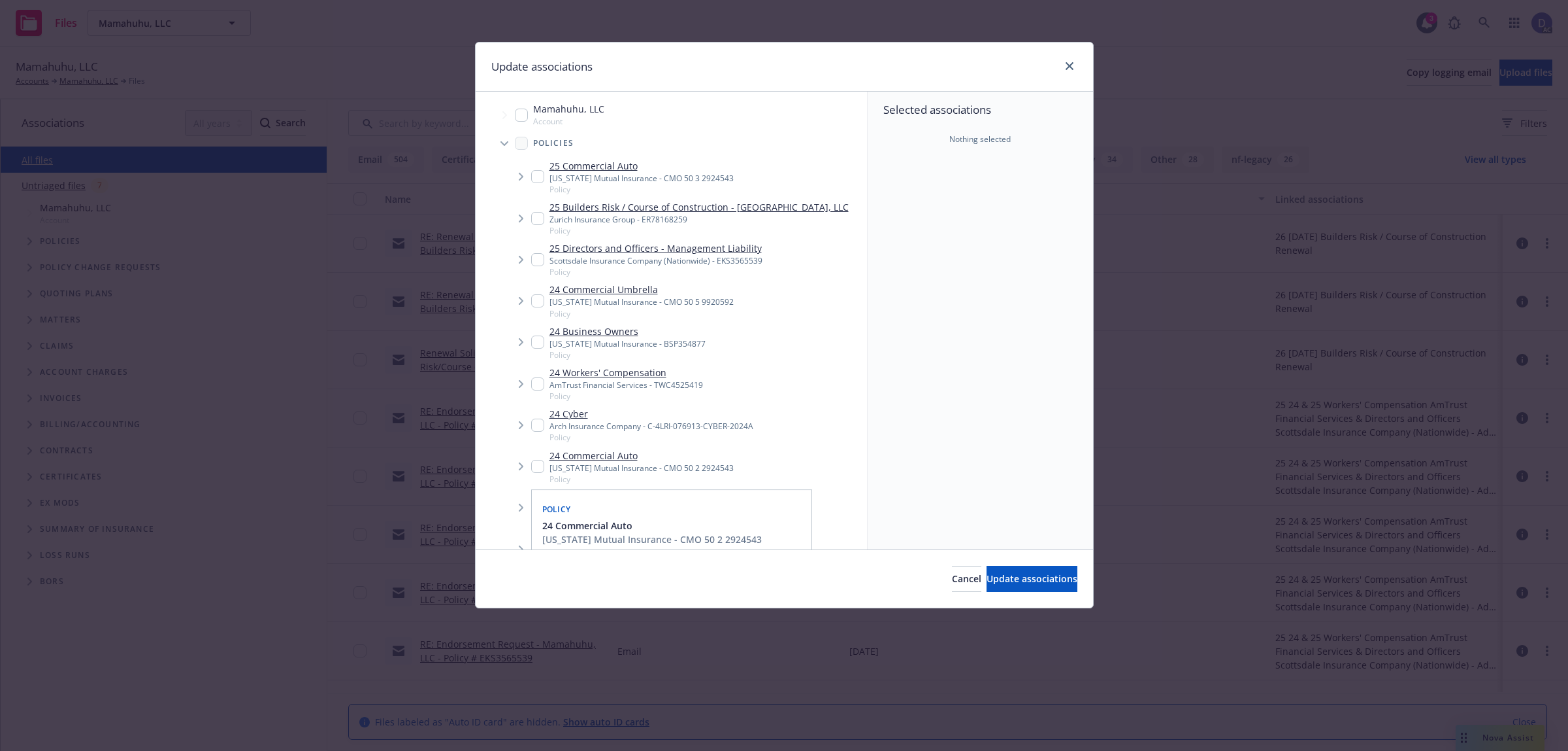
scroll to position [491, 0]
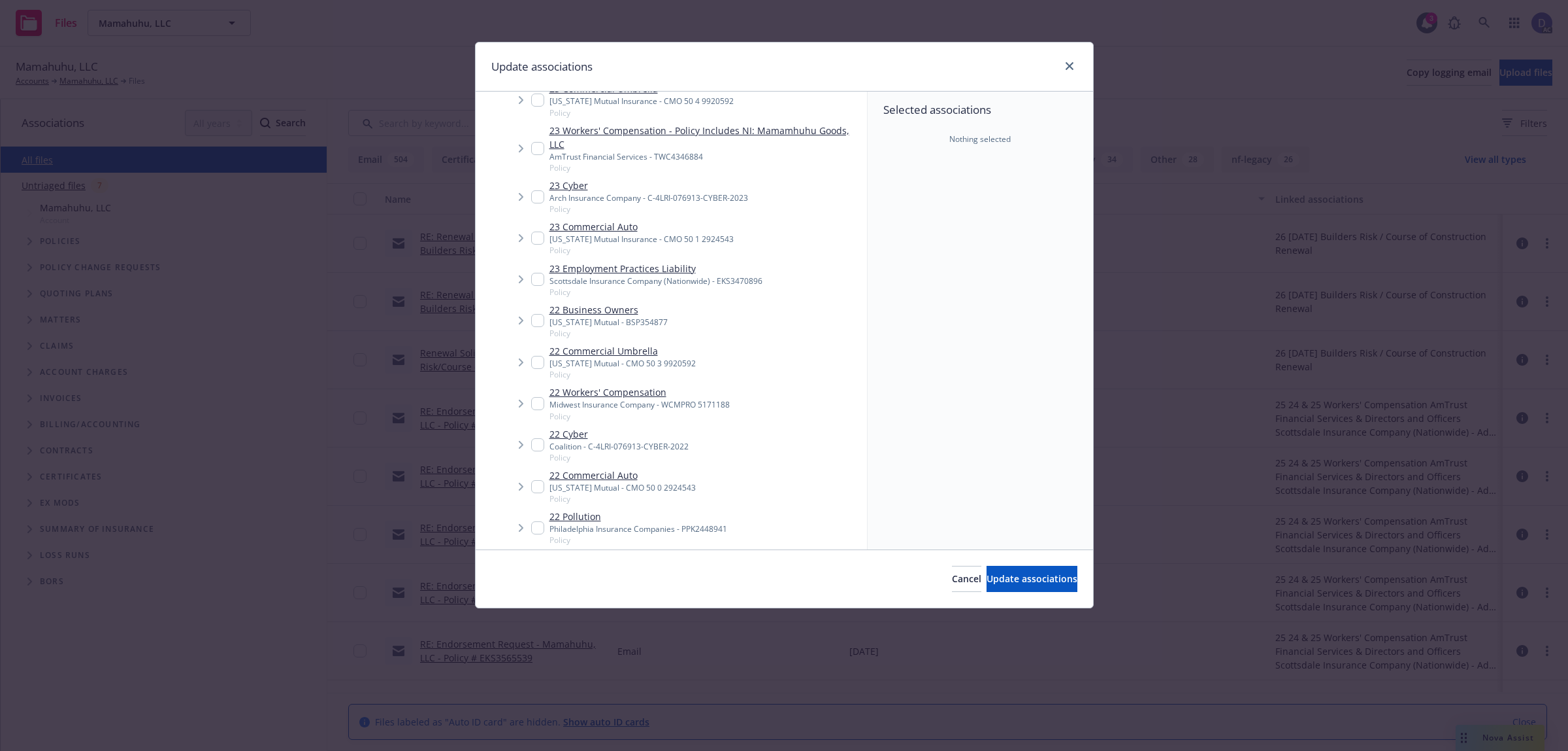
click at [644, 399] on div "Midwest Insurance Company - WCMPRO 5171188" at bounding box center [640, 404] width 181 height 11
checkbox input "true"
click at [994, 561] on div "Cancel Update associations" at bounding box center [784, 578] width 618 height 58
click at [994, 567] on button "Update associations" at bounding box center [1032, 578] width 91 height 26
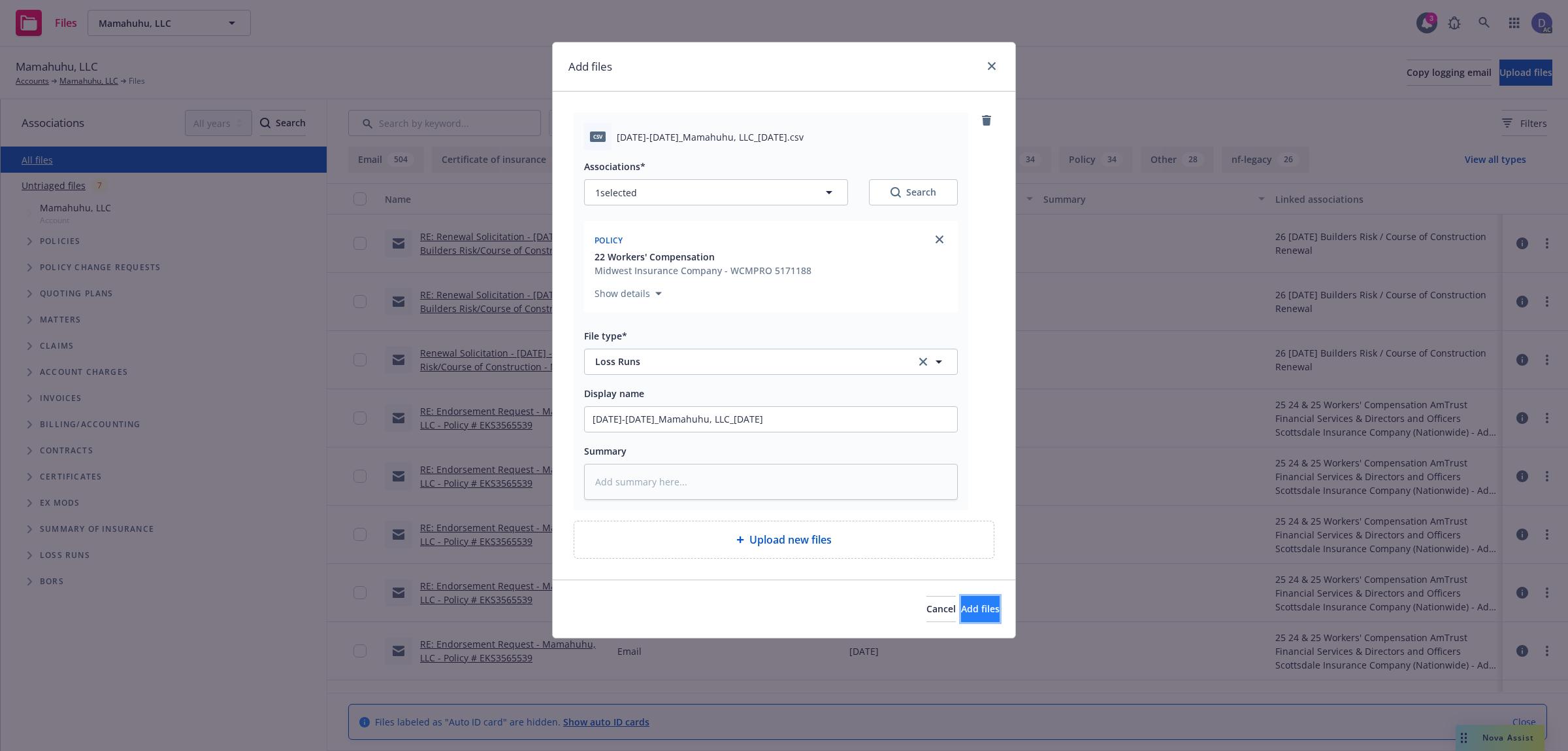
click at [962, 605] on span "Add files" at bounding box center [981, 608] width 39 height 13
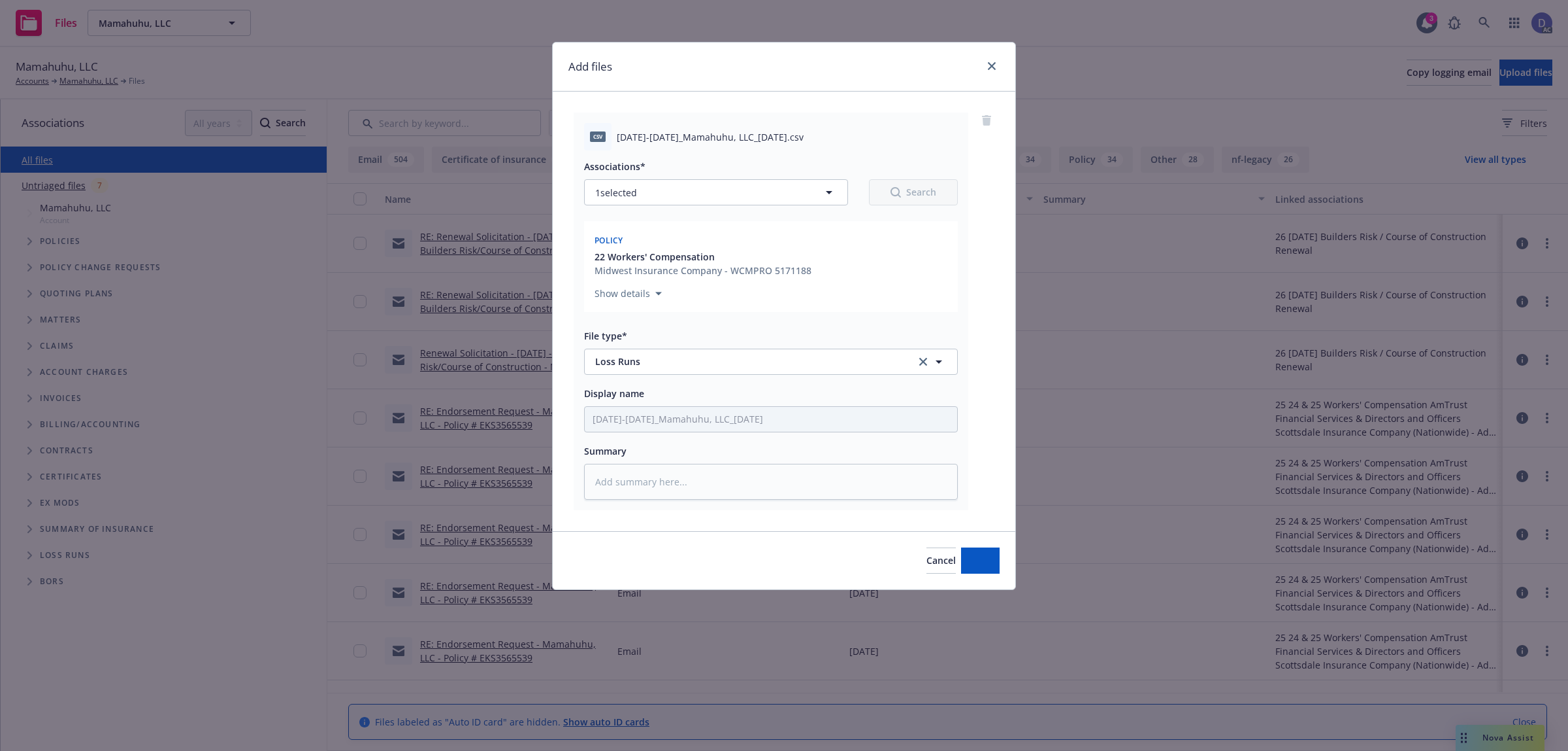
type textarea "x"
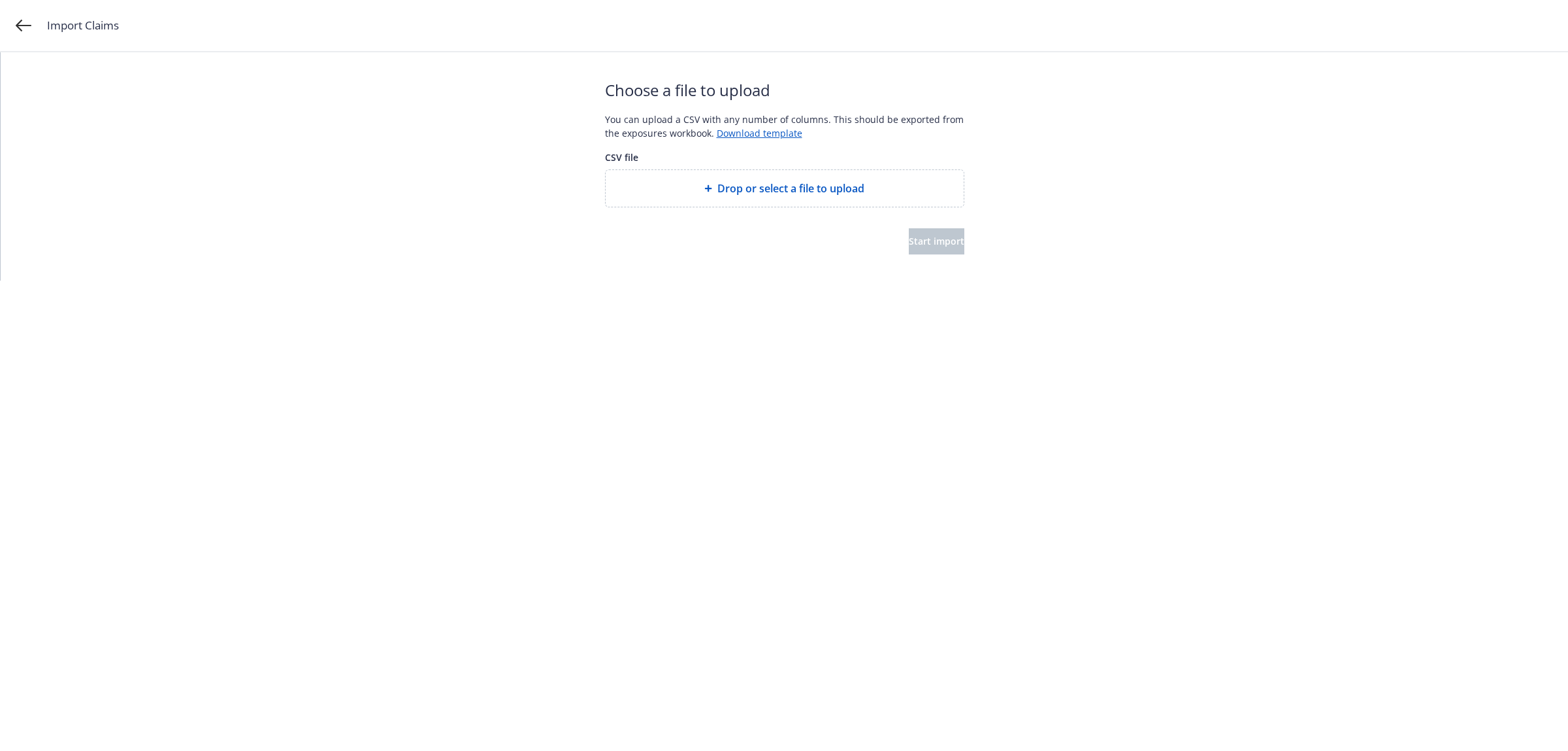
click at [757, 170] on div "Drop or select a file to upload" at bounding box center [785, 188] width 358 height 36
click at [923, 242] on span "Start import" at bounding box center [936, 241] width 56 height 13
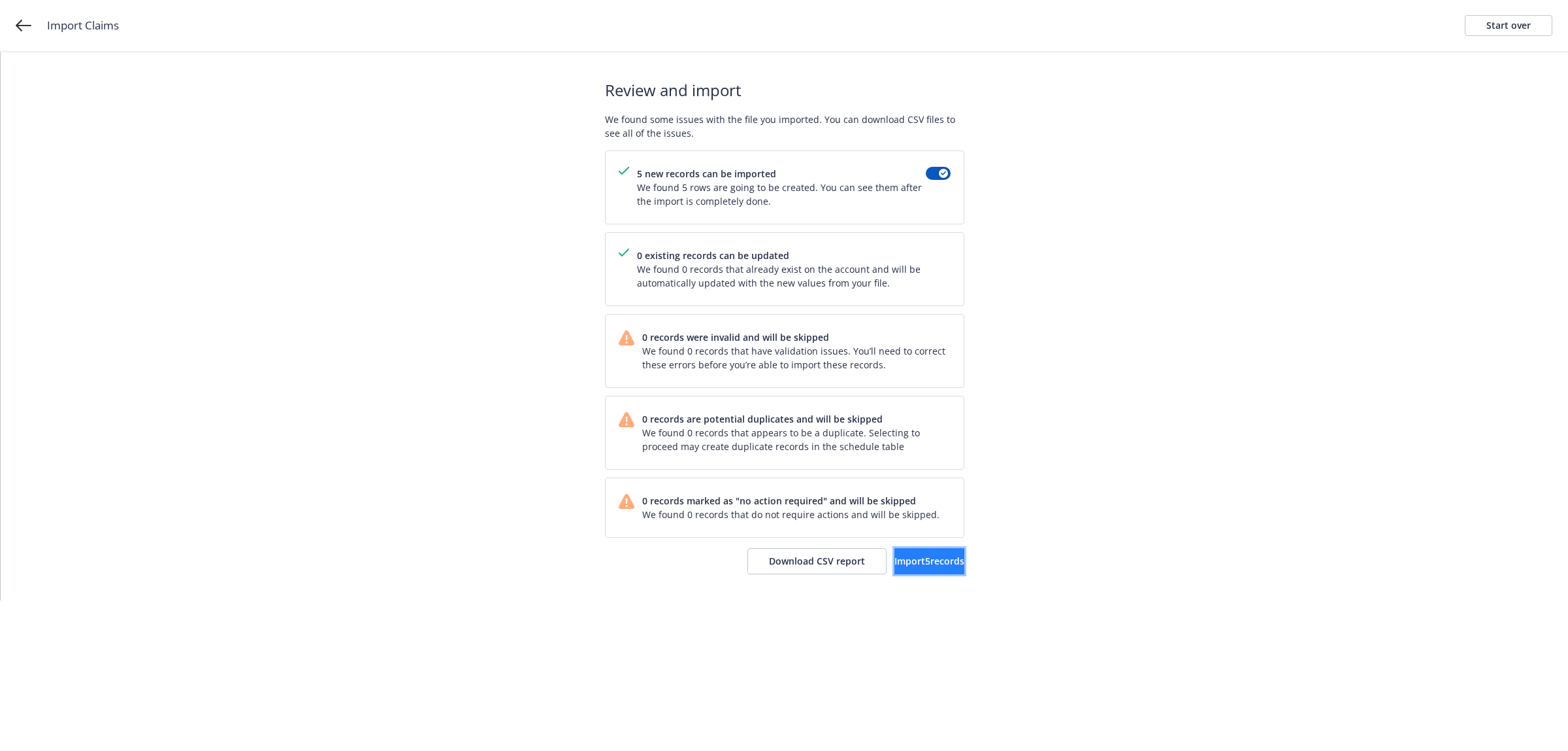
click at [915, 561] on span "Import 5 records" at bounding box center [930, 561] width 70 height 13
click at [896, 570] on link "View accounts" at bounding box center [911, 561] width 107 height 26
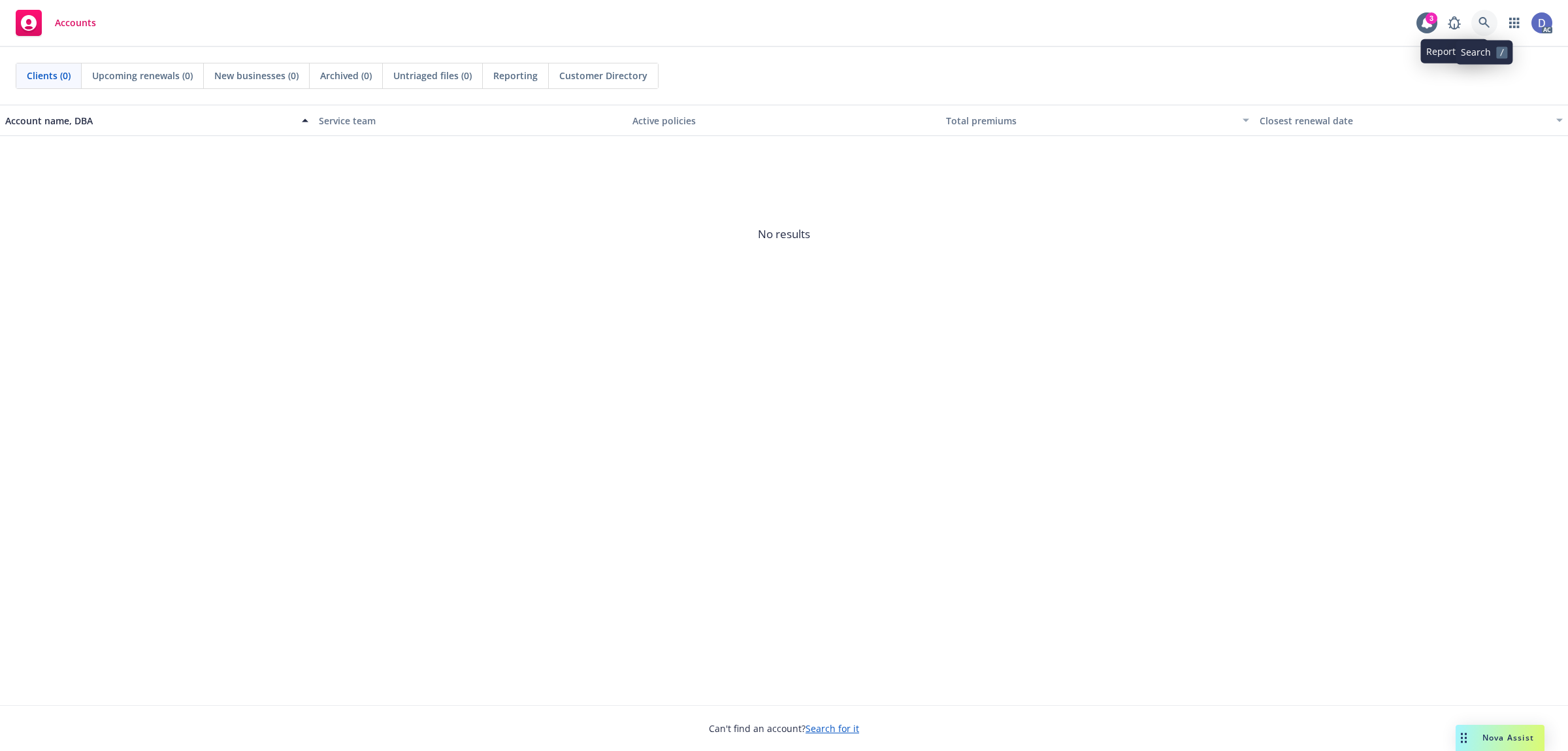
click at [1476, 19] on link at bounding box center [1484, 22] width 26 height 26
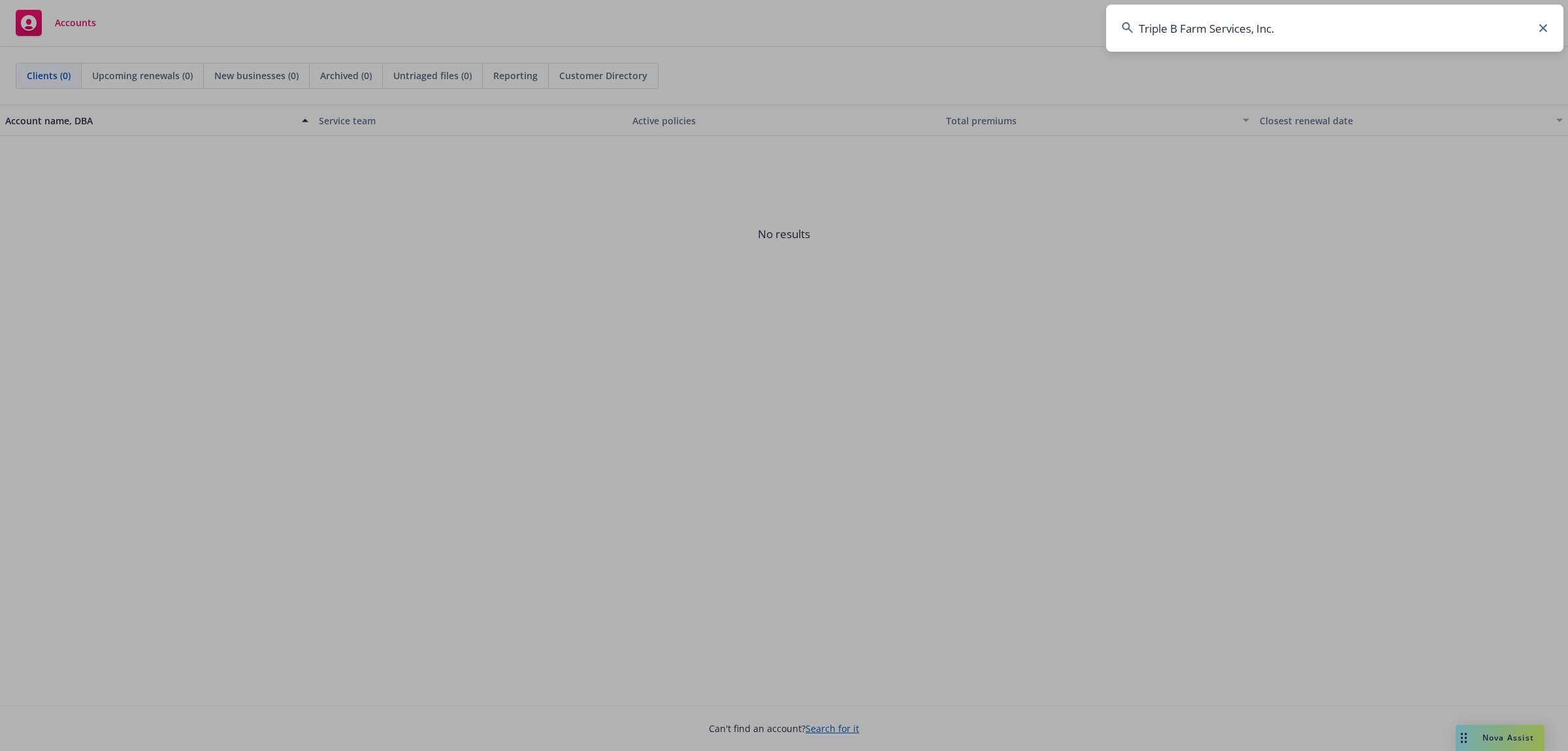
click at [1476, 19] on input "Triple B Farm Services, Inc." at bounding box center [1335, 28] width 458 height 47
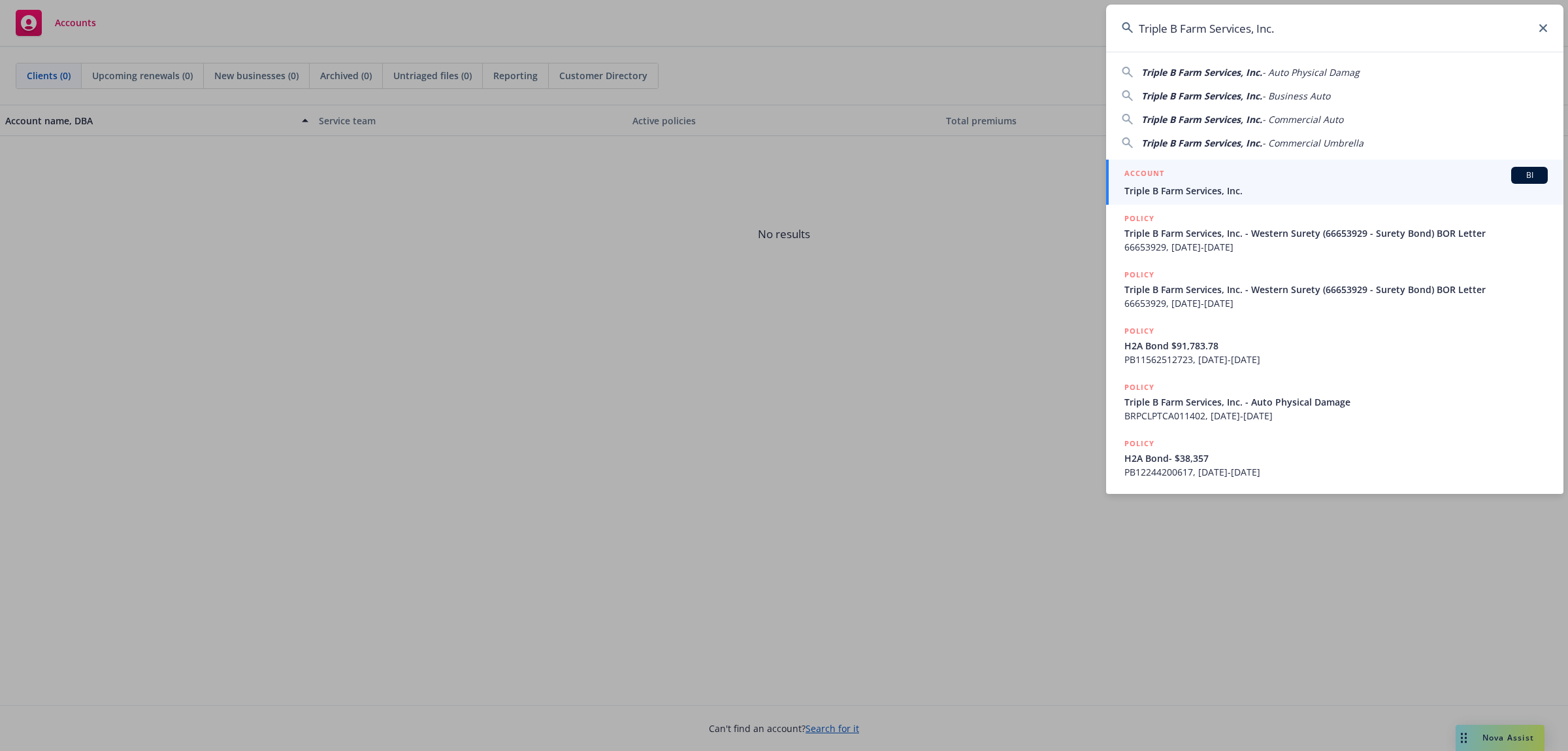
type input "Triple B Farm Services, Inc."
click at [1253, 178] on div "ACCOUNT BI" at bounding box center [1336, 175] width 424 height 17
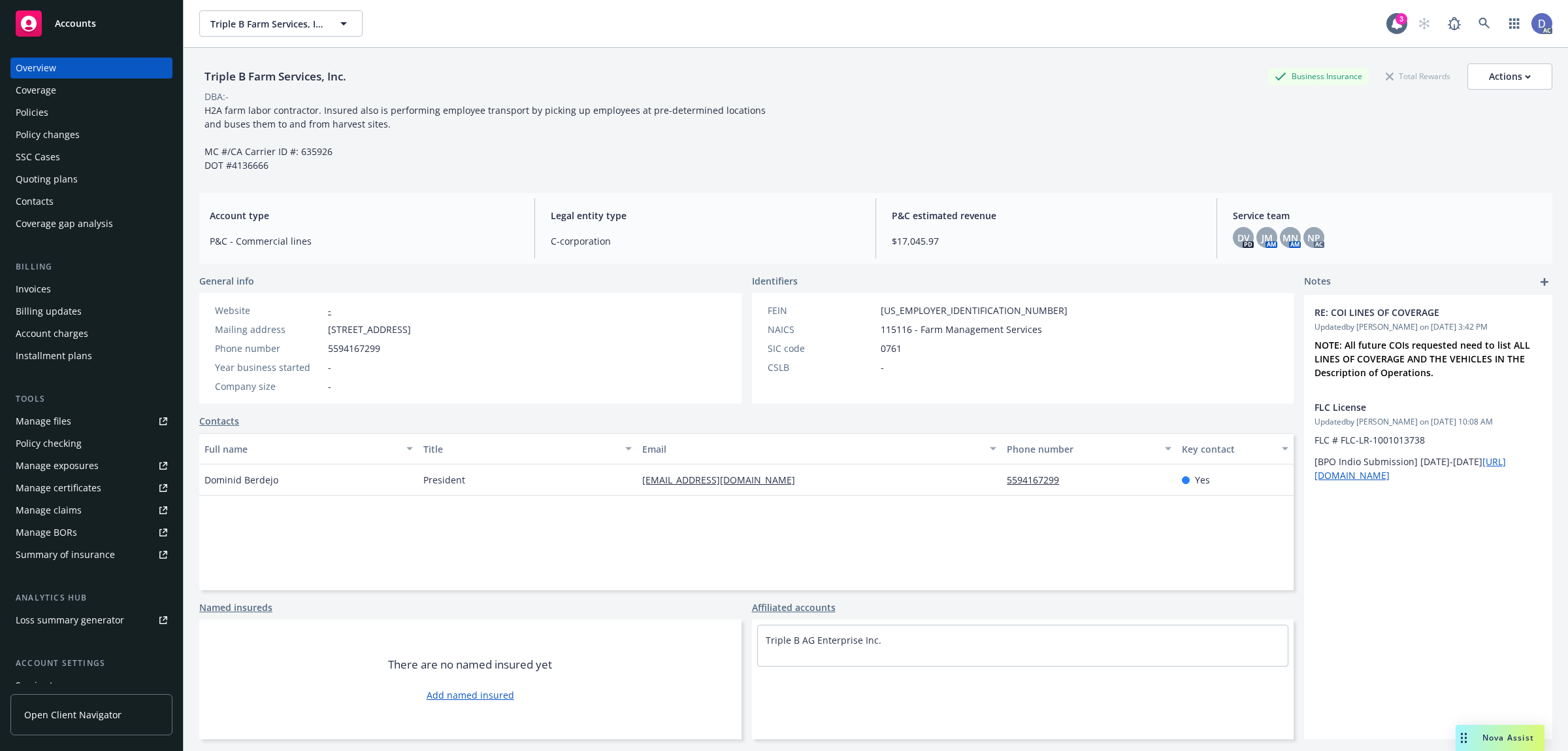
click at [76, 507] on div "Manage claims" at bounding box center [48, 510] width 66 height 21
click at [73, 422] on link "Manage files" at bounding box center [91, 421] width 162 height 21
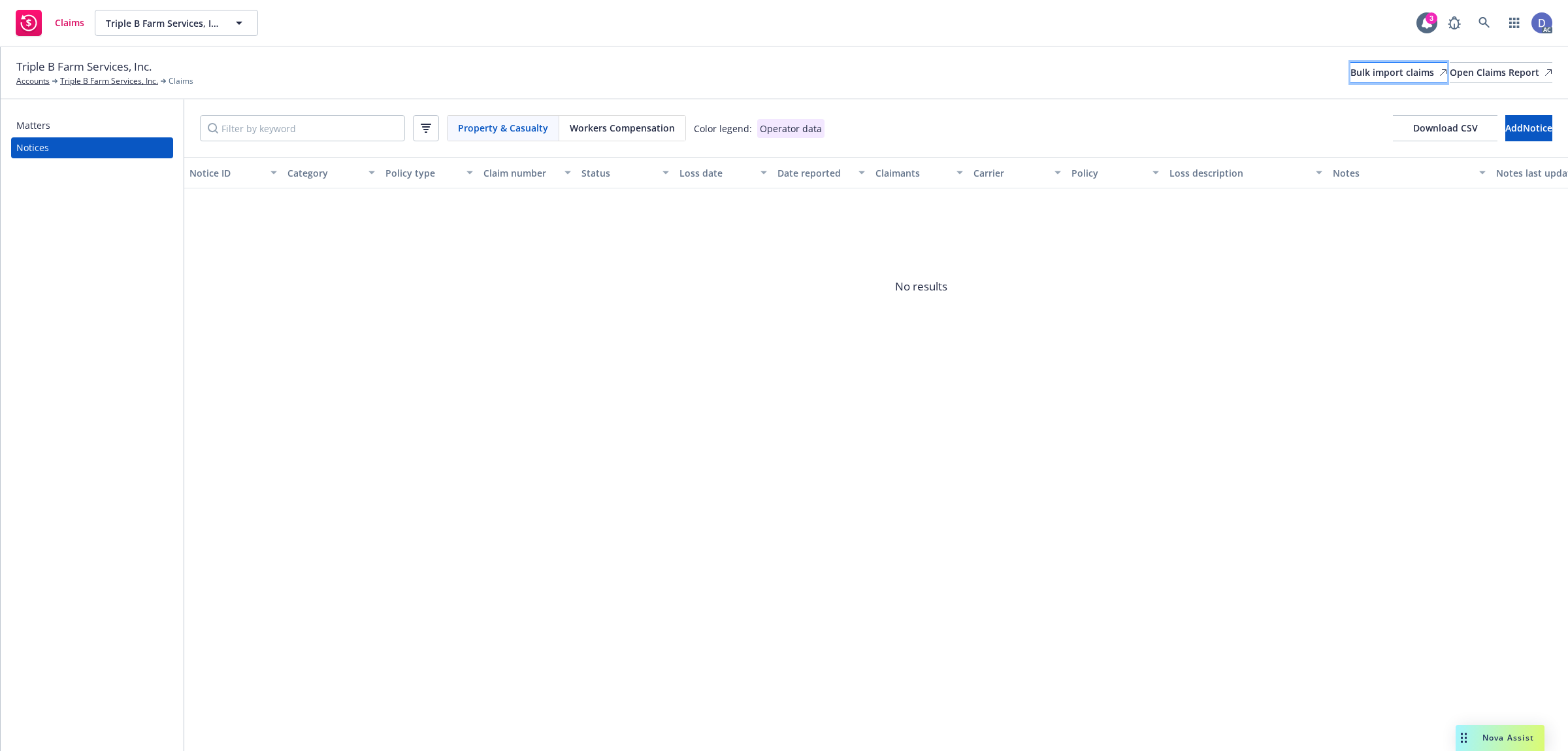
click at [1355, 71] on div "Bulk import claims" at bounding box center [1399, 72] width 97 height 19
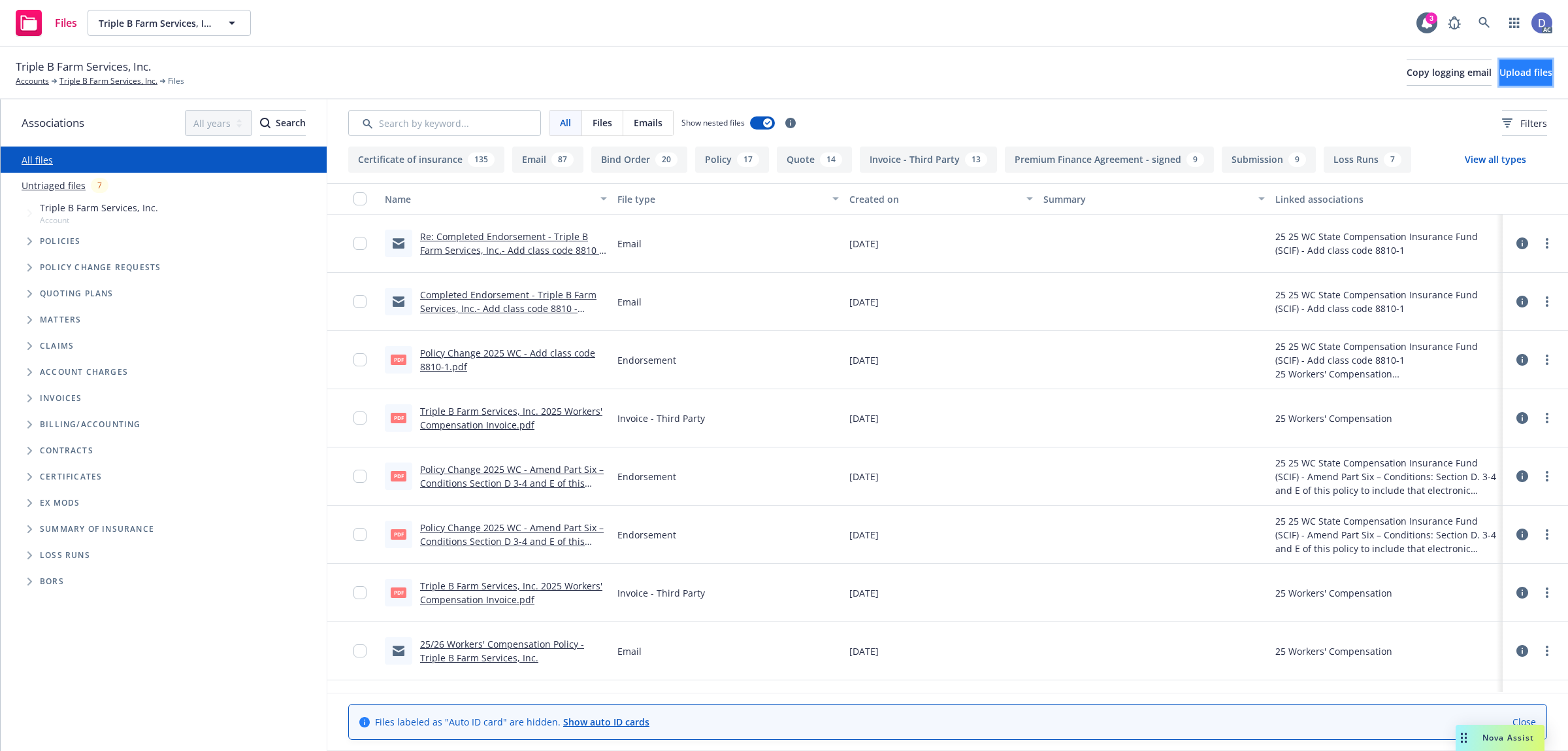
click at [1513, 65] on button "Upload files" at bounding box center [1526, 72] width 53 height 26
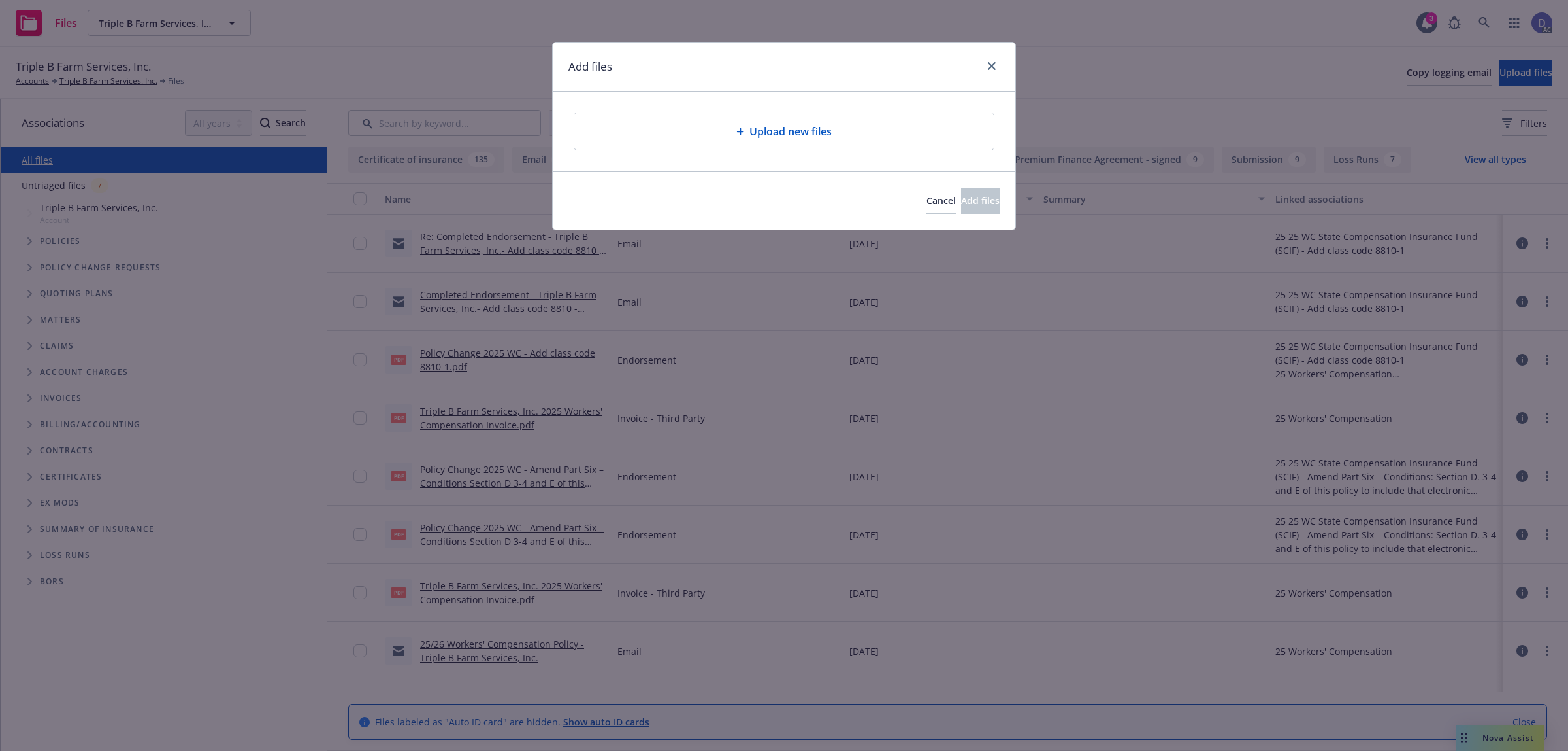
click at [776, 148] on div "Upload new files" at bounding box center [784, 131] width 420 height 36
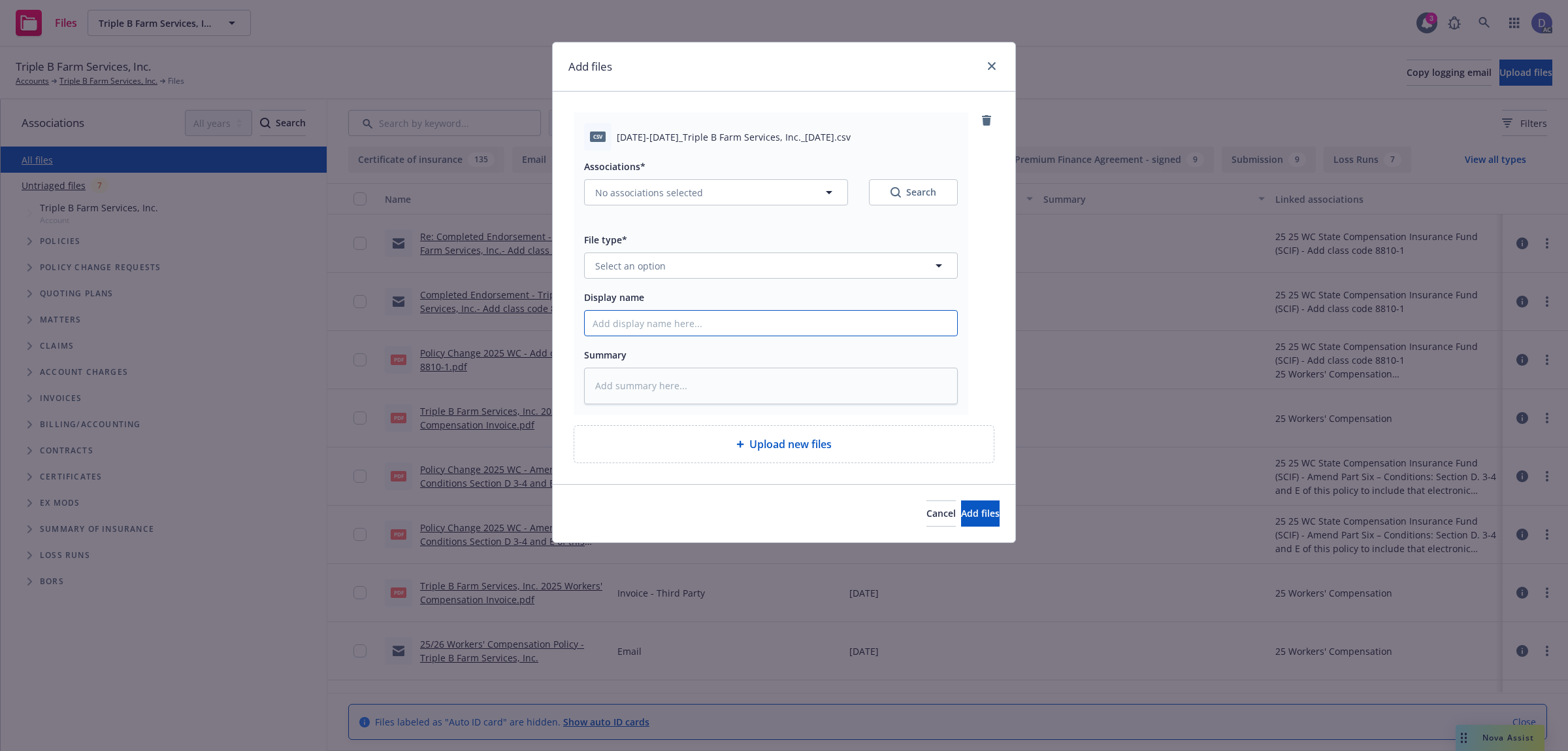
click at [867, 332] on input "Display name" at bounding box center [771, 323] width 372 height 25
paste input "[DATE]-[DATE]_Triple B Farm Services, Inc._[DATE]"
type input "[DATE]-[DATE]_Triple B Farm Services, Inc._[DATE]"
type textarea "x"
type input "[DATE]-[DATE]_Triple B Farm Services, Inc._[DATE]"
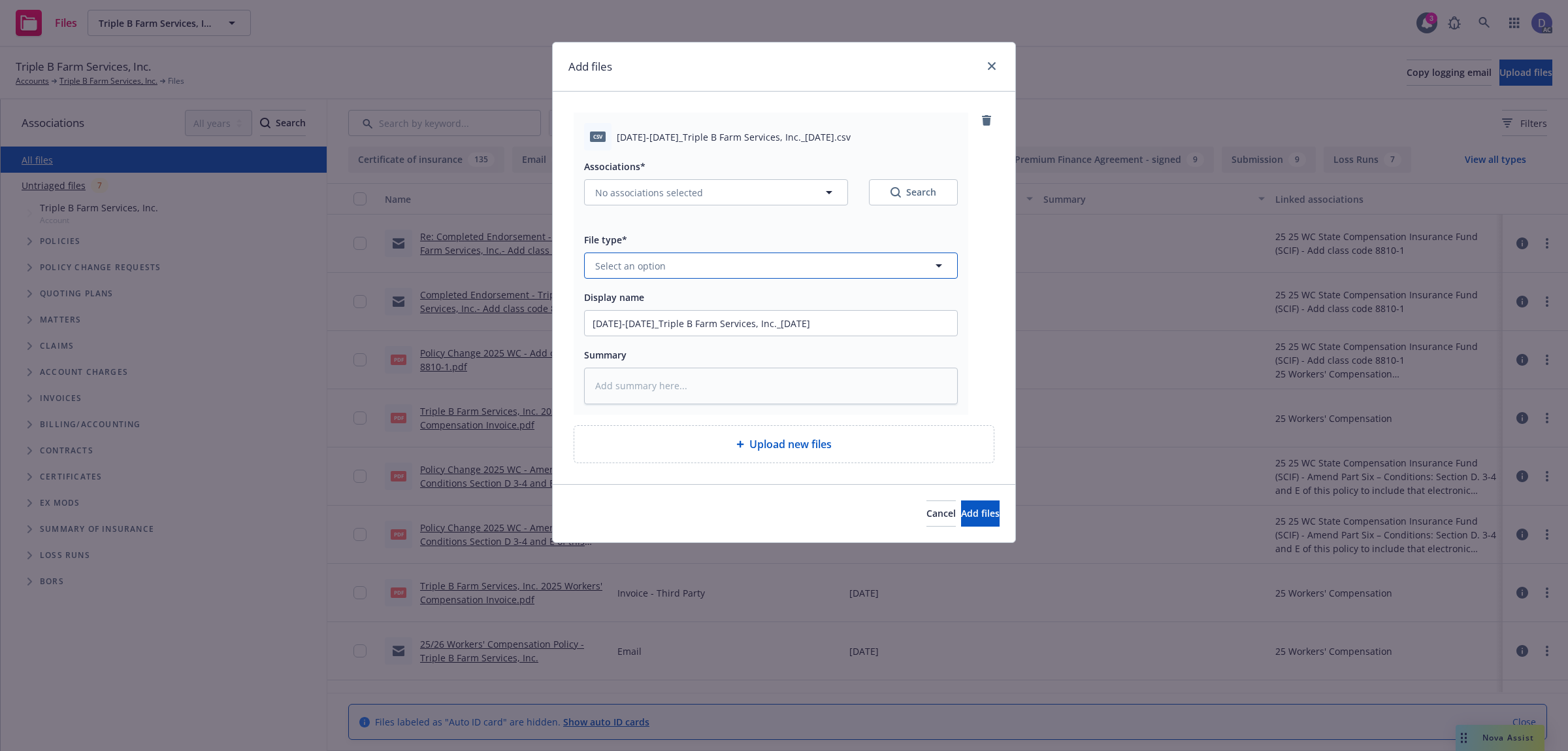
click at [901, 274] on button "Select an option" at bounding box center [771, 265] width 374 height 26
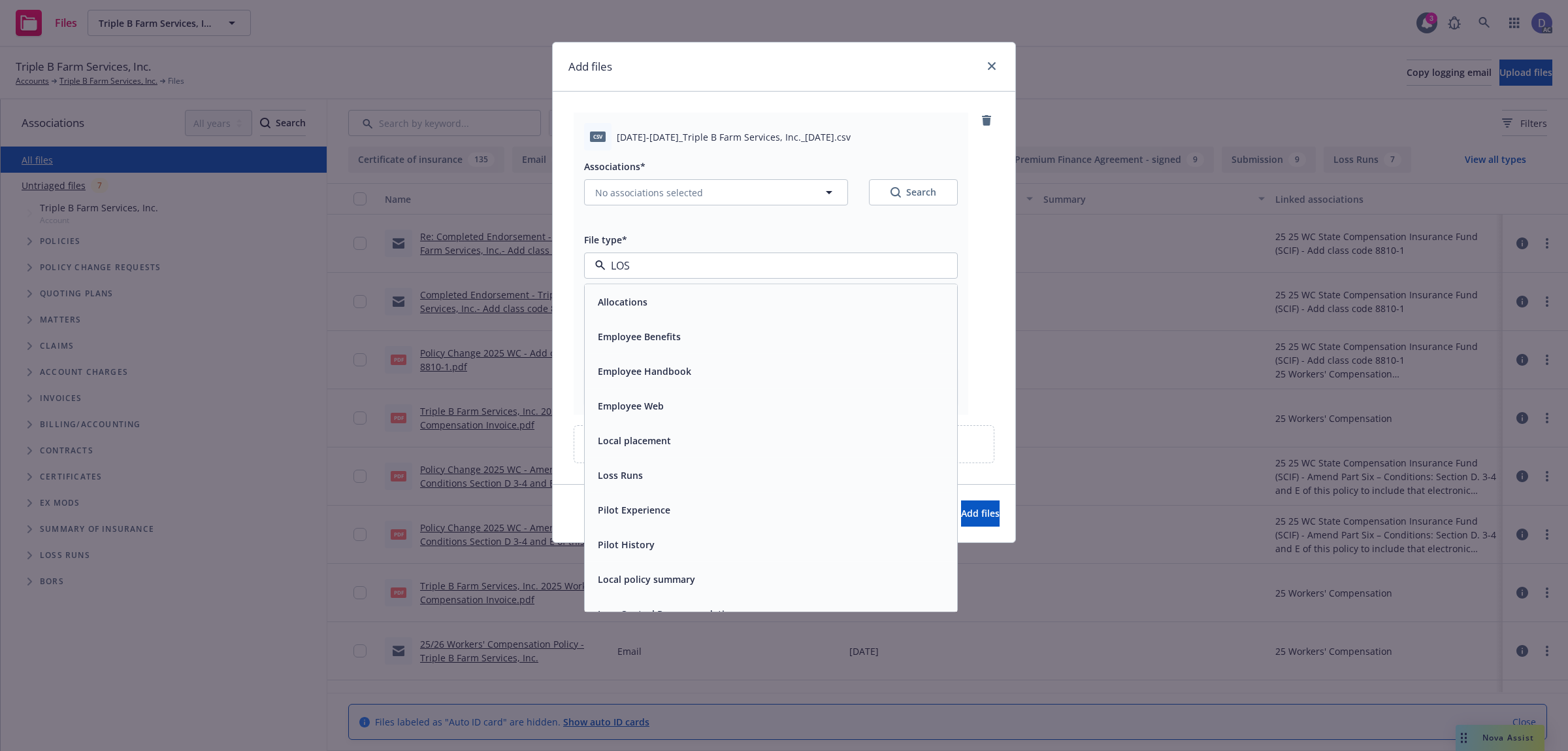
type input "LOSS"
click at [882, 291] on div "Loss Runs" at bounding box center [771, 302] width 372 height 35
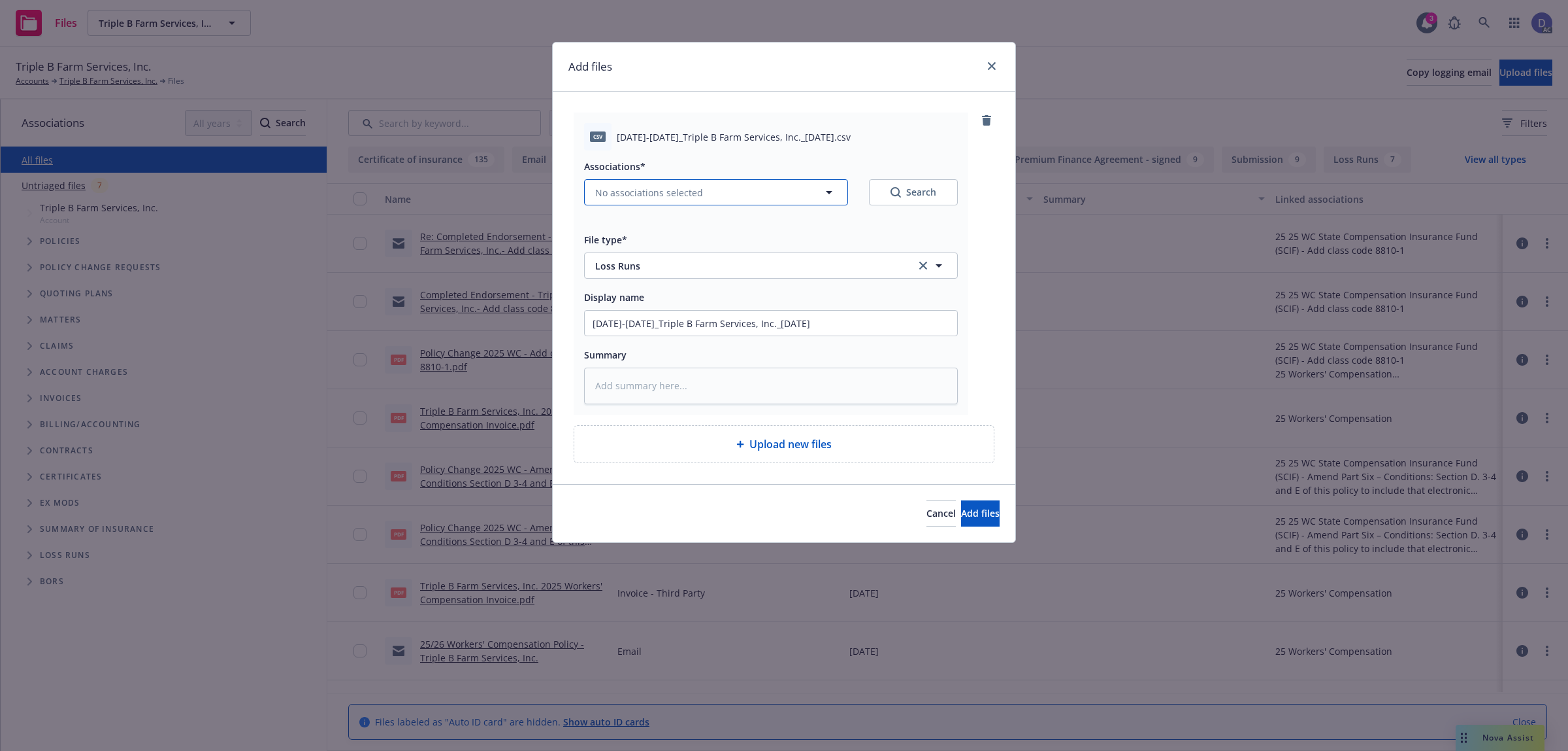
click at [697, 203] on button "No associations selected" at bounding box center [716, 192] width 264 height 26
type textarea "x"
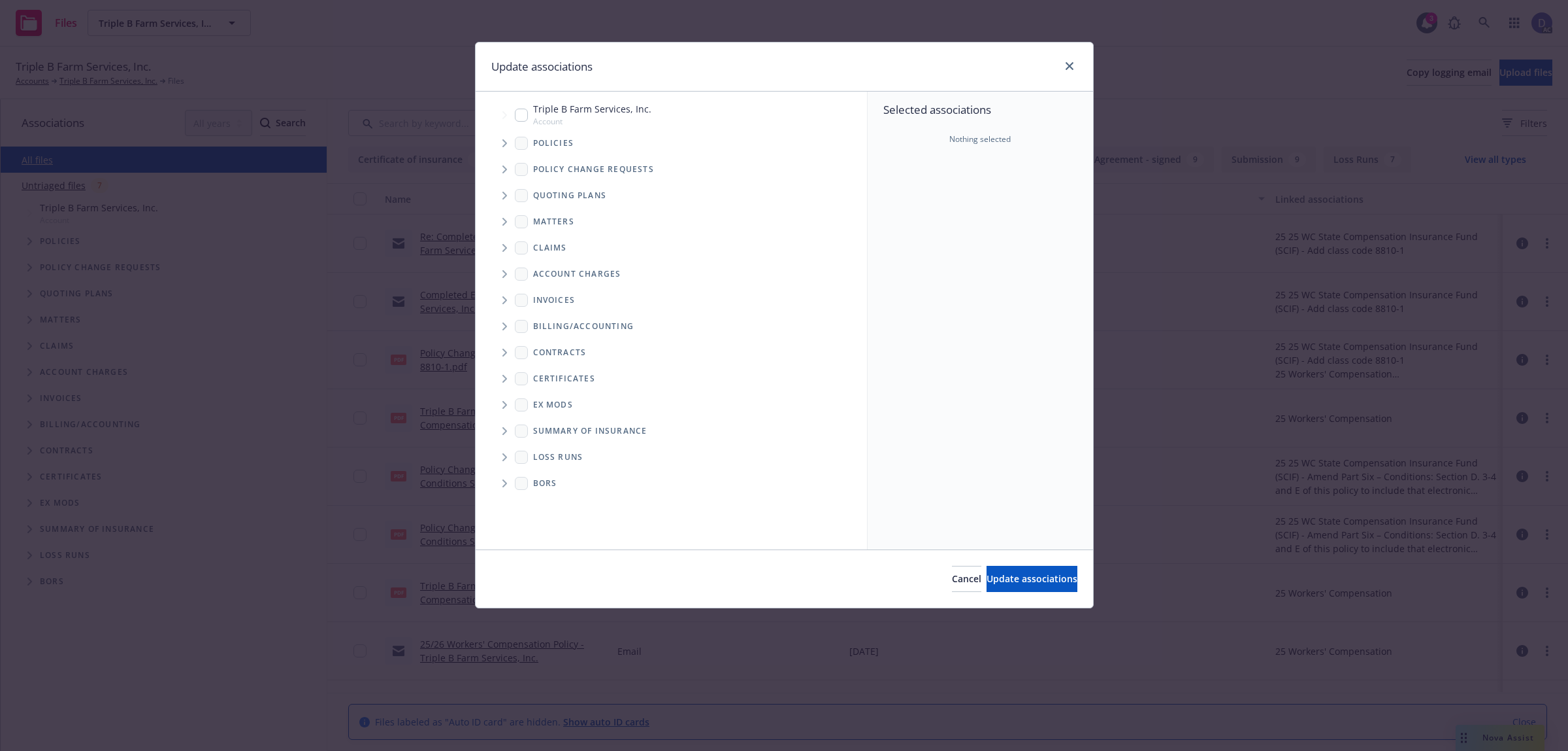
click at [505, 149] on span "Tree Example" at bounding box center [505, 144] width 21 height 21
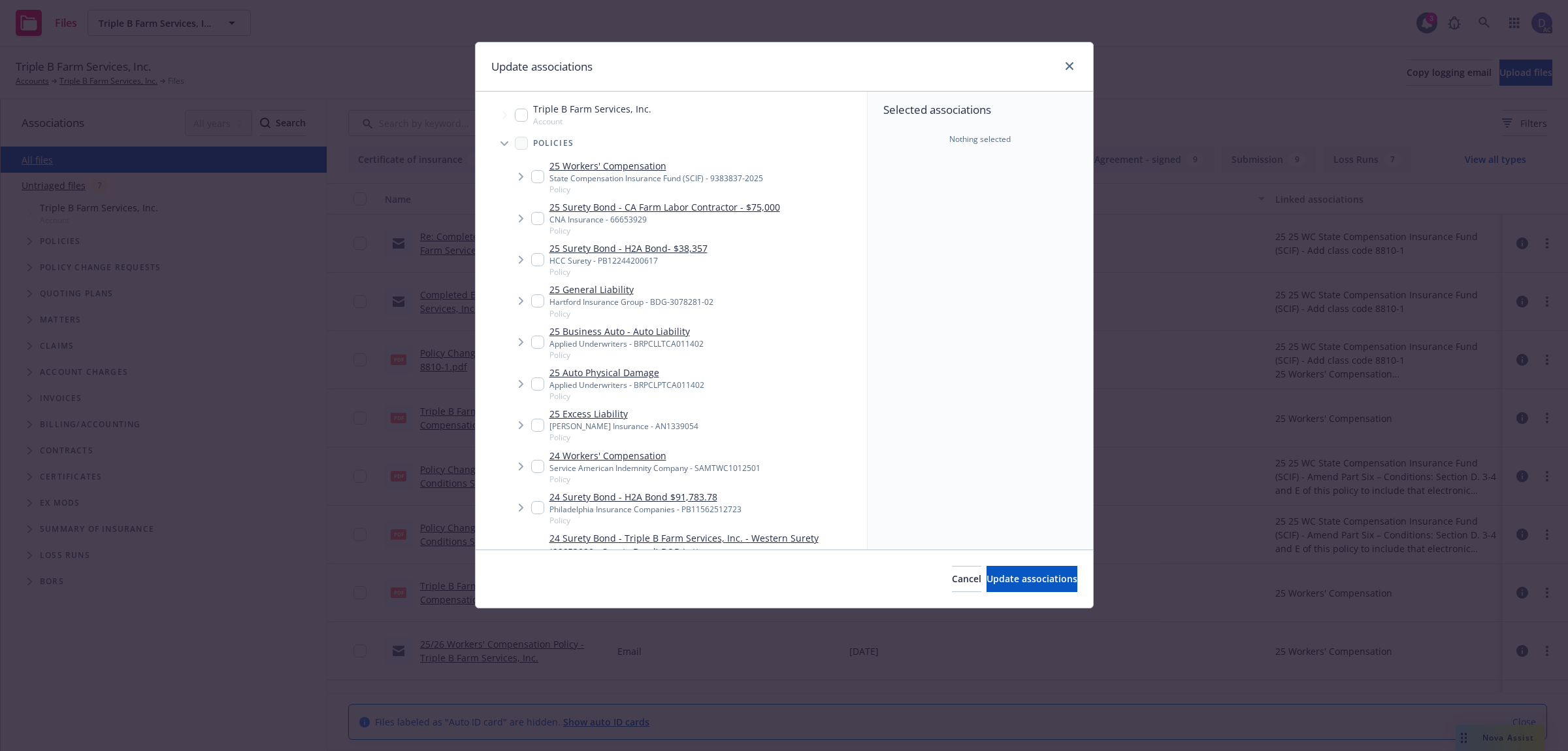
click at [1017, 263] on div "Selected associations Nothing selected" at bounding box center [980, 320] width 225 height 458
click at [661, 468] on div "Service American Indemnity Company - SAMTWC1012501" at bounding box center [655, 468] width 211 height 11
checkbox input "true"
click at [987, 590] on button "Update associations" at bounding box center [1032, 578] width 91 height 26
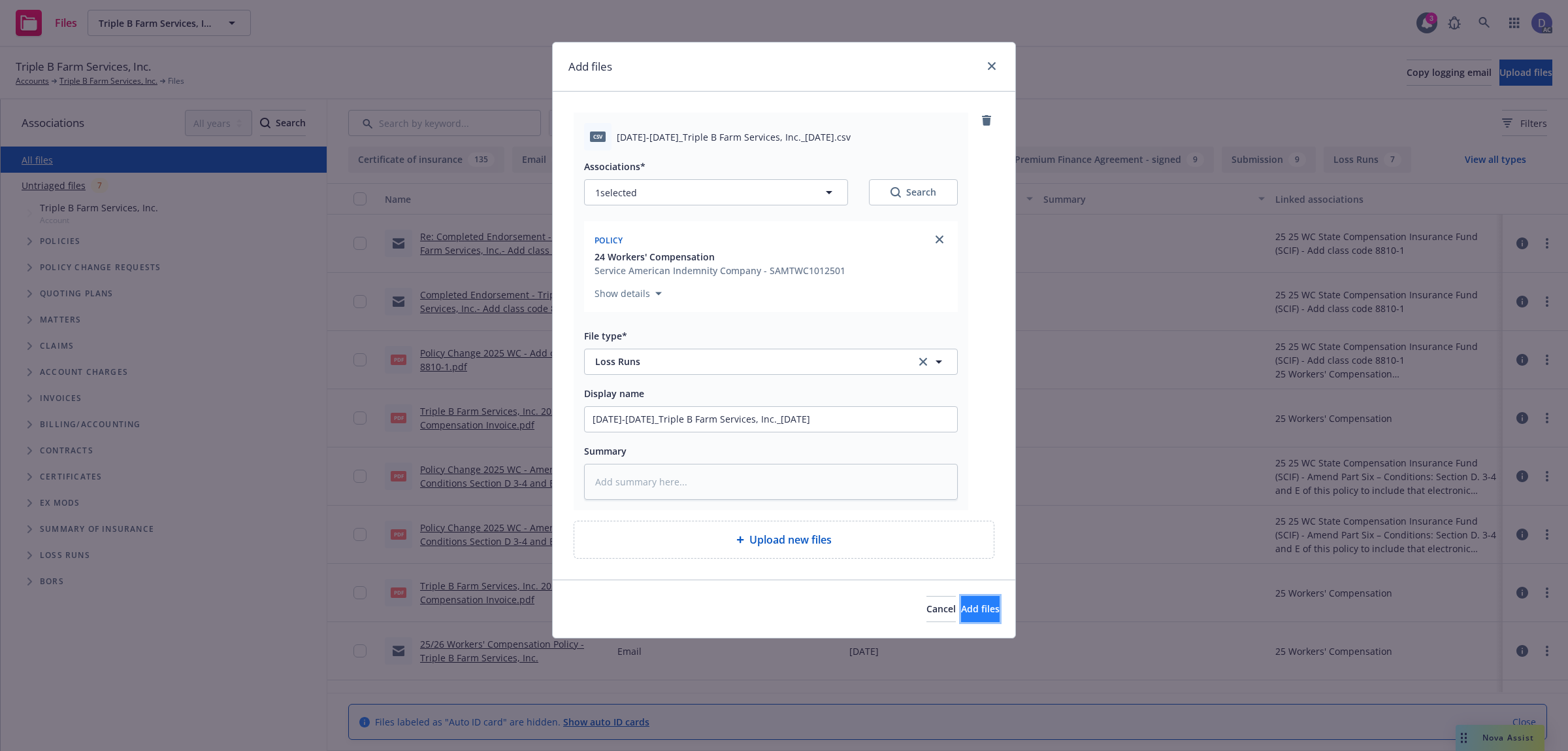
click at [962, 609] on span "Add files" at bounding box center [981, 608] width 39 height 13
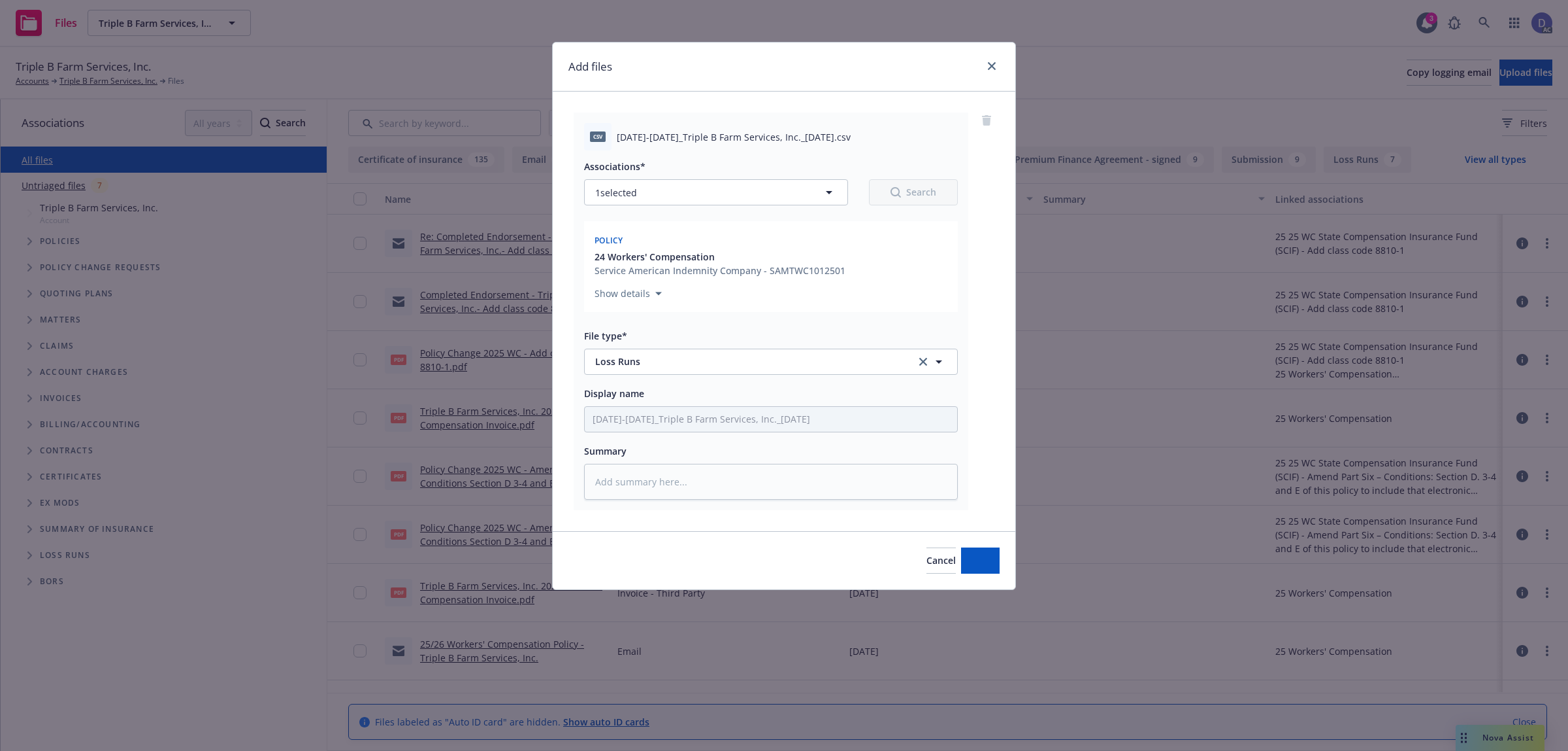
type textarea "x"
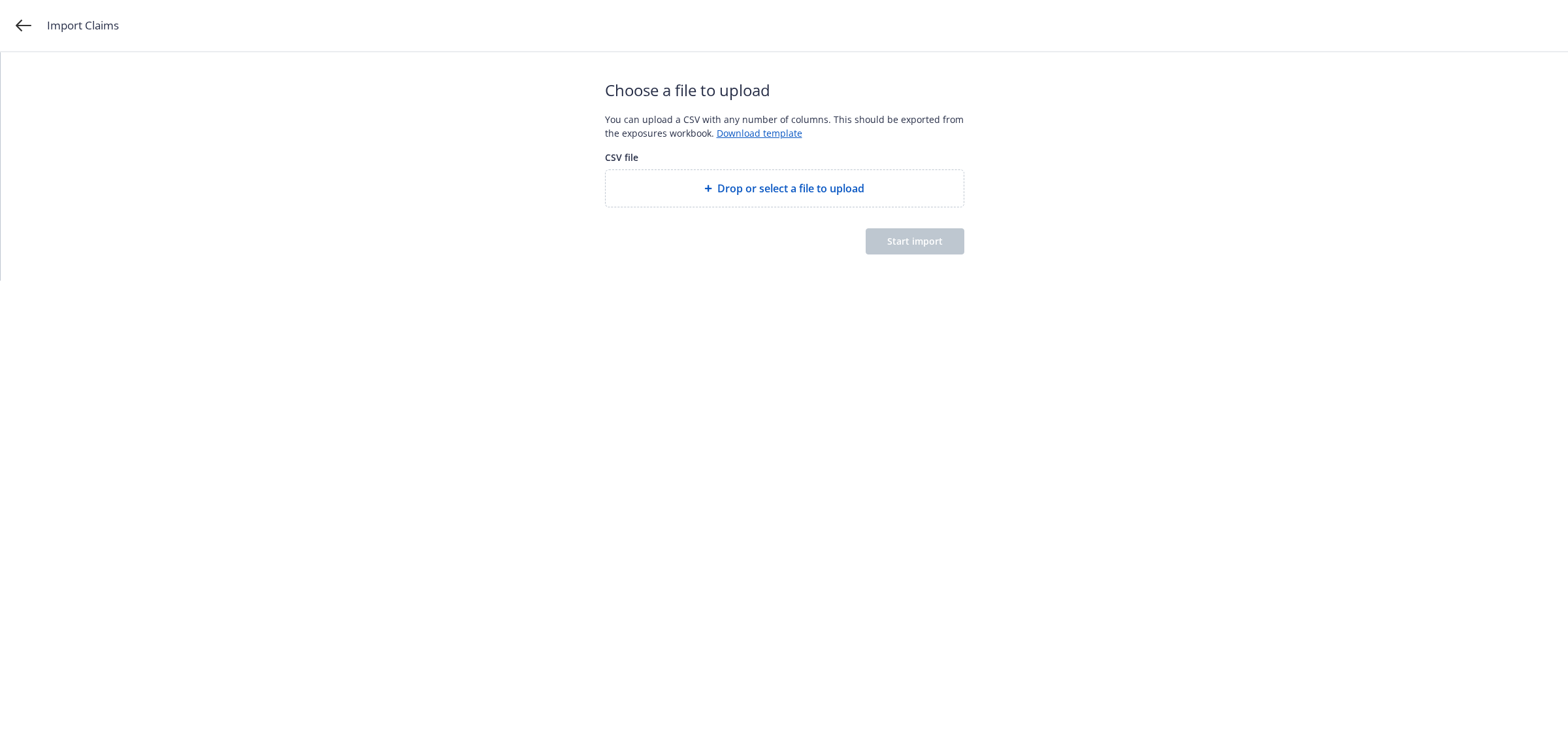
click at [736, 175] on div "Drop or select a file to upload" at bounding box center [785, 188] width 358 height 36
click at [894, 254] on button "Start import" at bounding box center [915, 241] width 99 height 26
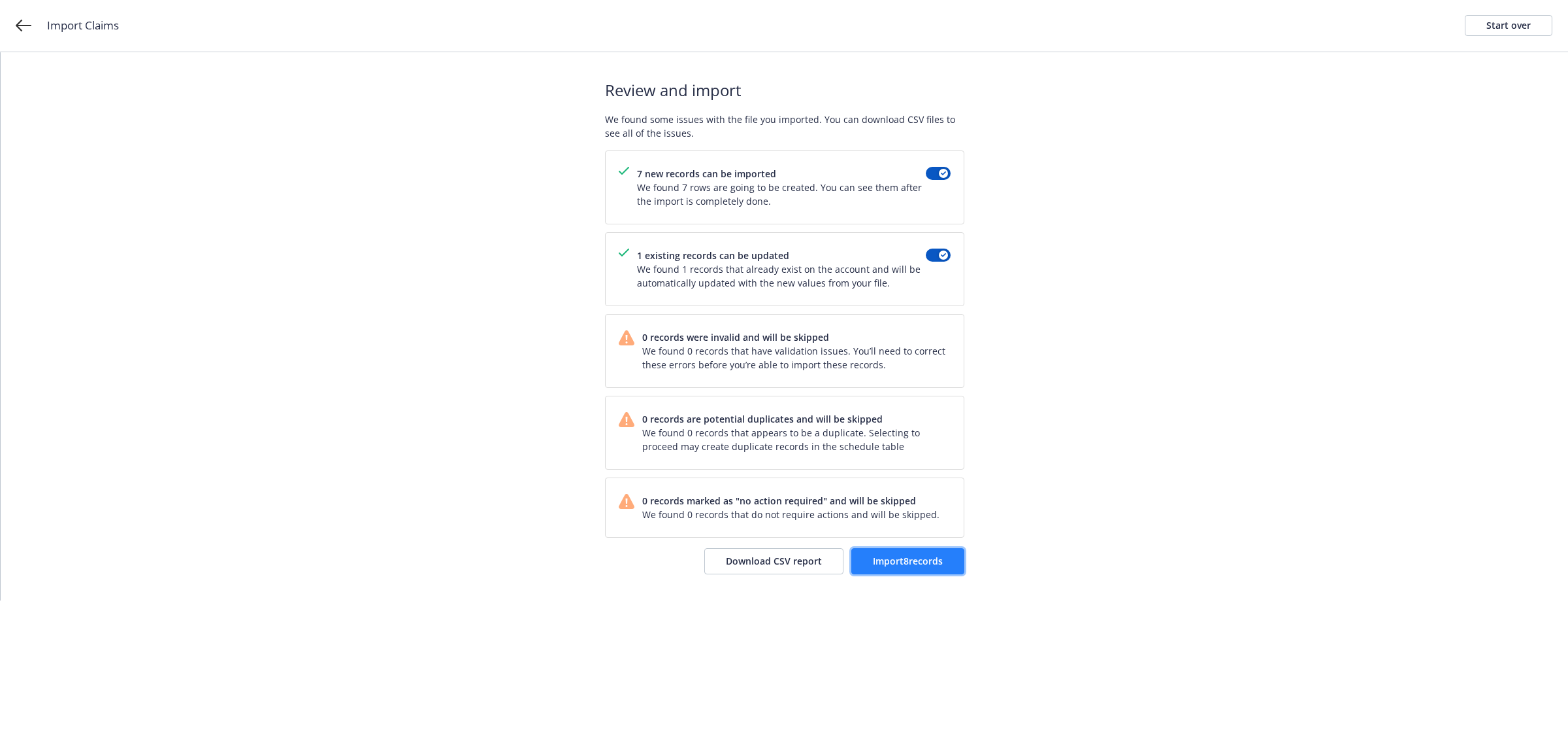
click at [890, 552] on button "Import 8 records" at bounding box center [908, 561] width 113 height 26
click at [907, 550] on link "View accounts" at bounding box center [911, 561] width 107 height 26
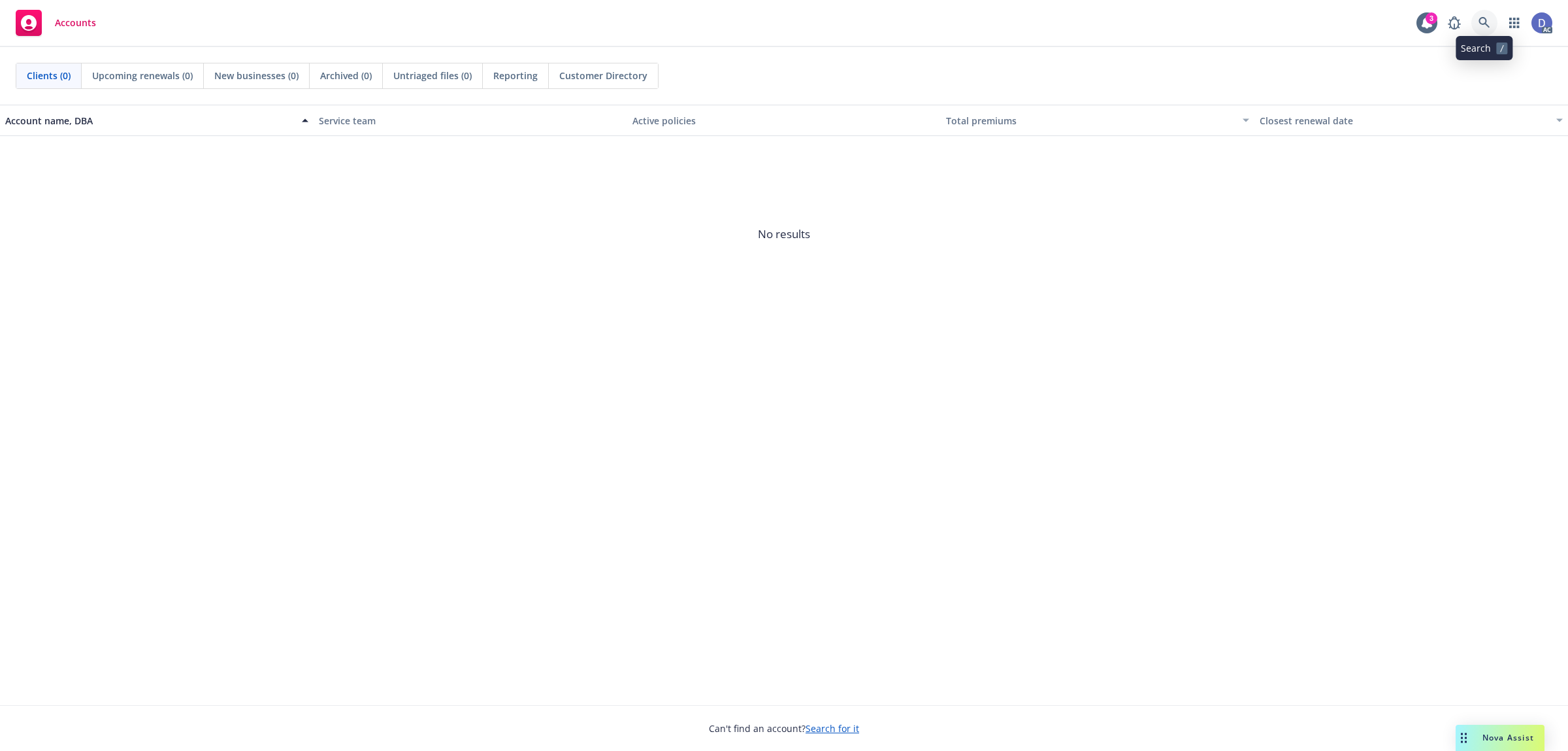
click at [1482, 17] on icon at bounding box center [1485, 23] width 12 height 12
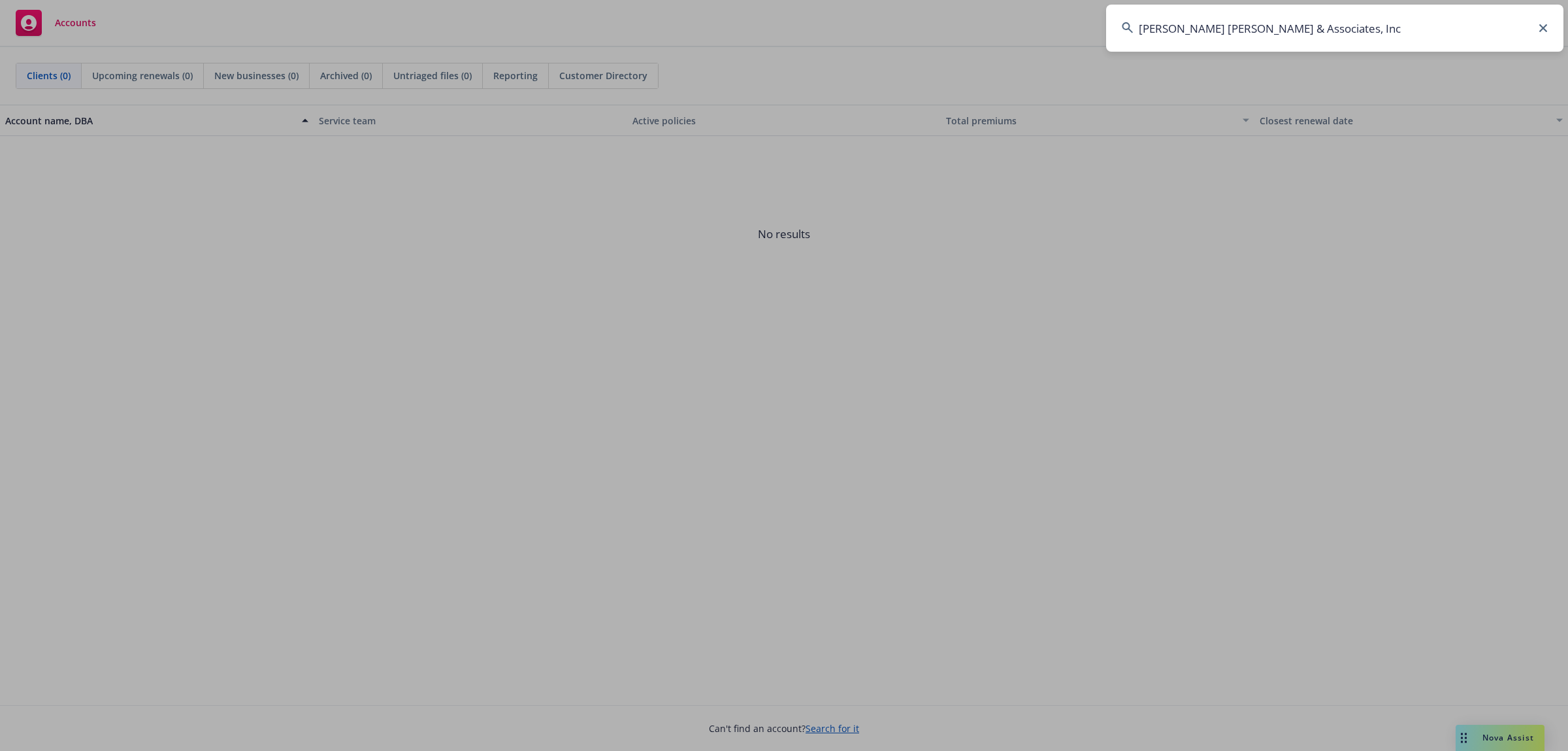
click at [1482, 17] on input "Steinberg Hall & Associates, Inc" at bounding box center [1335, 28] width 458 height 47
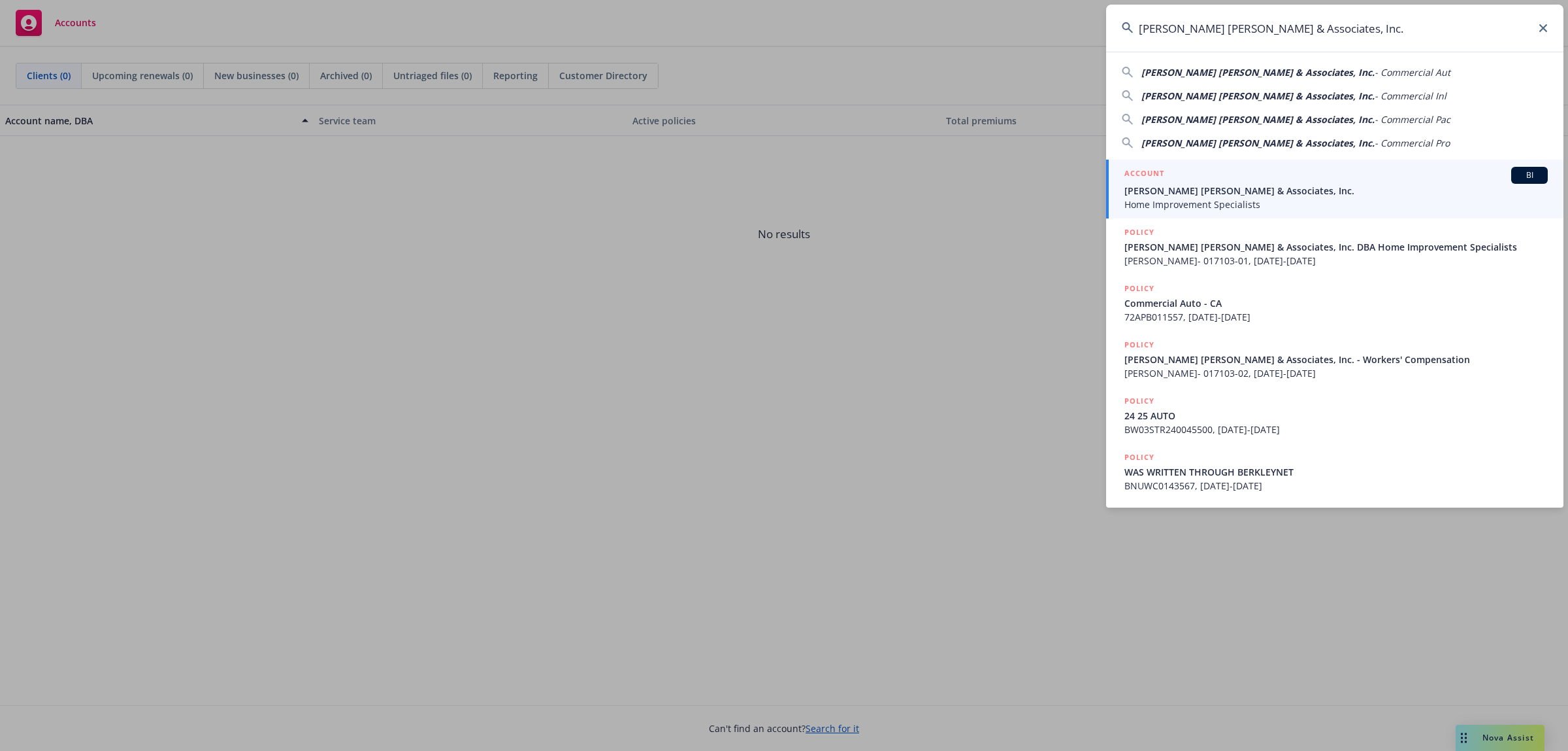
type input "Steinberg Hall & Associates, Inc."
click at [1303, 167] on div "ACCOUNT BI" at bounding box center [1336, 175] width 424 height 17
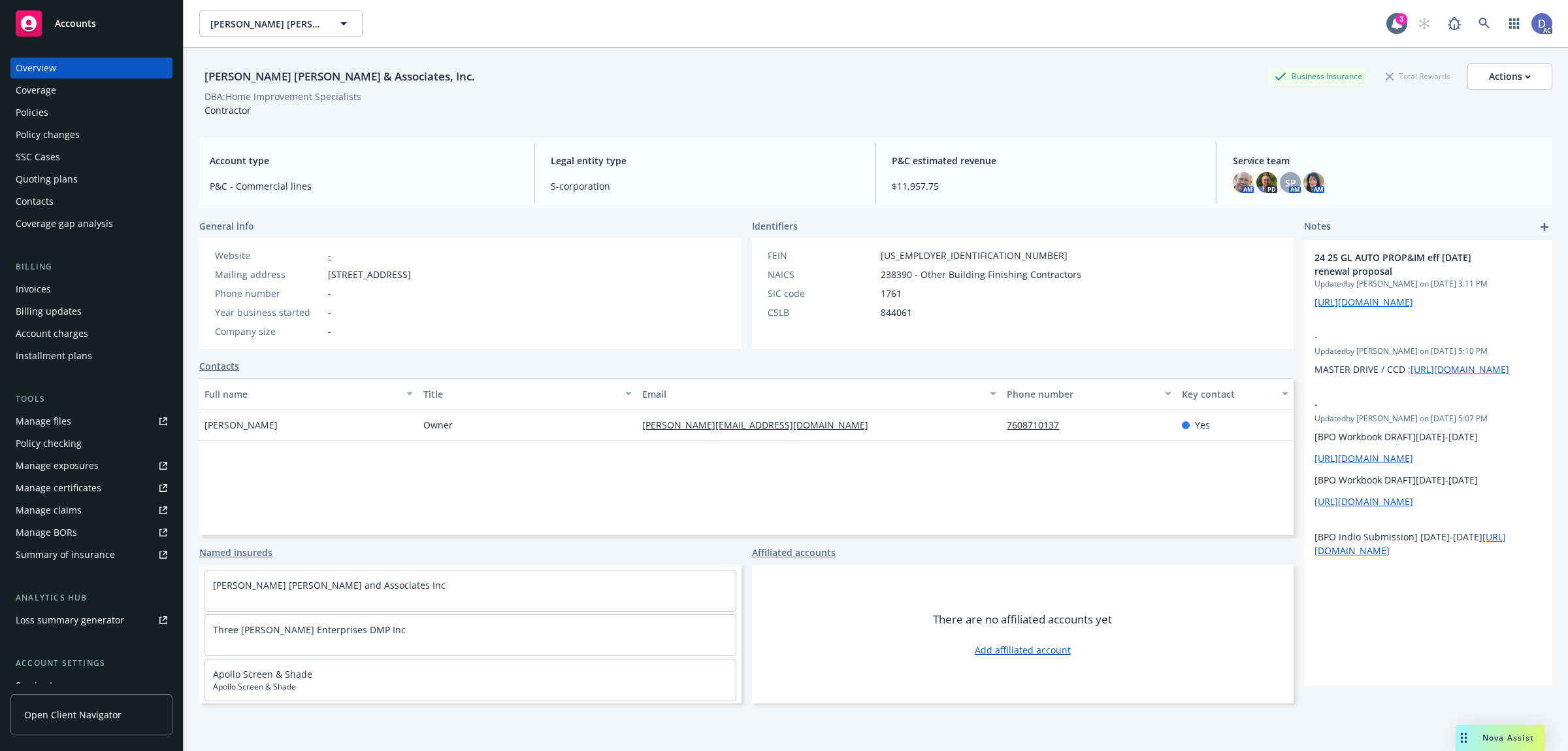
click at [65, 502] on div "Manage claims" at bounding box center [48, 510] width 66 height 21
click at [67, 425] on div "Manage files" at bounding box center [43, 421] width 56 height 21
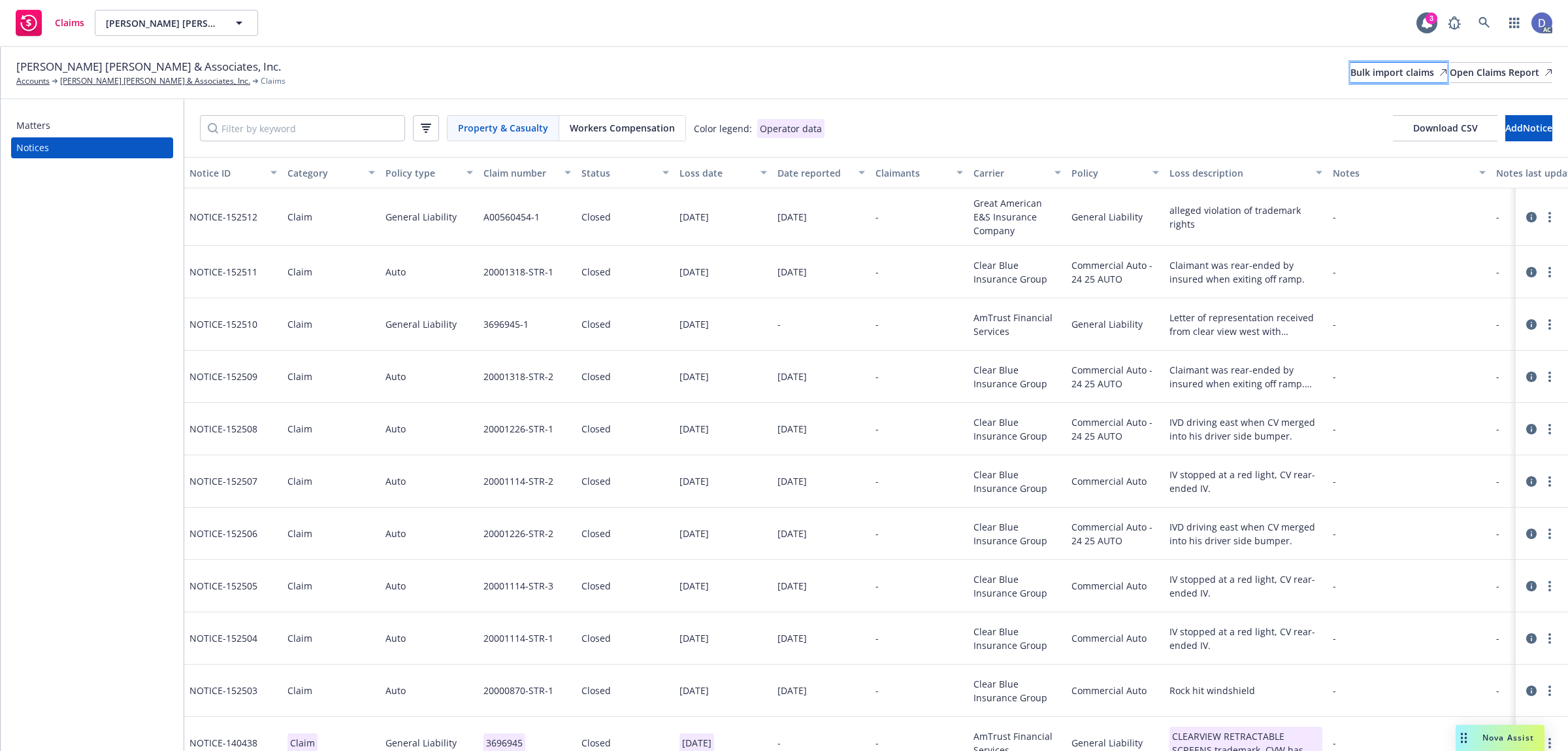
click at [1351, 72] on div "Bulk import claims" at bounding box center [1399, 72] width 97 height 19
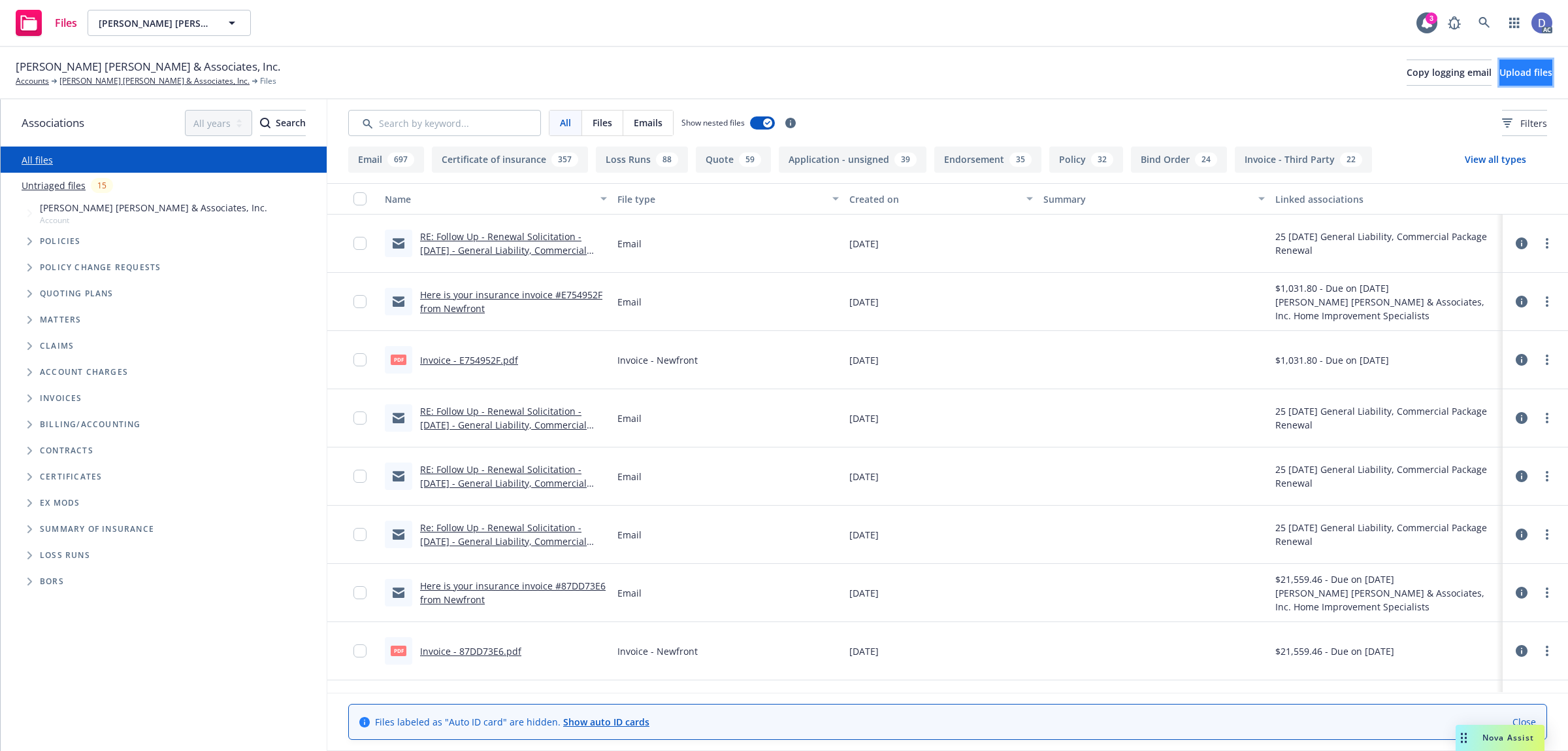
click at [1500, 68] on button "Upload files" at bounding box center [1526, 72] width 53 height 26
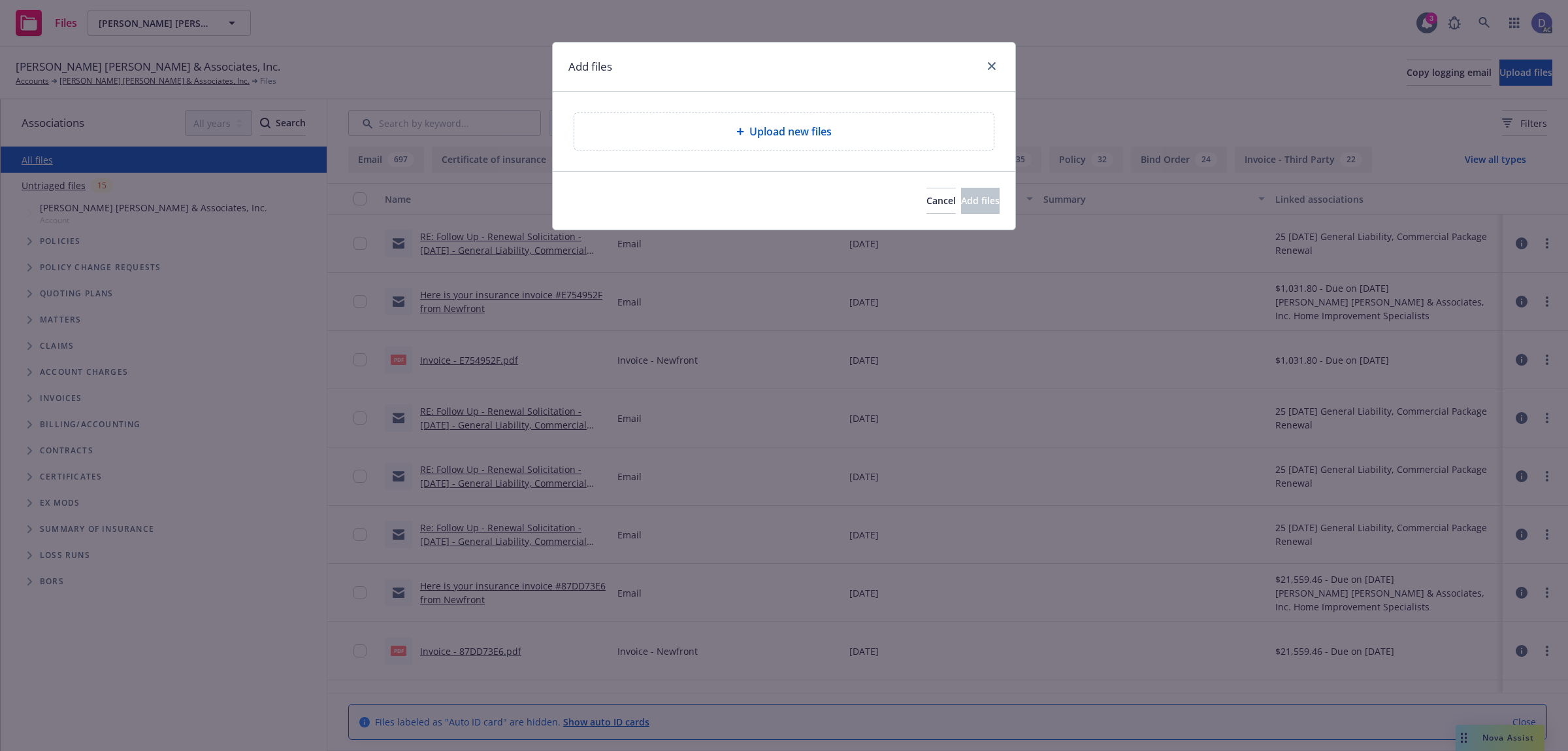
click at [794, 133] on span "Upload new files" at bounding box center [791, 131] width 82 height 16
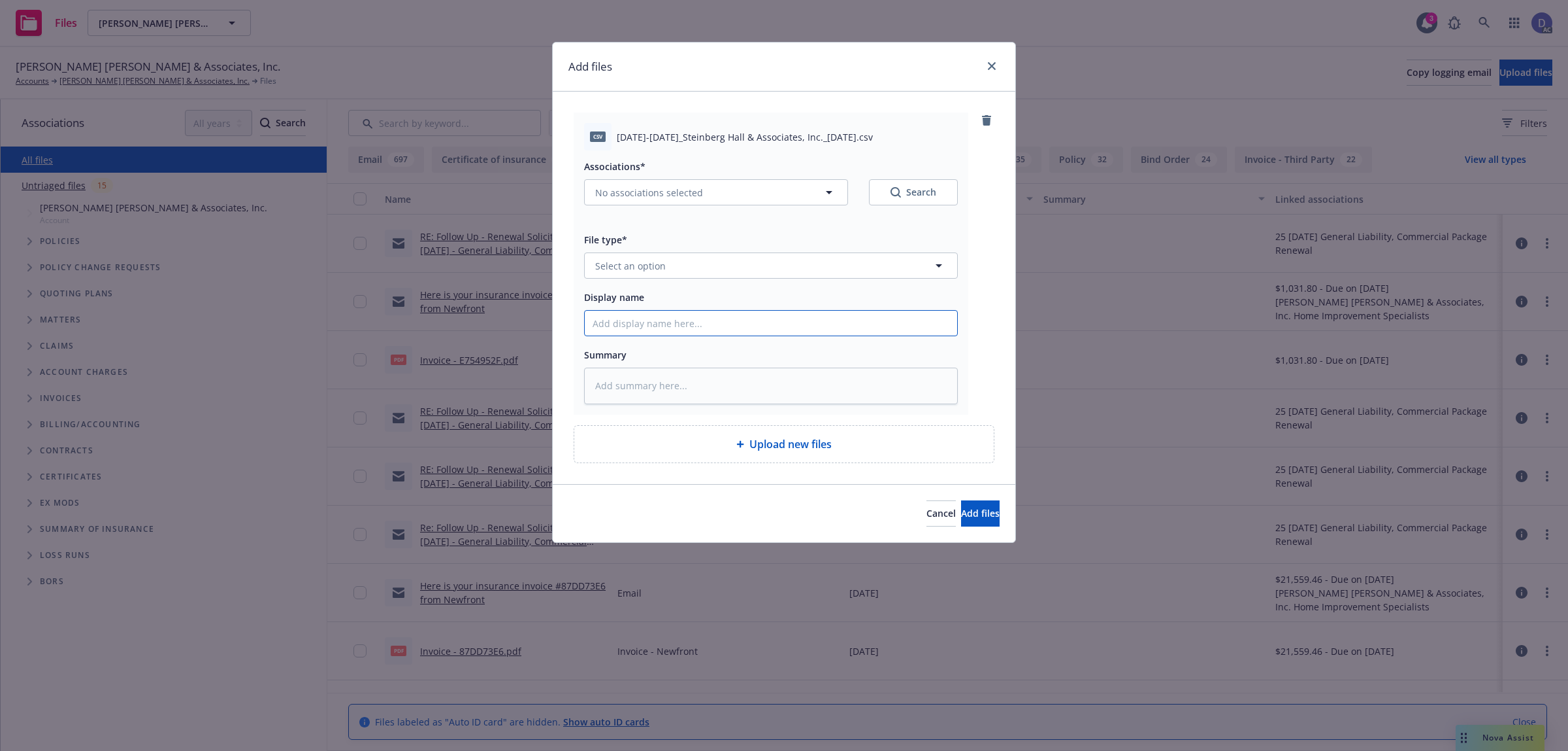
click at [829, 317] on input "Display name" at bounding box center [771, 323] width 372 height 25
paste input "2023-2025_Steinberg Hall & Associates, Inc._4-14-2025"
type input "2023-2025_Steinberg Hall & Associates, Inc._4-14-2025"
type textarea "x"
type input "2023-2025_Steinberg Hall & Associates, Inc._4-14-2025"
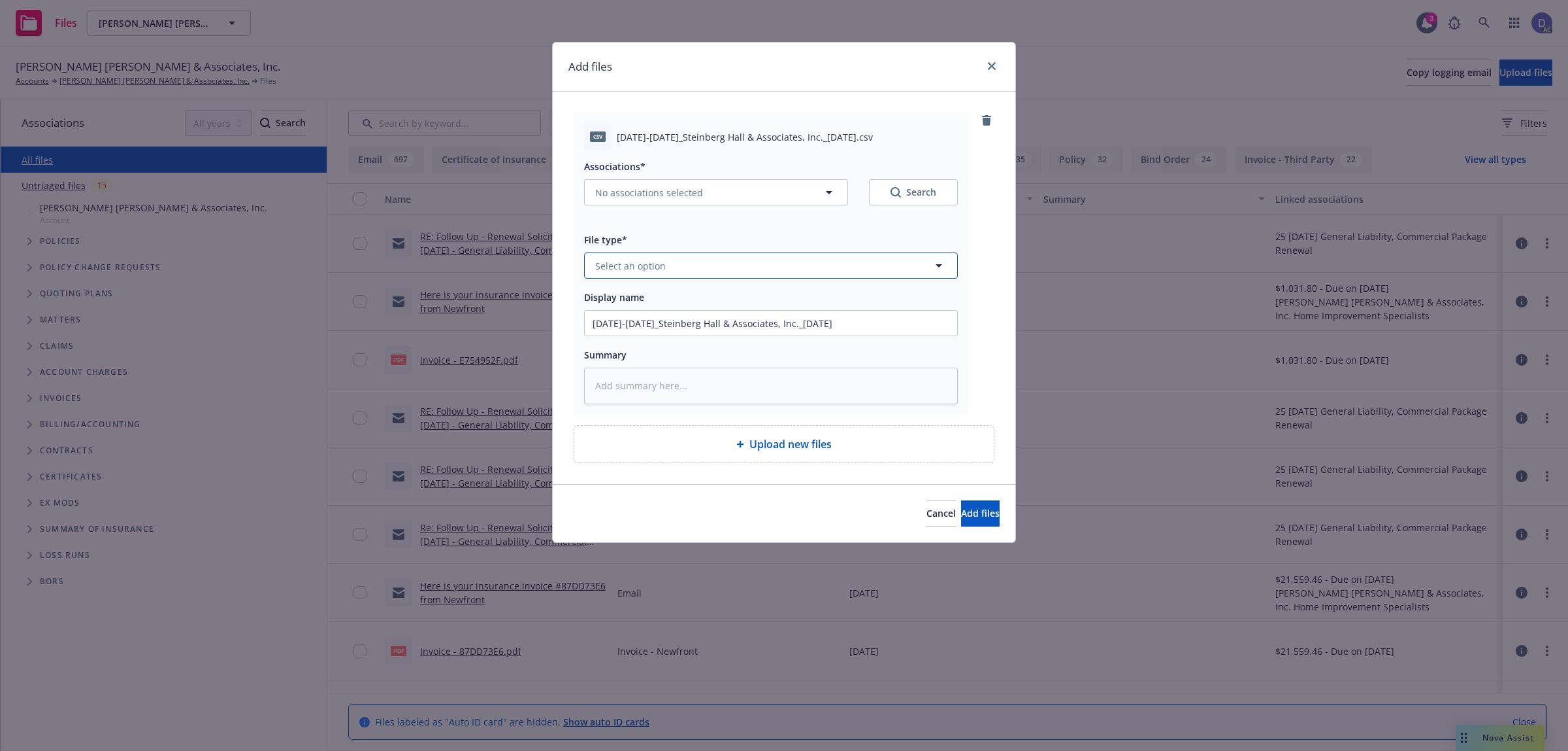
click at [883, 274] on button "Select an option" at bounding box center [771, 265] width 374 height 26
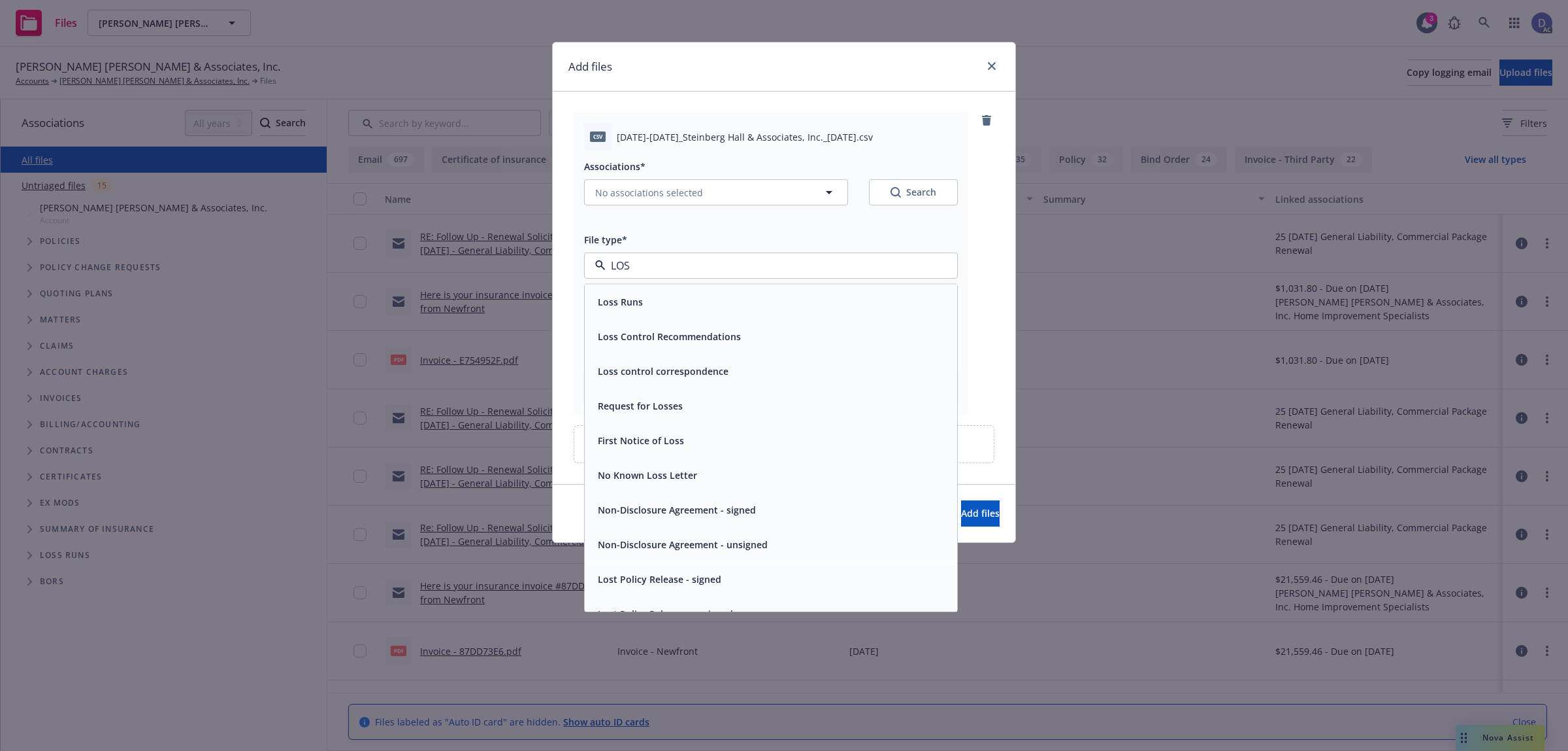
type input "LOSS"
click at [857, 311] on div "Loss Runs" at bounding box center [771, 302] width 357 height 19
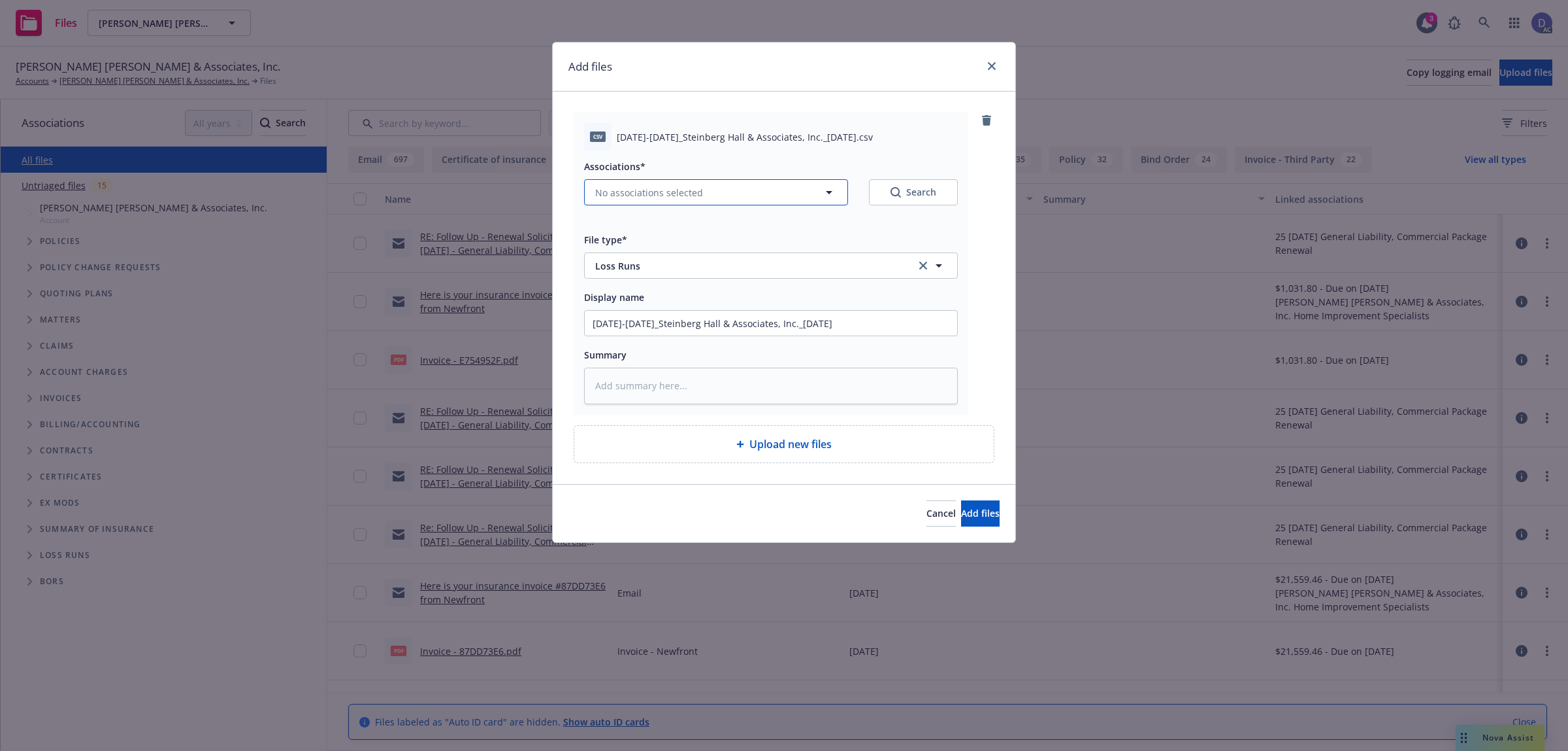
click at [826, 202] on button "No associations selected" at bounding box center [716, 192] width 264 height 26
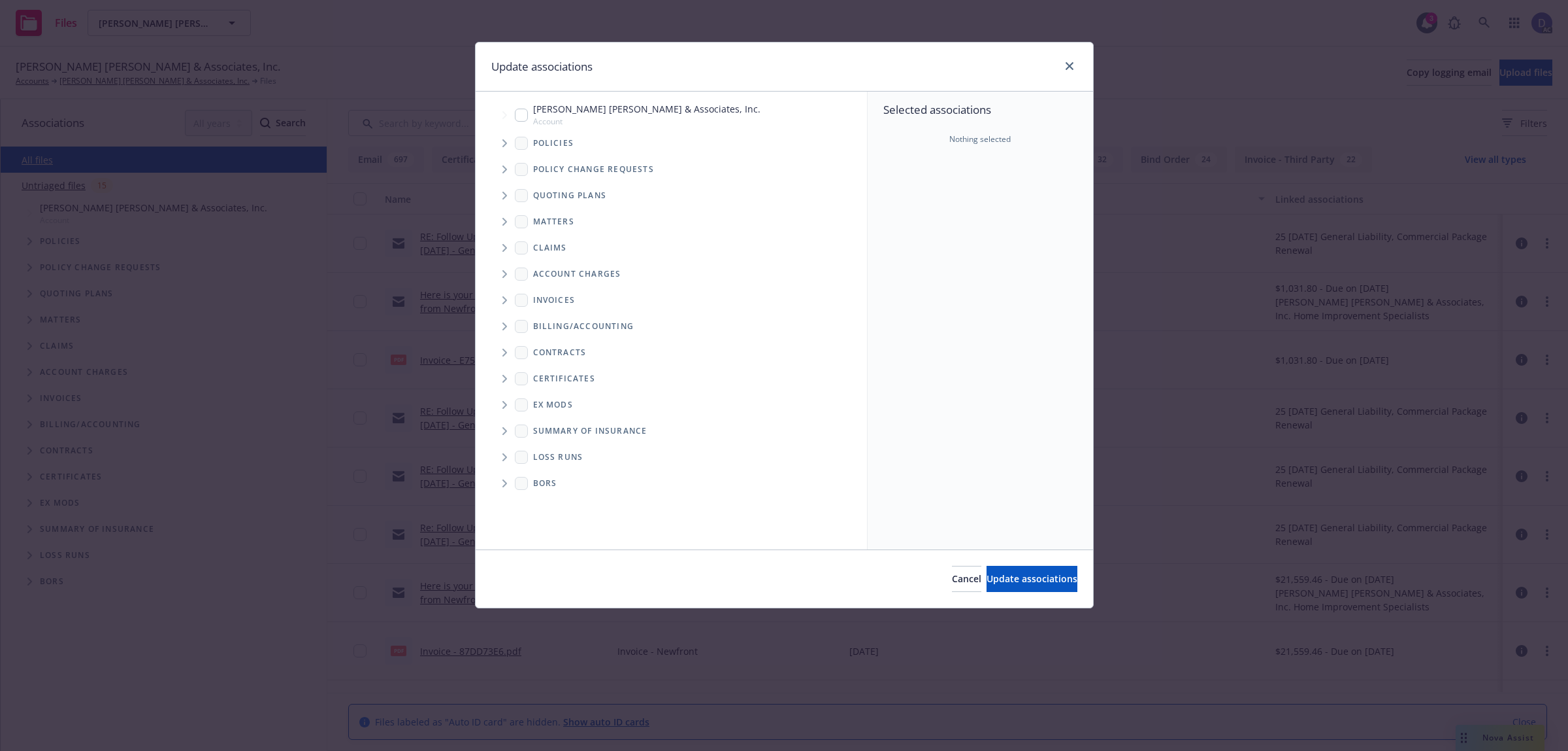
click at [503, 145] on span "Tree Example" at bounding box center [505, 144] width 21 height 21
click at [838, 158] on ul "Steinberg Hall & Associates, Inc. Account Policies Policy change requests Quoti…" at bounding box center [671, 206] width 392 height 213
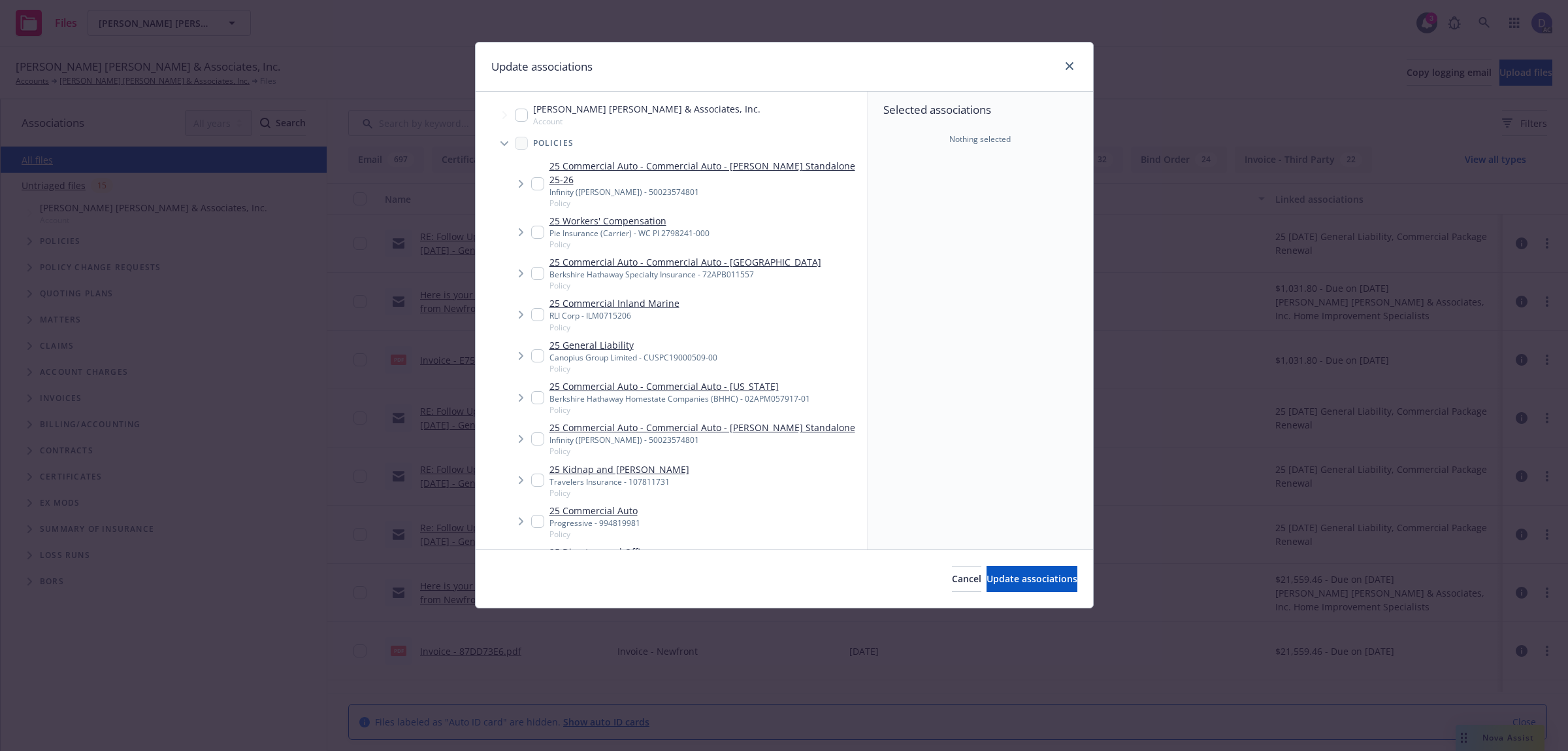
type textarea "x"
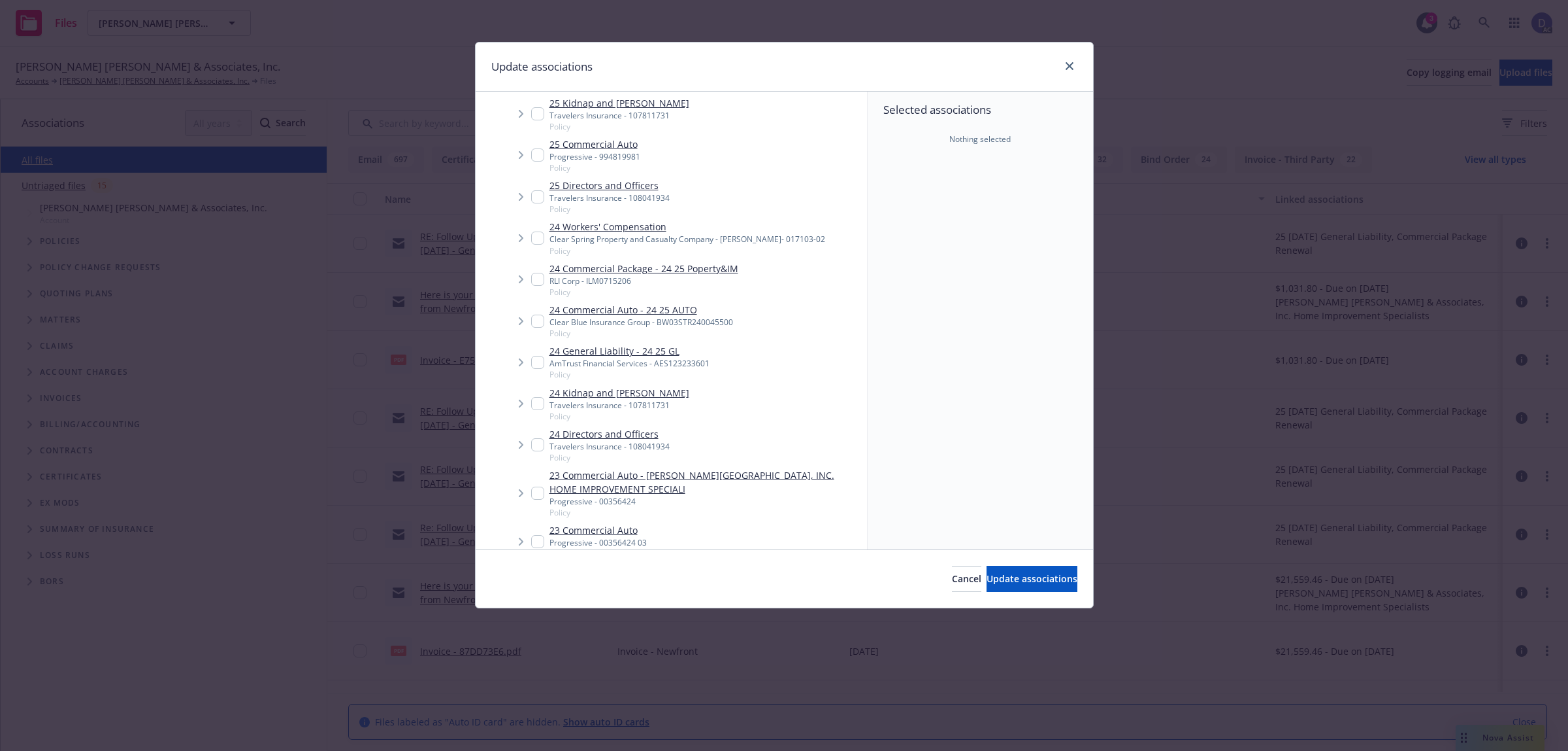
click at [654, 312] on link "24 Commercial Auto - 24 25 AUTO" at bounding box center [641, 309] width 184 height 13
checkbox input "true"
click at [998, 582] on span "Update associations" at bounding box center [1032, 578] width 91 height 13
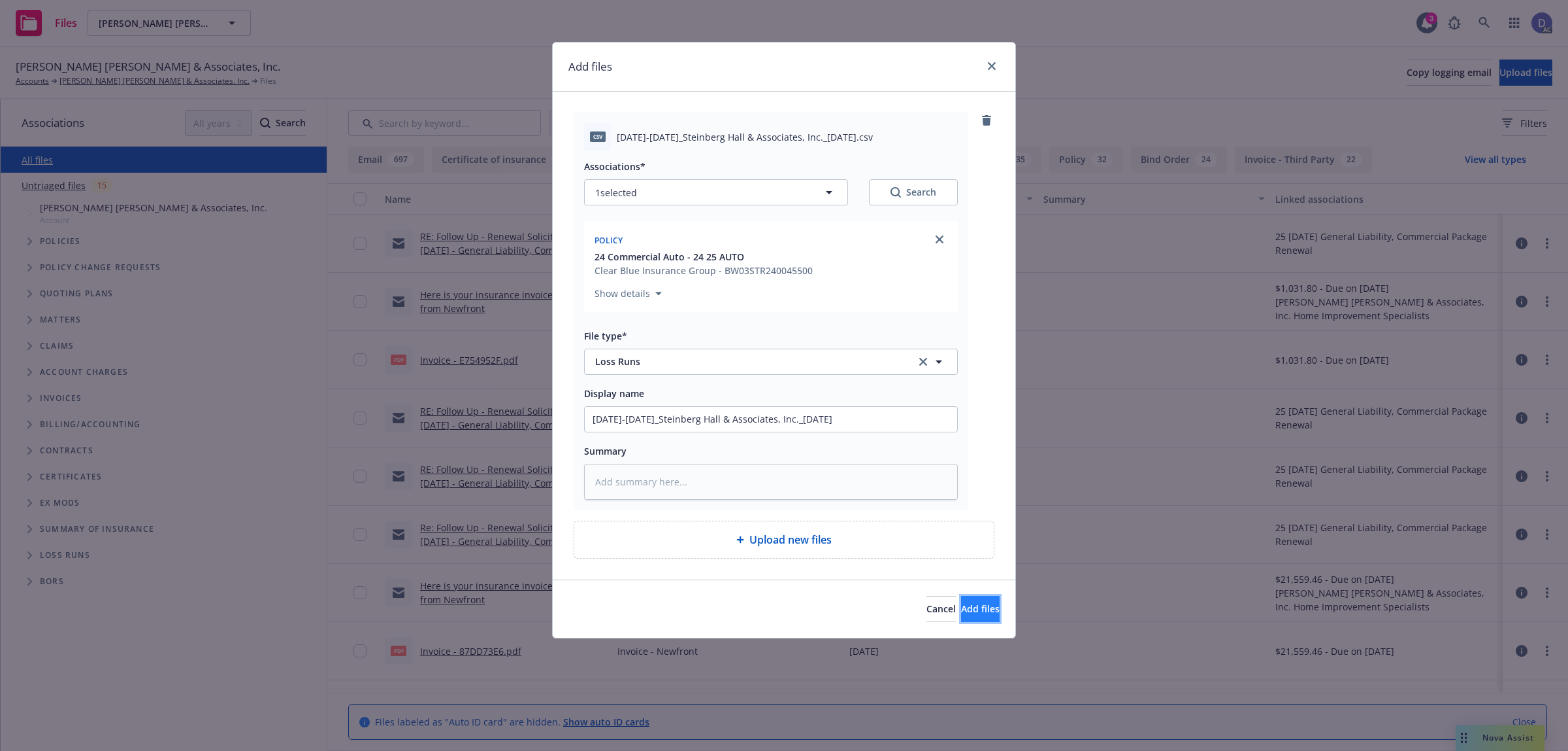
click at [978, 605] on button "Add files" at bounding box center [981, 608] width 39 height 26
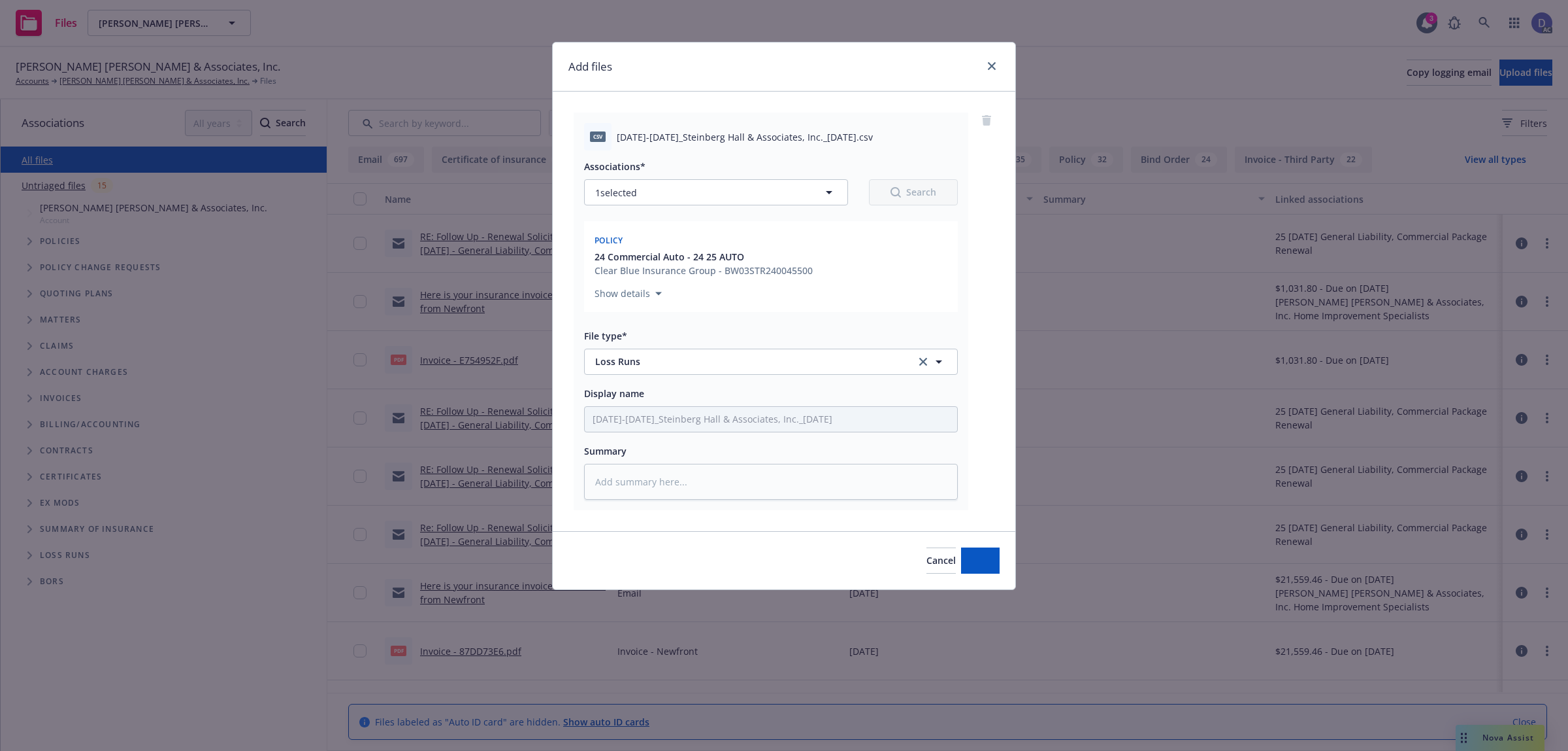
type textarea "x"
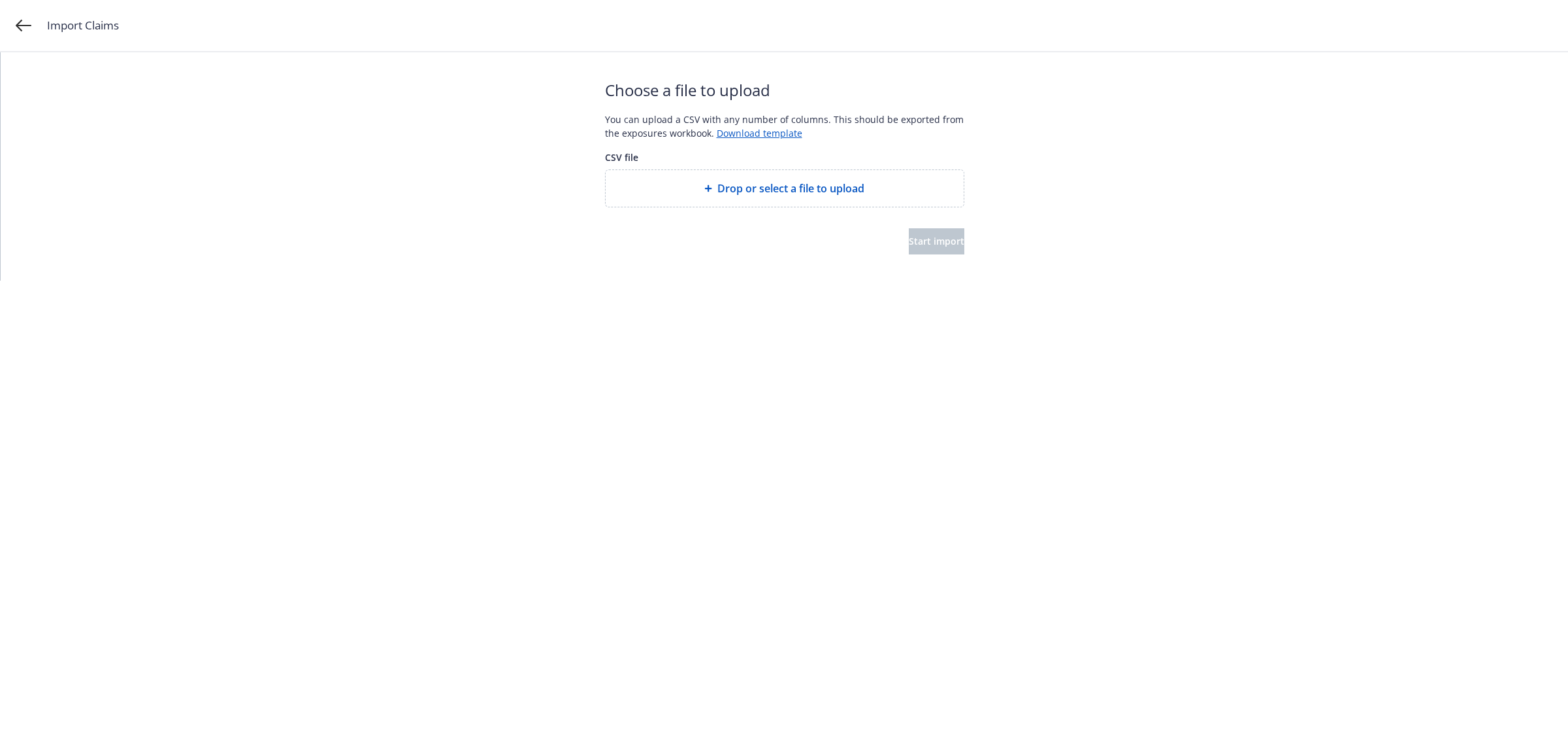
click at [771, 178] on div "Drop or select a file to upload" at bounding box center [785, 188] width 358 height 36
click at [959, 244] on button "Start import" at bounding box center [936, 241] width 56 height 26
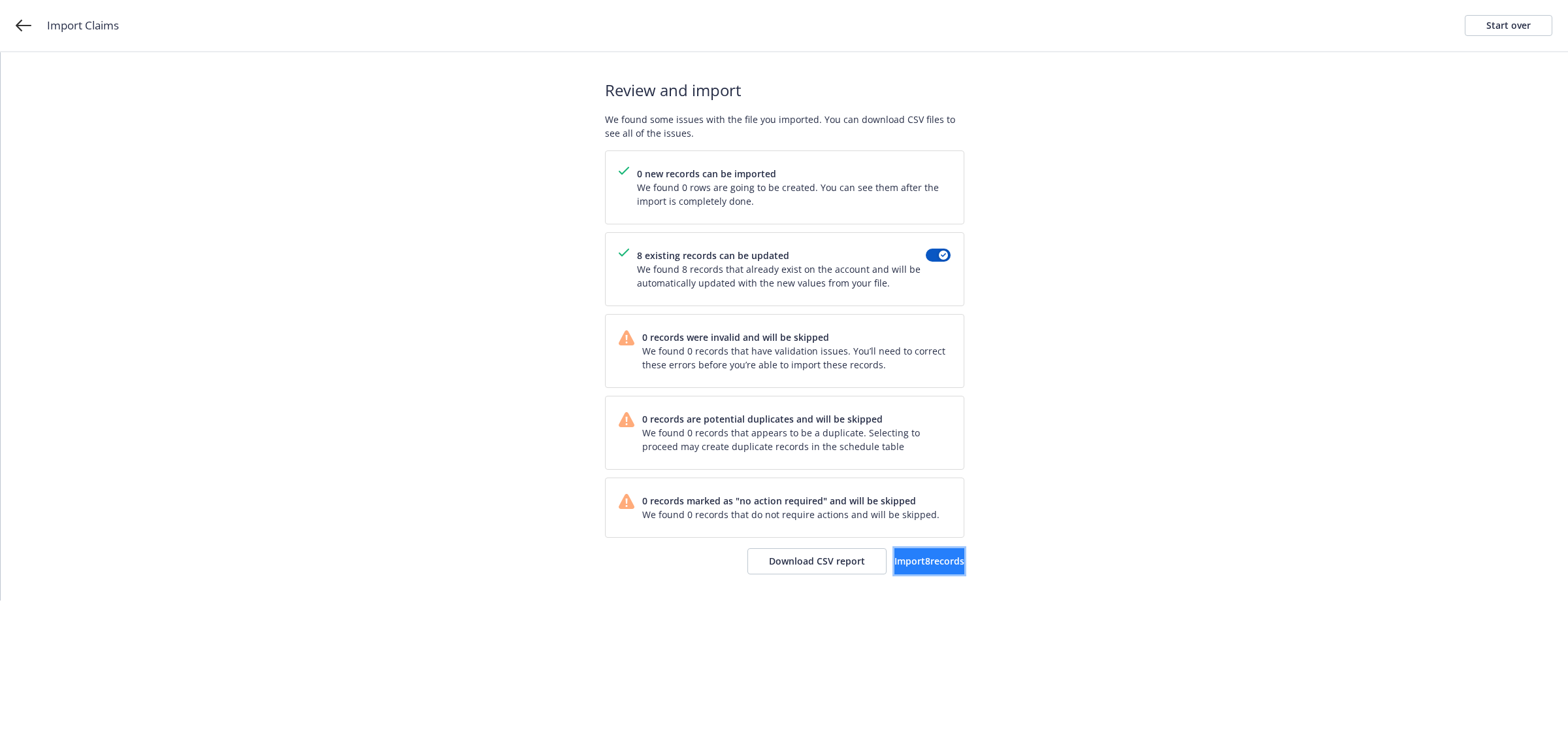
click at [924, 571] on button "Import 8 records" at bounding box center [930, 561] width 70 height 26
click at [882, 555] on span "View accounts" at bounding box center [911, 561] width 64 height 13
